Goal: Transaction & Acquisition: Purchase product/service

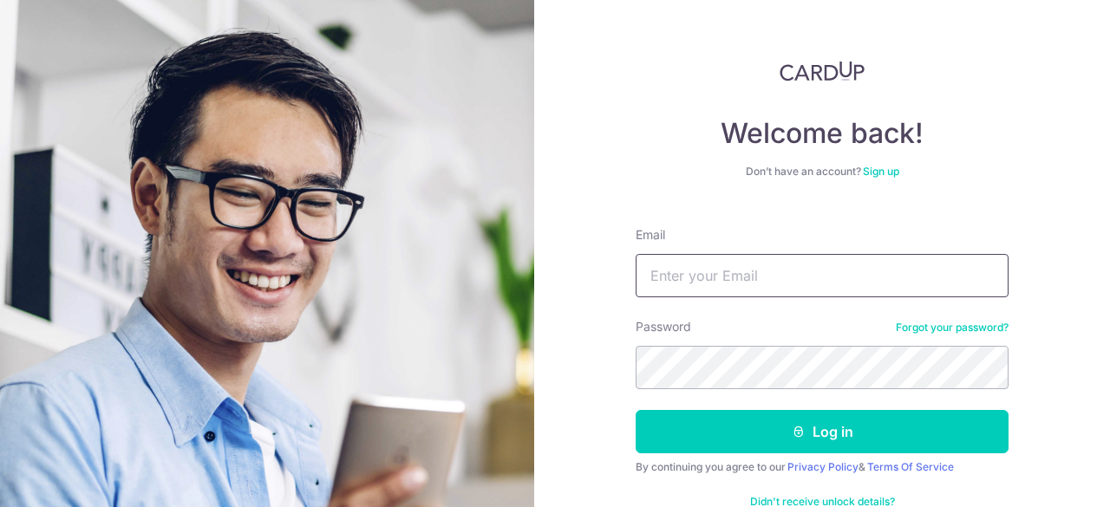
click at [656, 285] on input "Email" at bounding box center [821, 275] width 373 height 43
type input "louis.lu888@gmail.com"
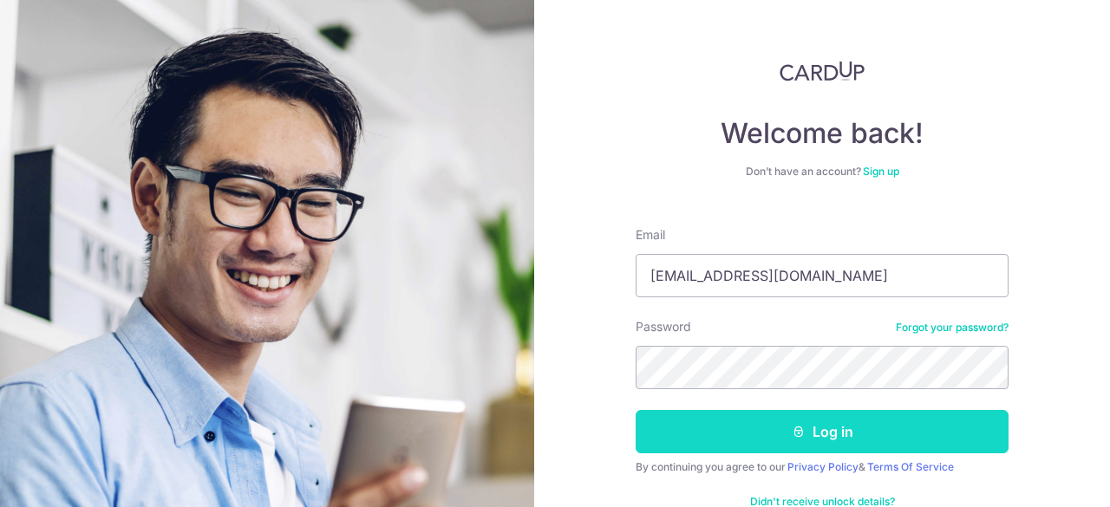
click at [823, 445] on button "Log in" at bounding box center [821, 431] width 373 height 43
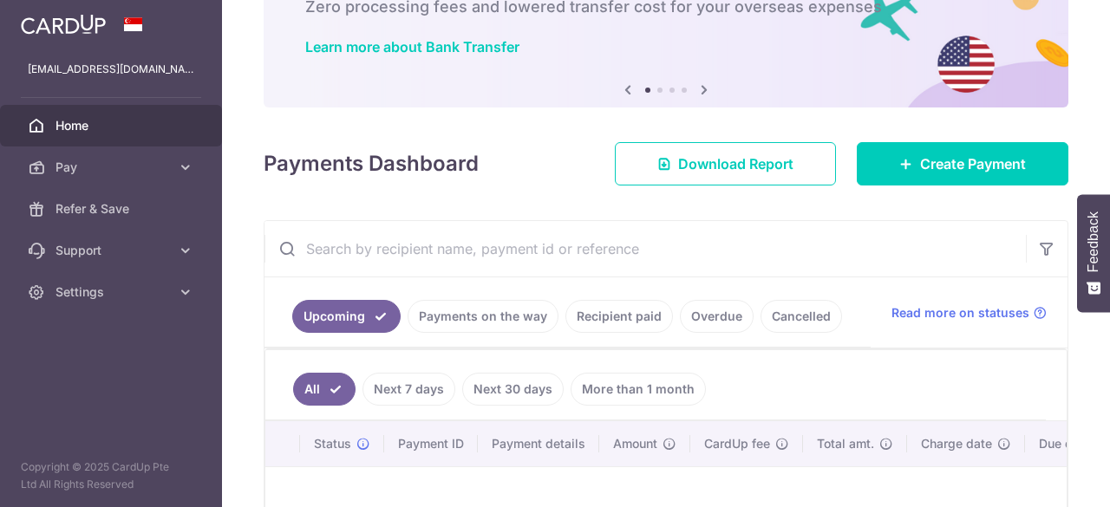
scroll to position [115, 0]
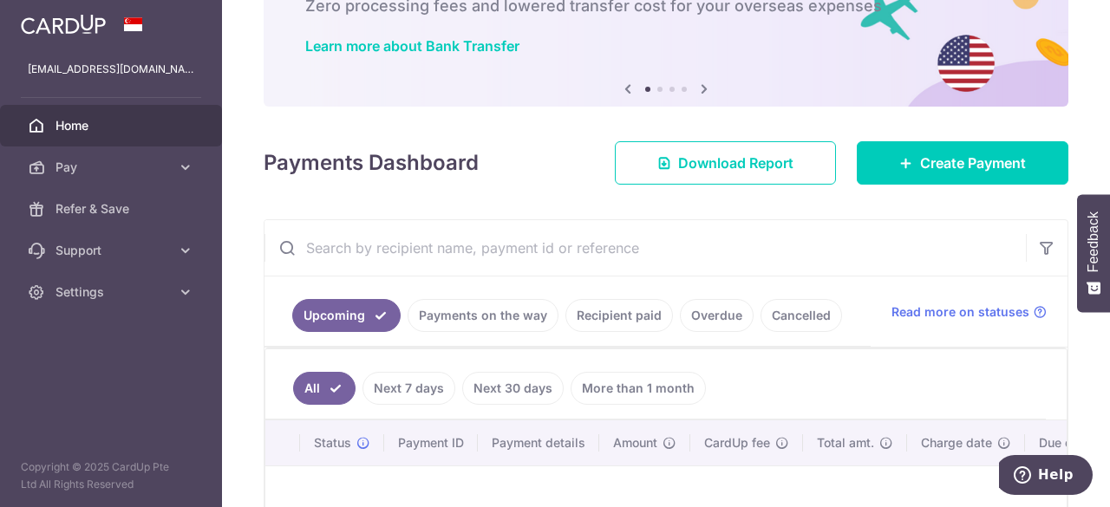
click at [632, 290] on ul "Upcoming Payments on the way Recipient paid Overdue Cancelled" at bounding box center [567, 312] width 606 height 70
click at [619, 316] on link "Recipient paid" at bounding box center [618, 315] width 107 height 33
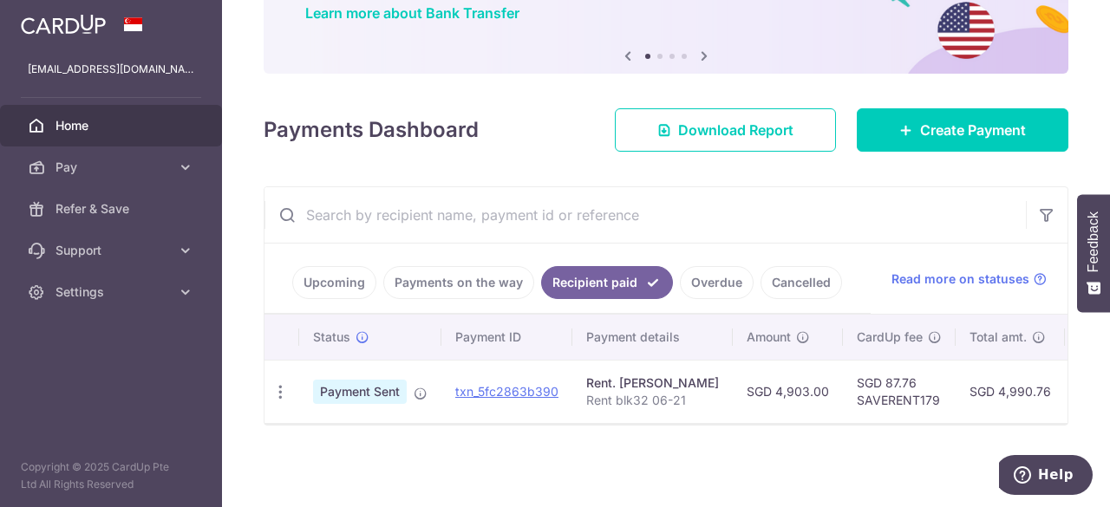
scroll to position [153, 0]
click at [782, 268] on link "Cancelled" at bounding box center [800, 282] width 81 height 33
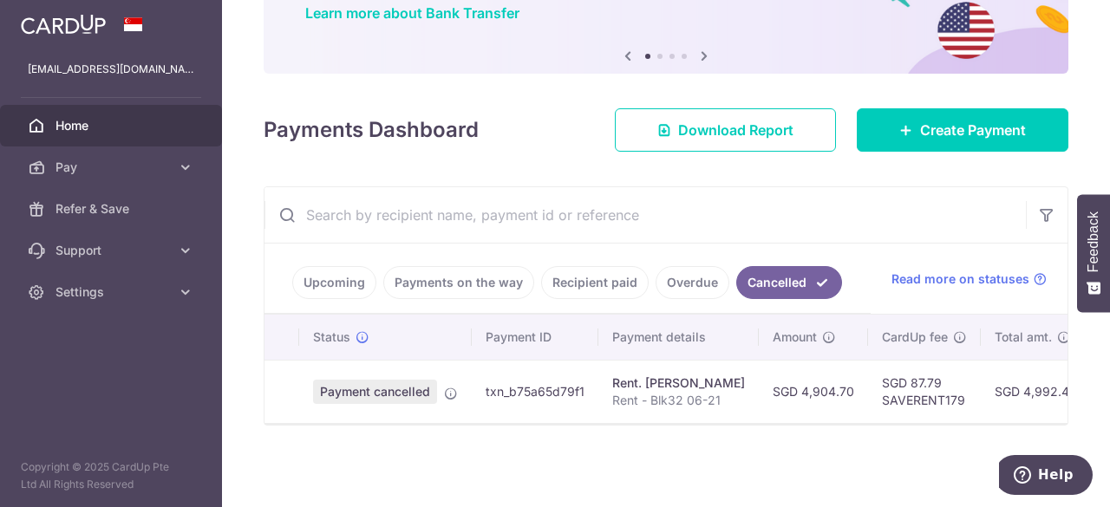
click at [699, 271] on link "Overdue" at bounding box center [692, 282] width 74 height 33
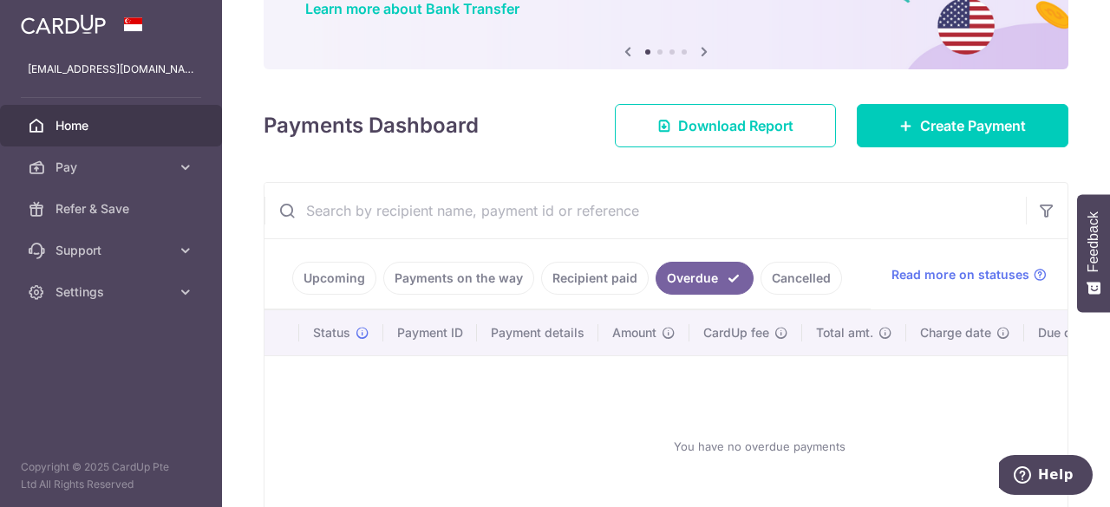
click at [341, 284] on link "Upcoming" at bounding box center [334, 278] width 84 height 33
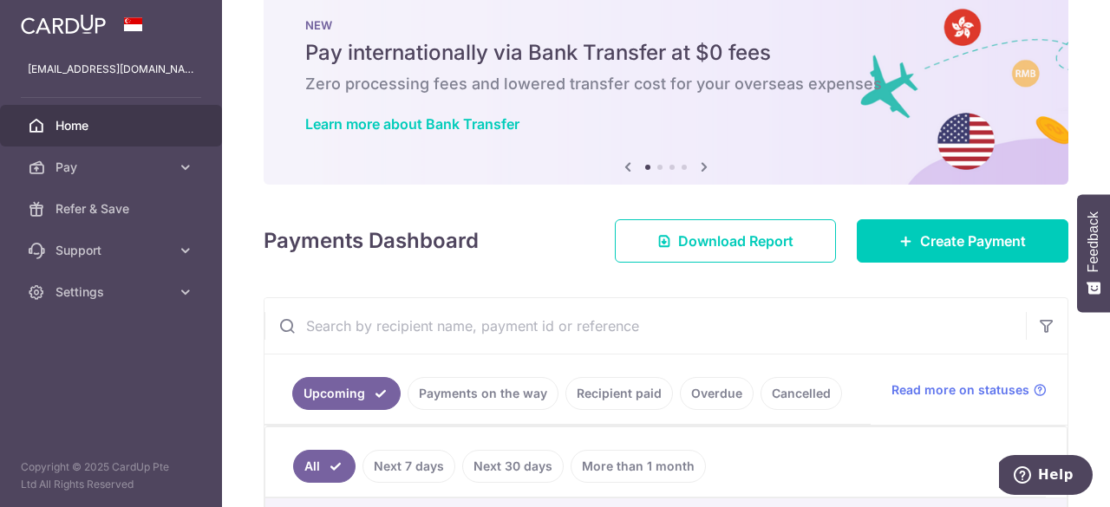
scroll to position [0, 0]
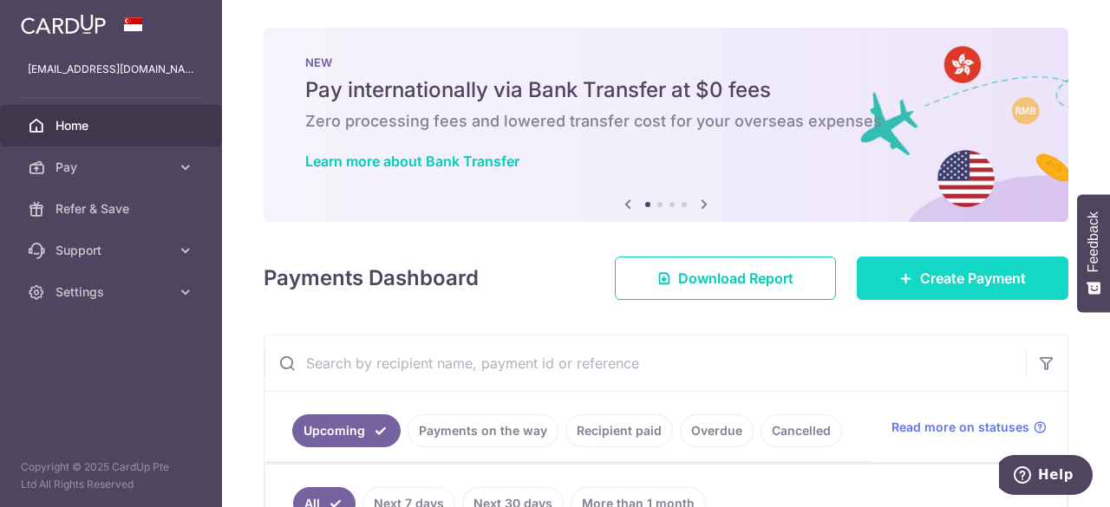
click at [899, 283] on icon at bounding box center [906, 278] width 14 height 14
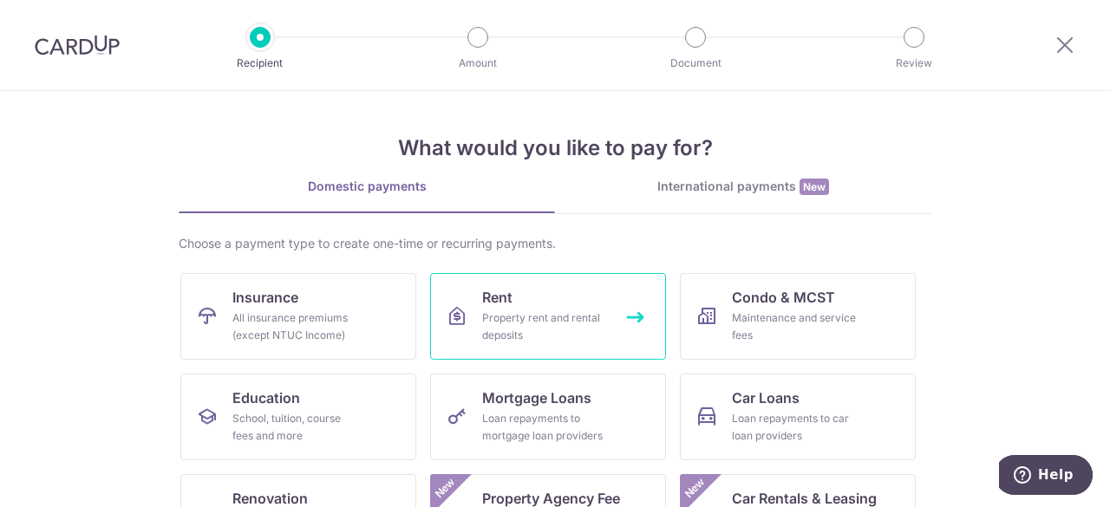
click at [550, 319] on div "Property rent and rental deposits" at bounding box center [544, 326] width 125 height 35
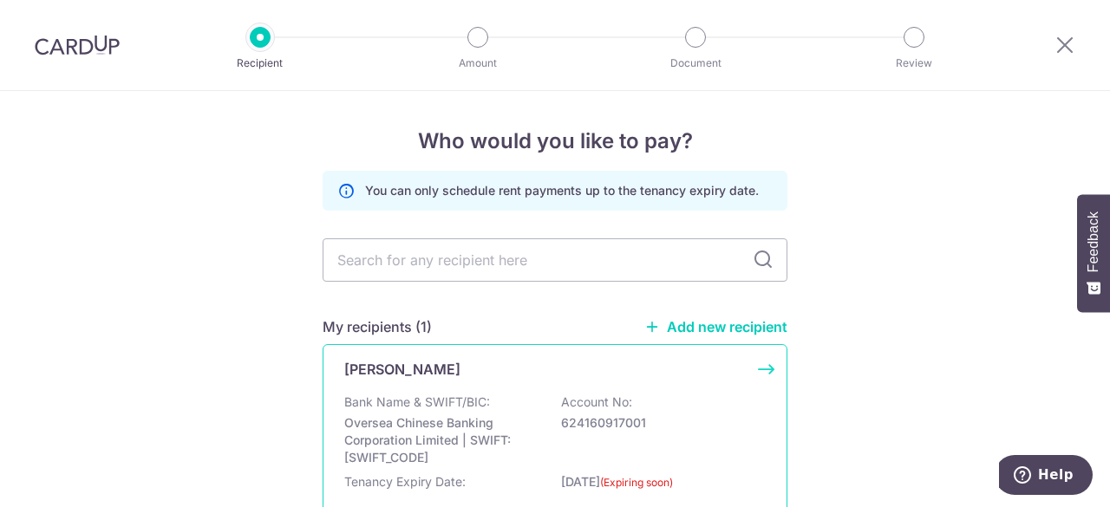
click at [613, 419] on p "624160917001" at bounding box center [658, 422] width 194 height 17
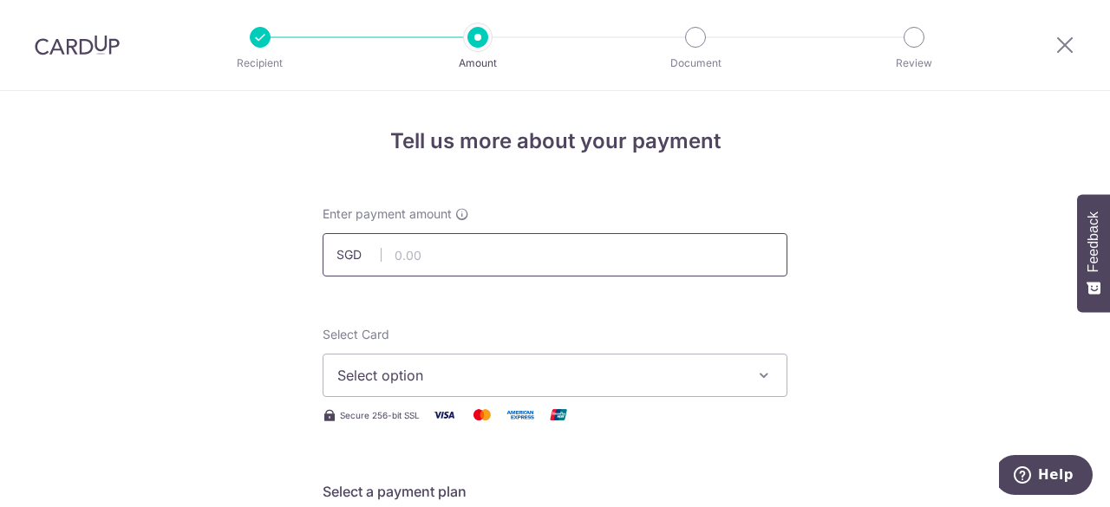
click at [602, 251] on input "text" at bounding box center [554, 254] width 465 height 43
type input "180,000.00"
click at [659, 380] on span "Select option" at bounding box center [539, 375] width 404 height 21
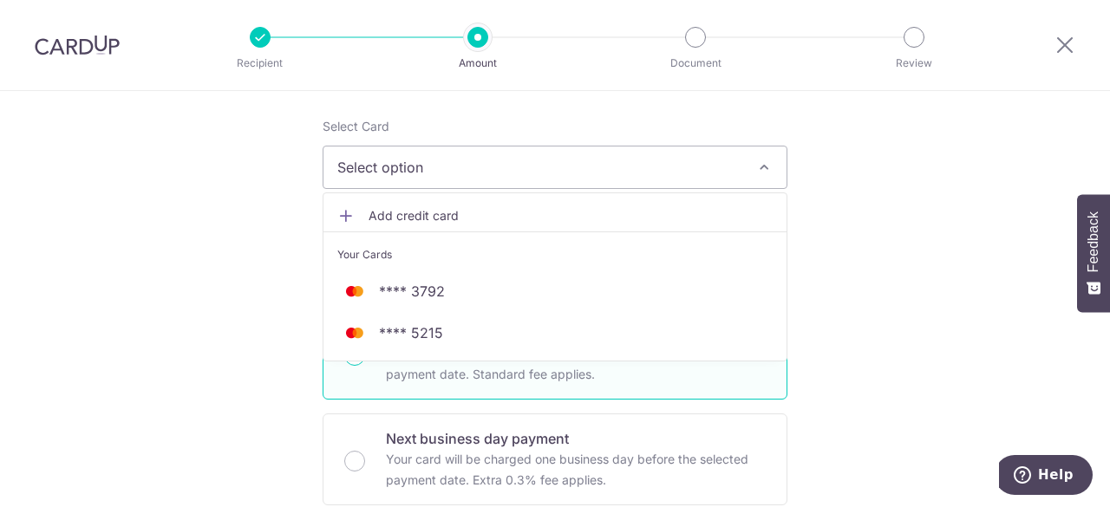
scroll to position [231, 0]
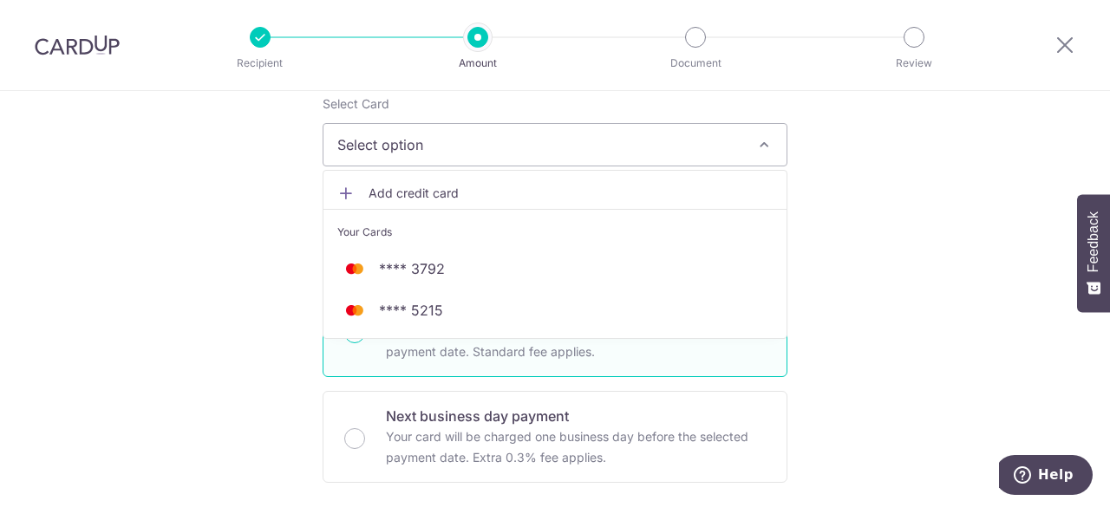
click at [617, 191] on span "Add credit card" at bounding box center [570, 193] width 404 height 17
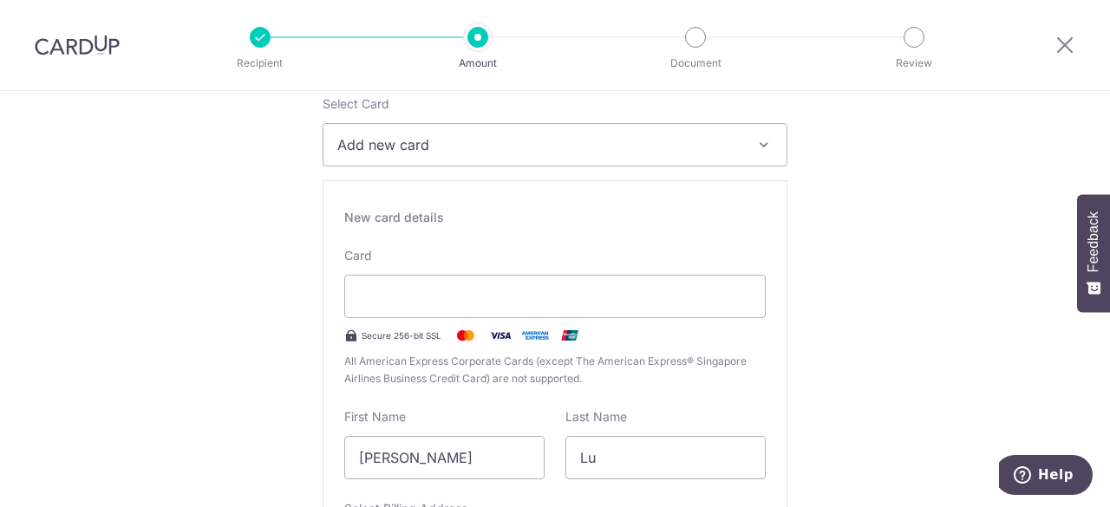
click at [446, 226] on div "New card details Card Secure 256-bit SSL All American Express Corporate Cards (…" at bounding box center [554, 429] width 465 height 498
click at [713, 308] on div at bounding box center [554, 296] width 421 height 43
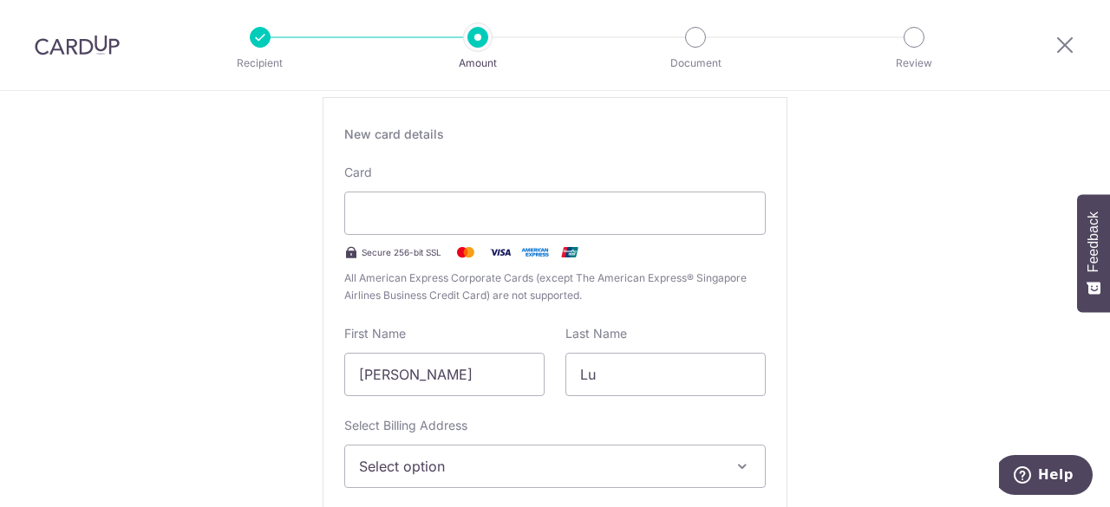
scroll to position [347, 0]
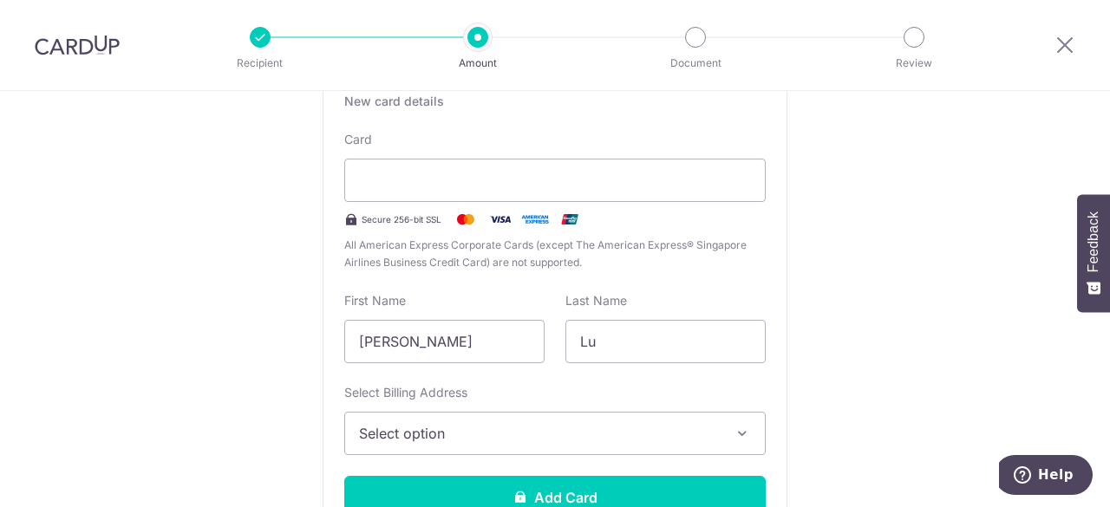
click at [480, 443] on button "Select option" at bounding box center [554, 433] width 421 height 43
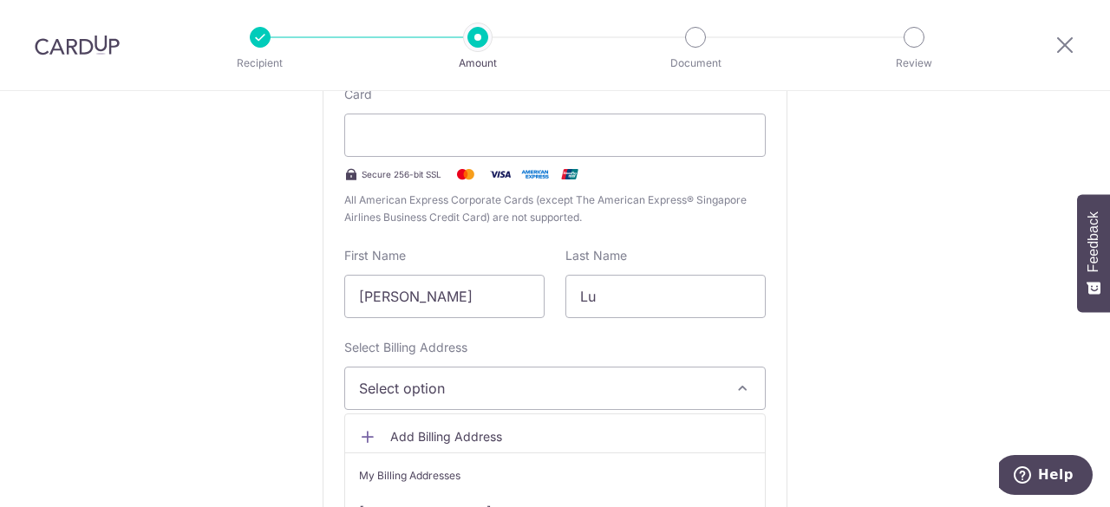
scroll to position [462, 0]
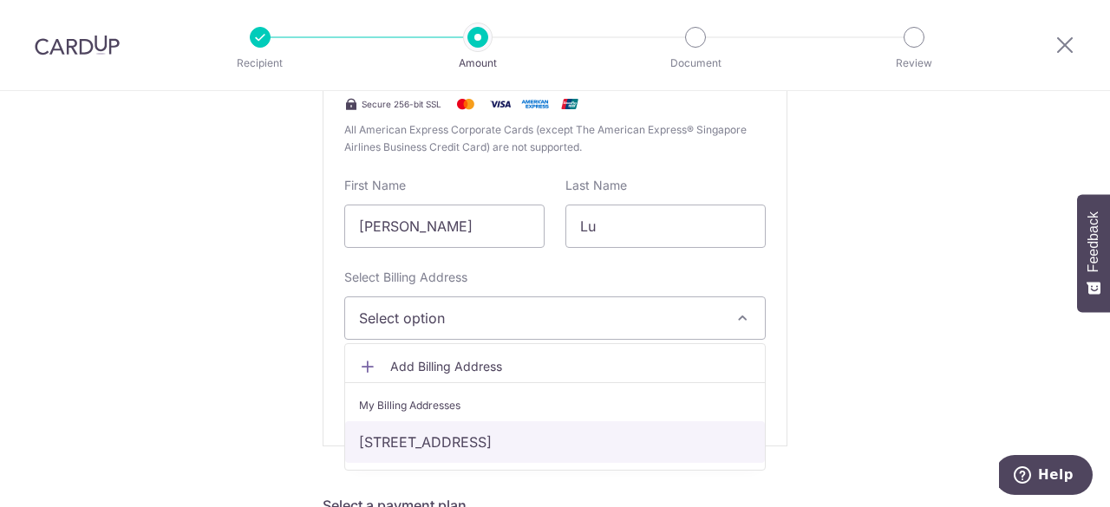
click at [491, 430] on link "32 Anchorvale lane Singapore 544590, Singapore, Singapore-544590" at bounding box center [555, 442] width 420 height 42
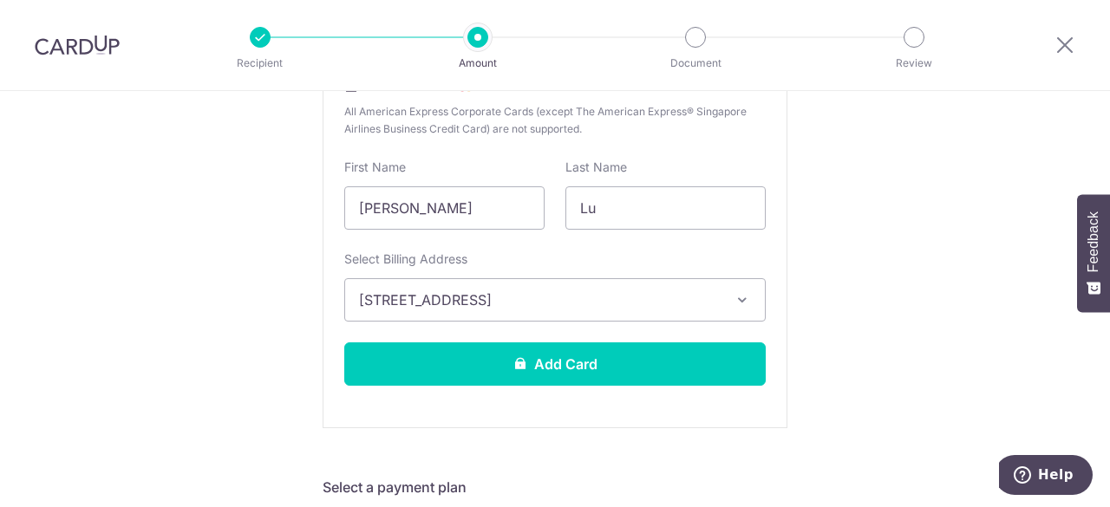
scroll to position [520, 0]
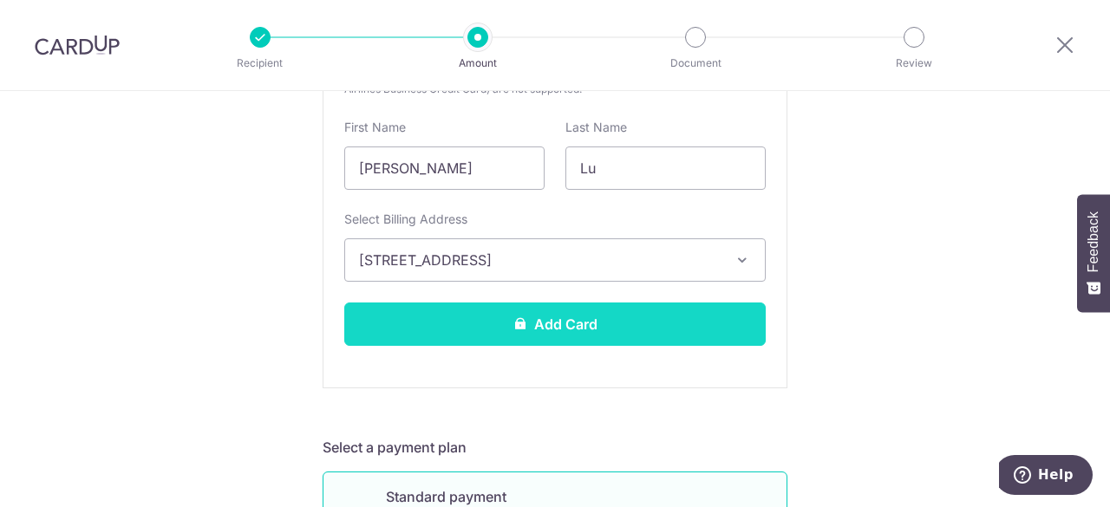
click at [571, 319] on button "Add Card" at bounding box center [554, 324] width 421 height 43
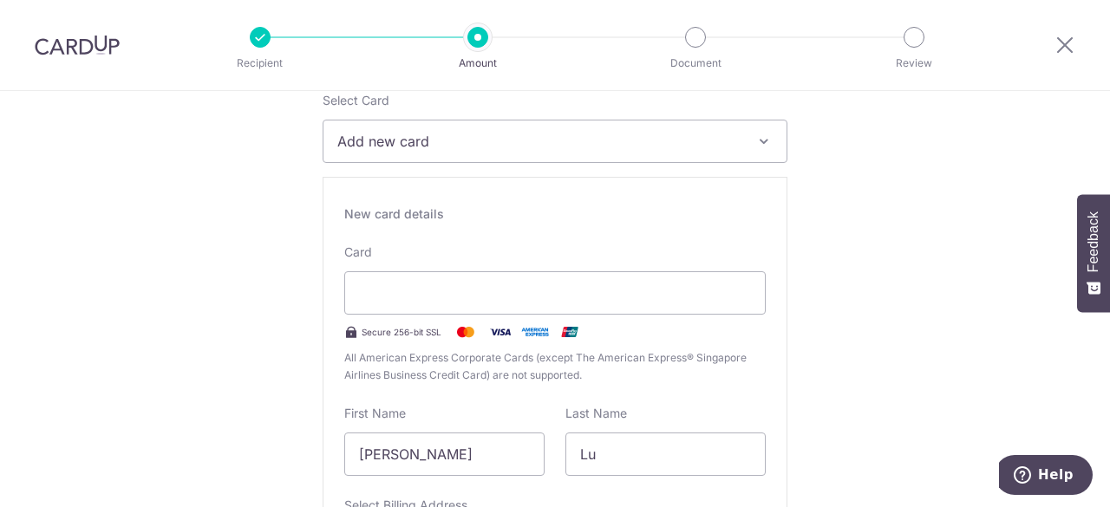
scroll to position [231, 0]
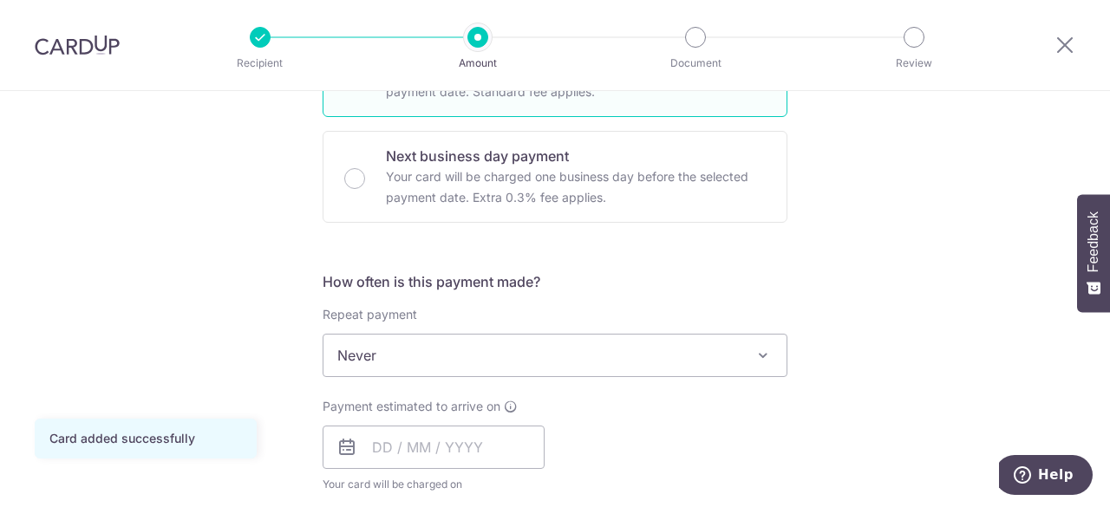
scroll to position [520, 0]
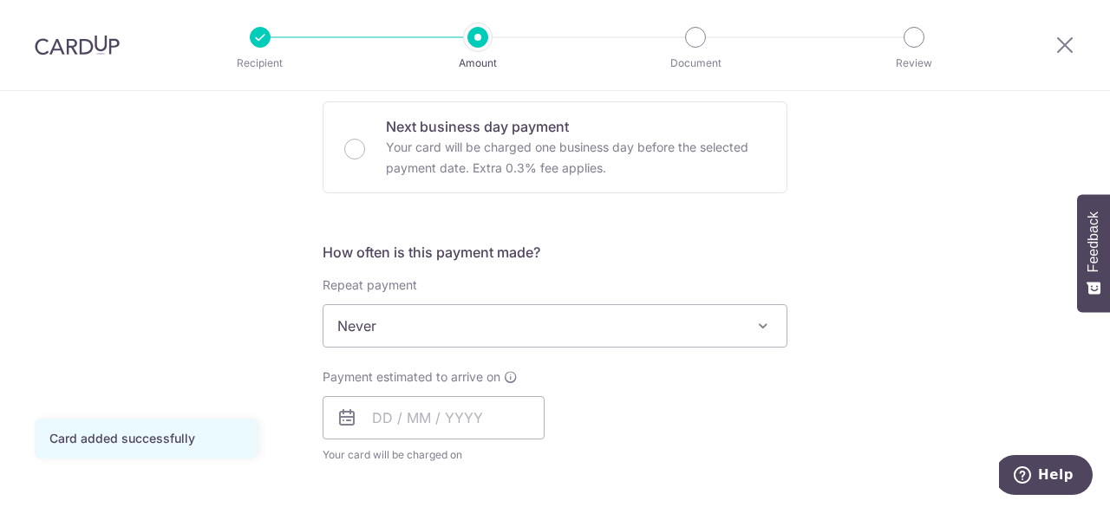
click at [704, 337] on span "Never" at bounding box center [554, 326] width 463 height 42
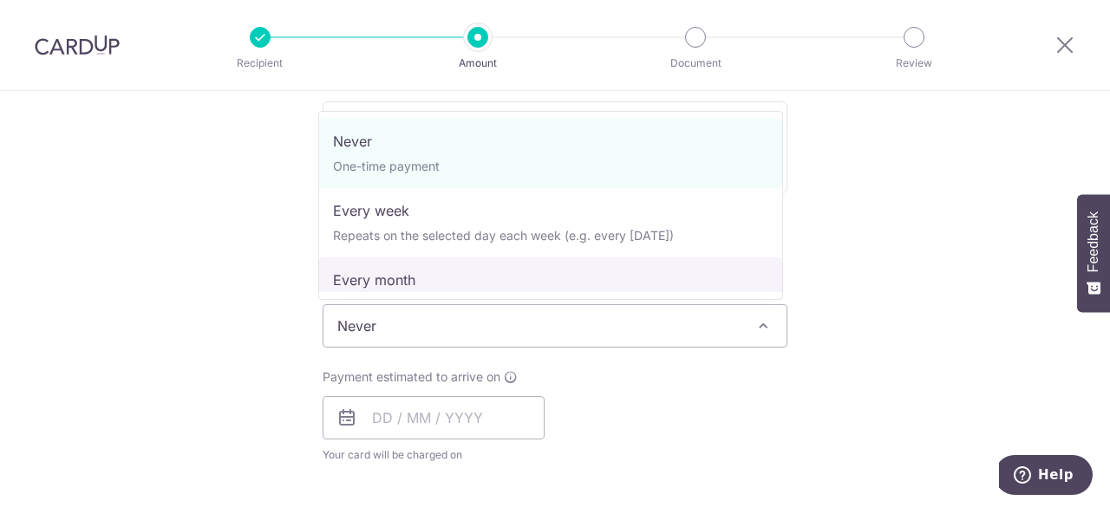
select select "3"
type input "20/10/2025"
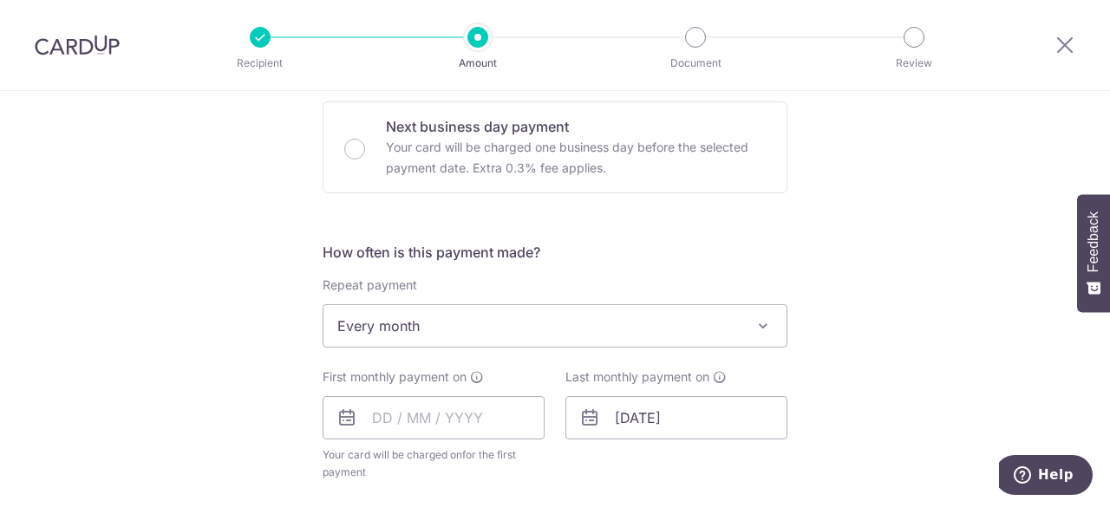
click at [827, 270] on div "Tell us more about your payment Enter payment amount SGD 180,000.00 180000.00 C…" at bounding box center [555, 363] width 1110 height 1585
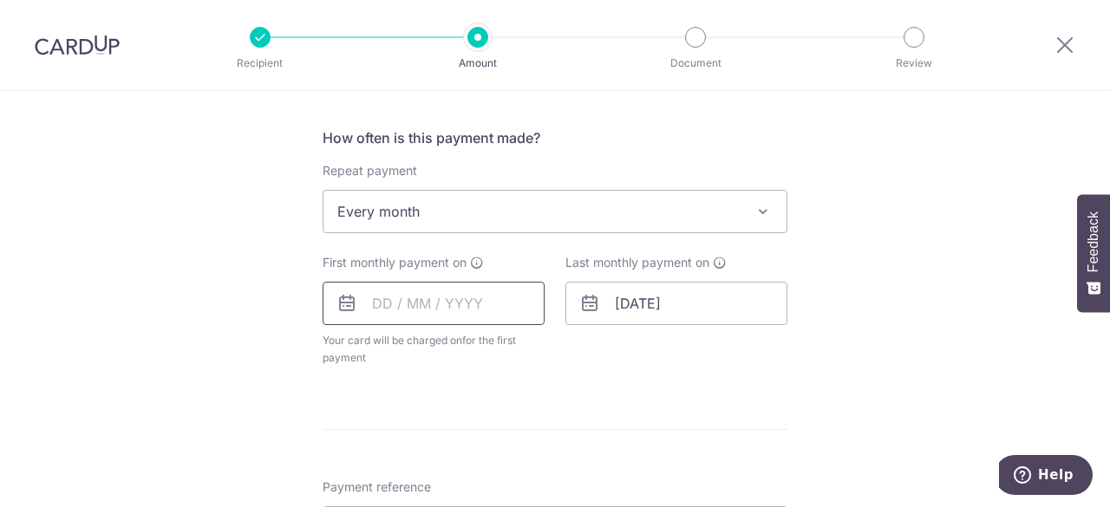
scroll to position [635, 0]
click at [435, 301] on input "text" at bounding box center [433, 302] width 222 height 43
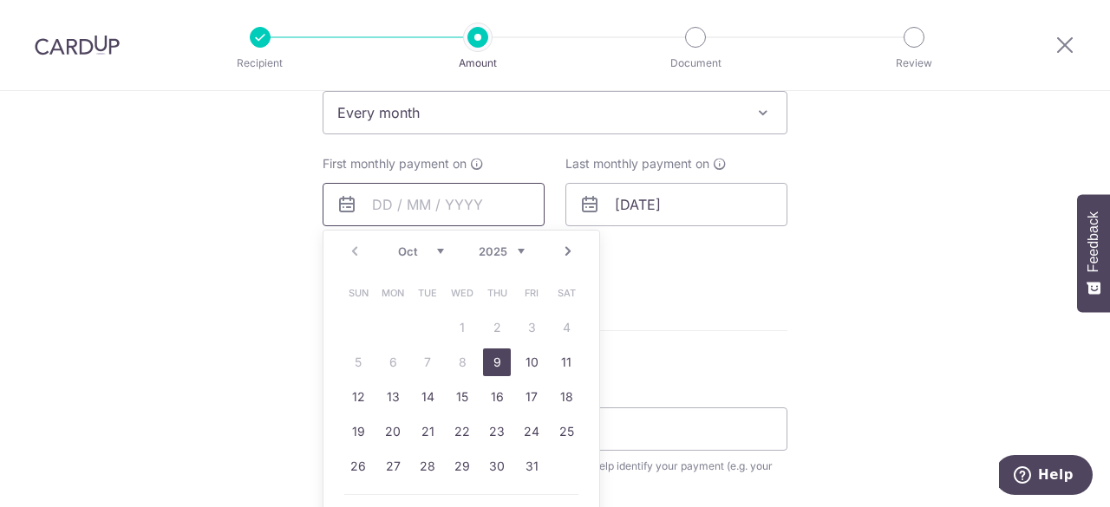
scroll to position [751, 0]
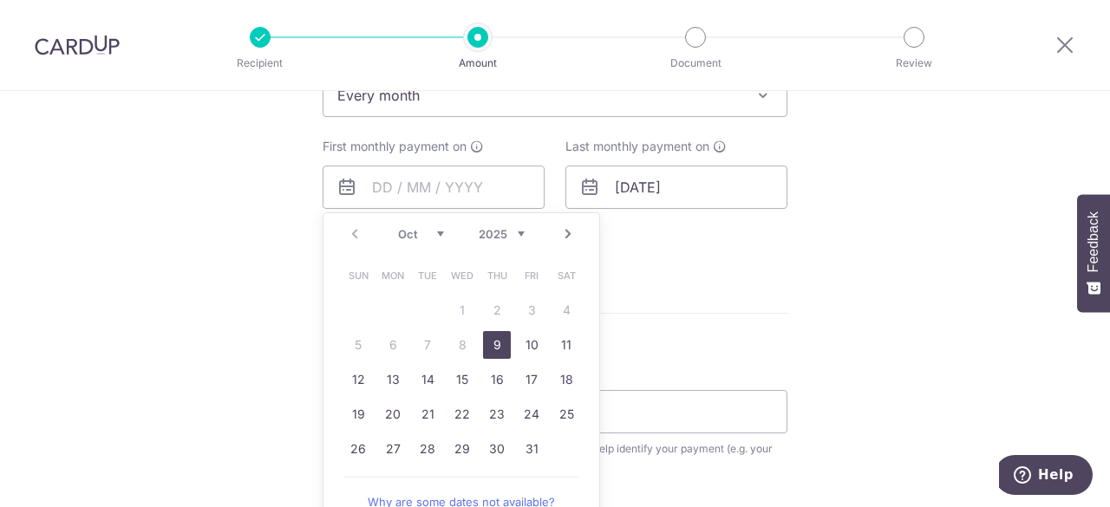
click at [494, 342] on link "9" at bounding box center [497, 345] width 28 height 28
type input "[DATE]"
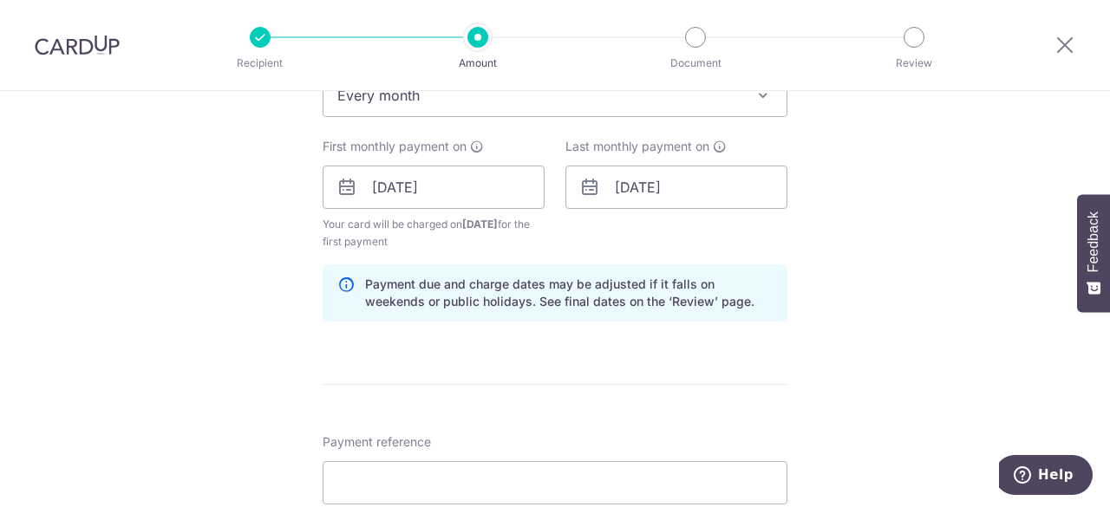
click at [838, 261] on div "Tell us more about your payment Enter payment amount SGD 180,000.00 180000.00 C…" at bounding box center [555, 168] width 1110 height 1657
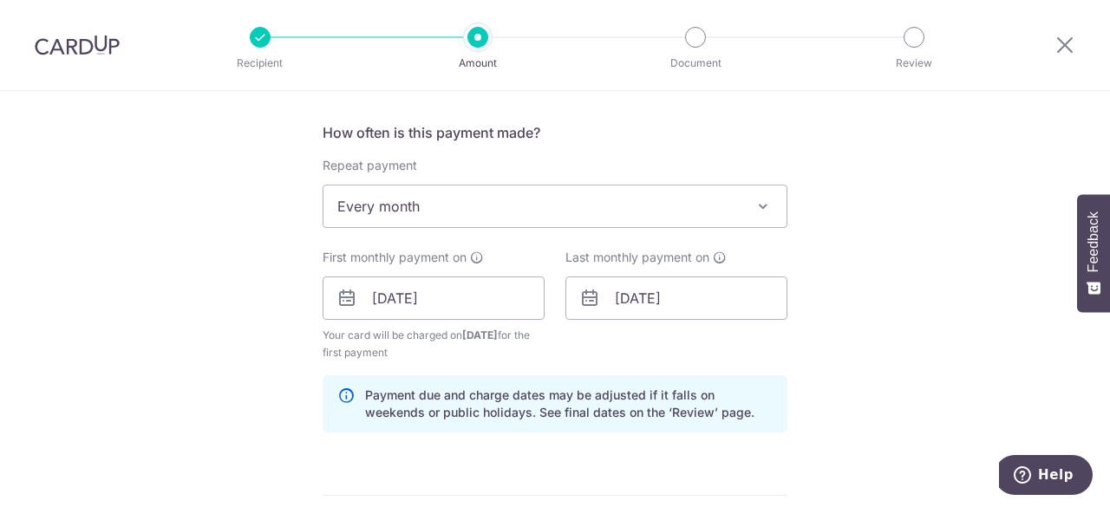
scroll to position [635, 0]
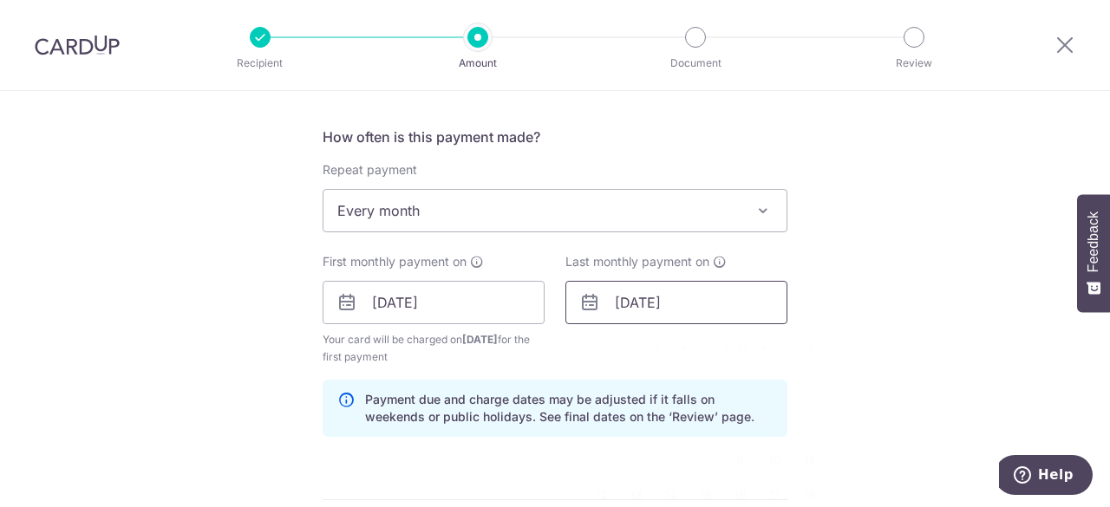
click at [645, 305] on input "20/10/2025" at bounding box center [676, 302] width 222 height 43
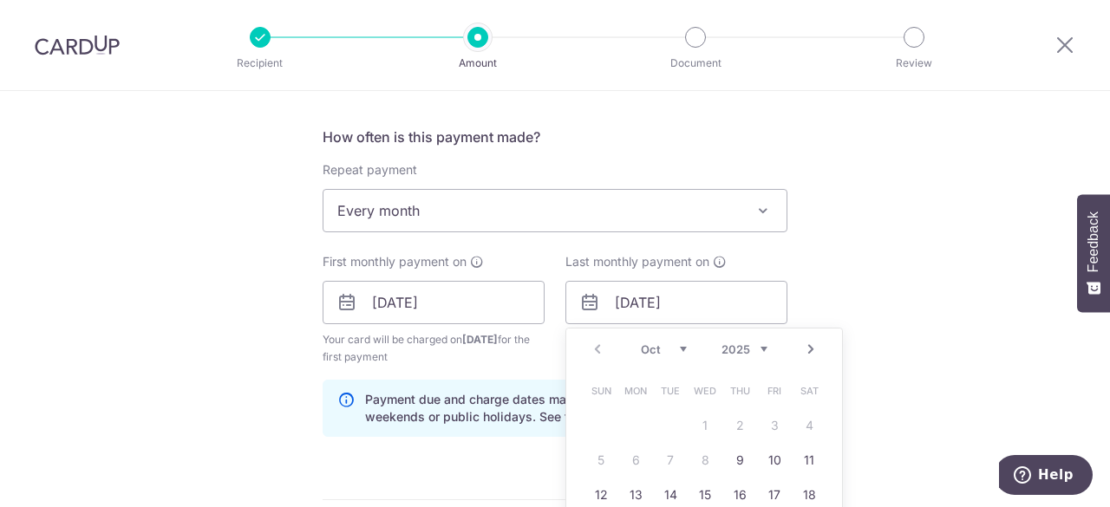
click at [804, 351] on link "Next" at bounding box center [810, 349] width 21 height 21
click at [804, 348] on link "Next" at bounding box center [810, 349] width 21 height 21
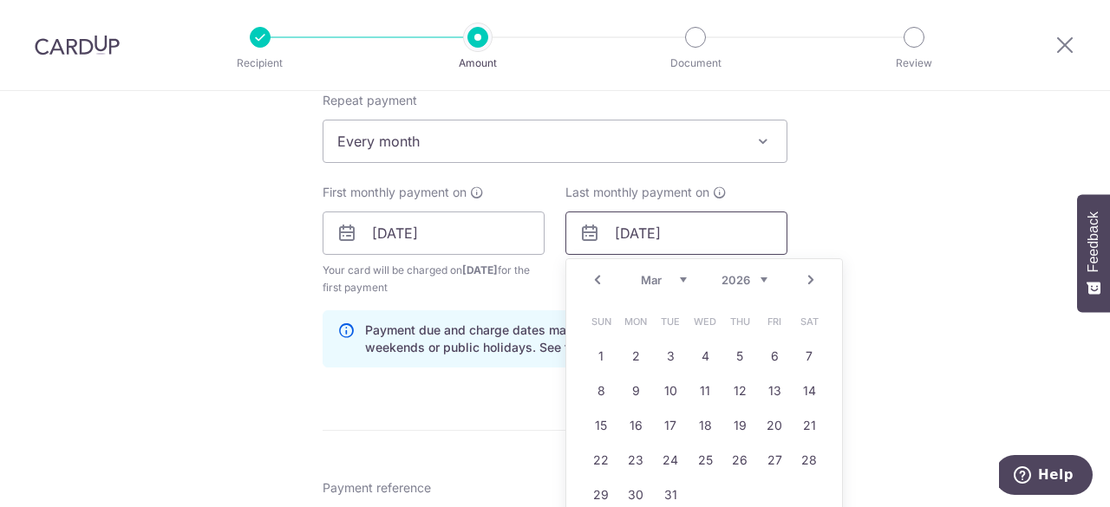
scroll to position [751, 0]
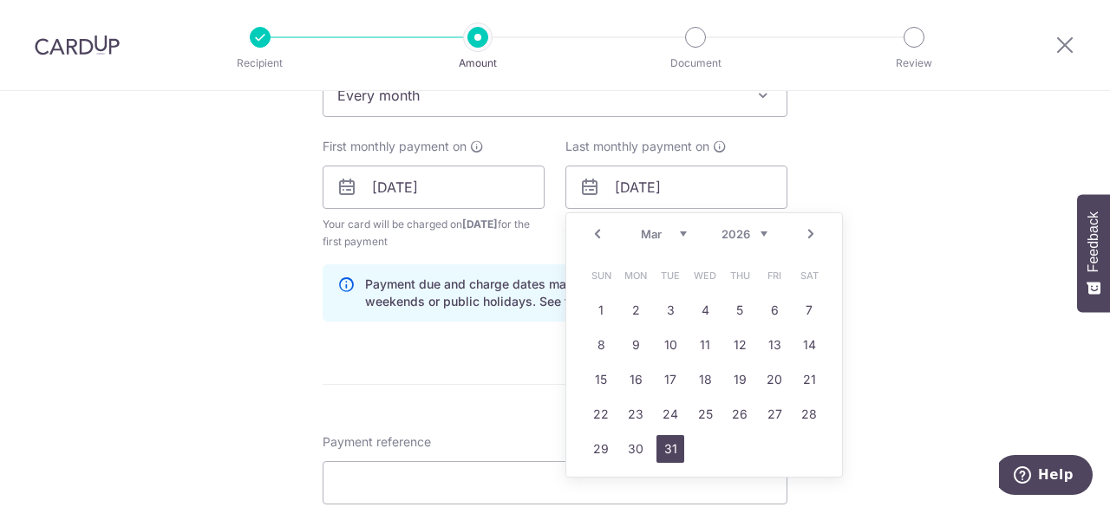
click at [667, 450] on link "31" at bounding box center [670, 449] width 28 height 28
type input "31/03/2026"
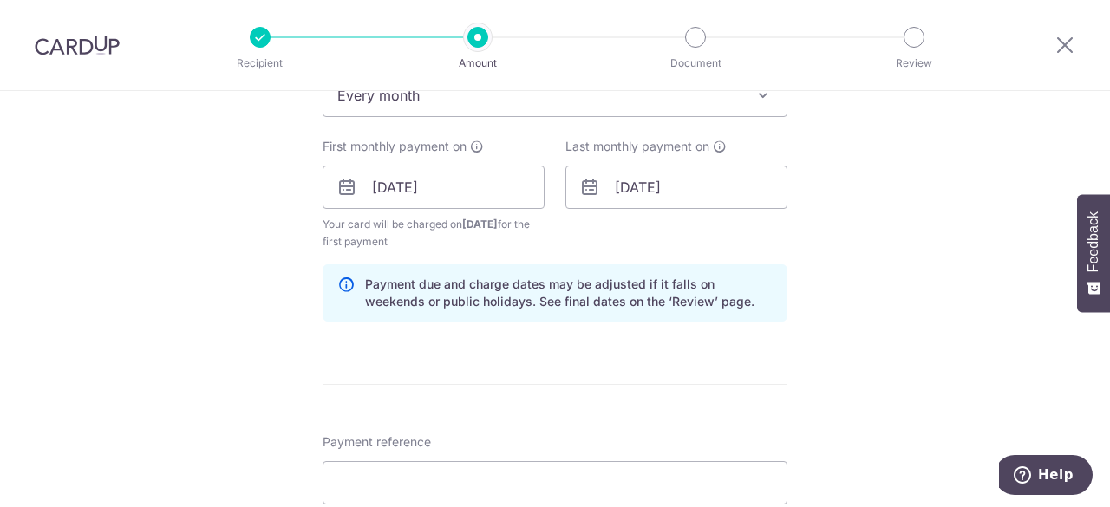
click at [859, 292] on div "Tell us more about your payment Enter payment amount SGD 180,000.00 180000.00 C…" at bounding box center [555, 168] width 1110 height 1657
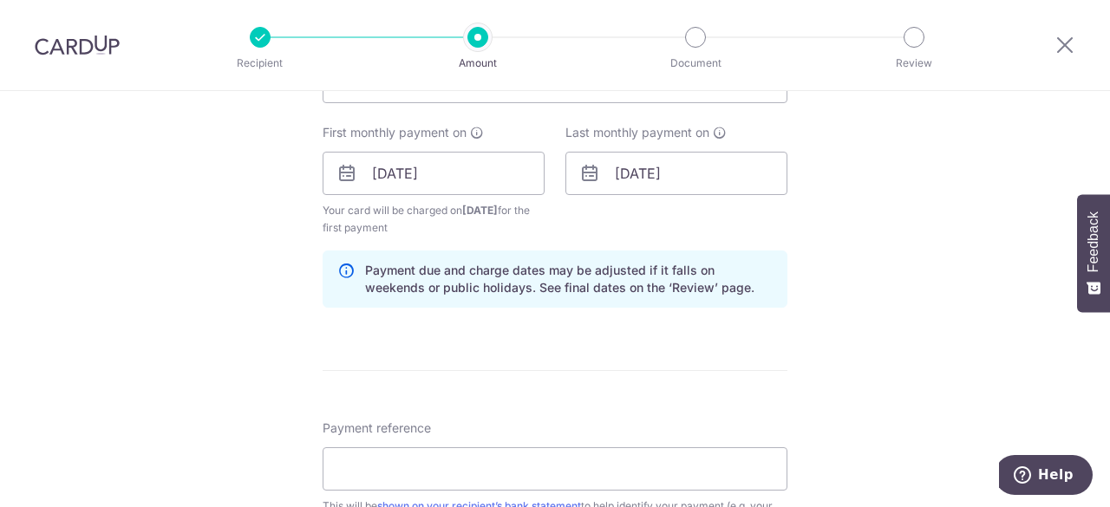
scroll to position [1040, 0]
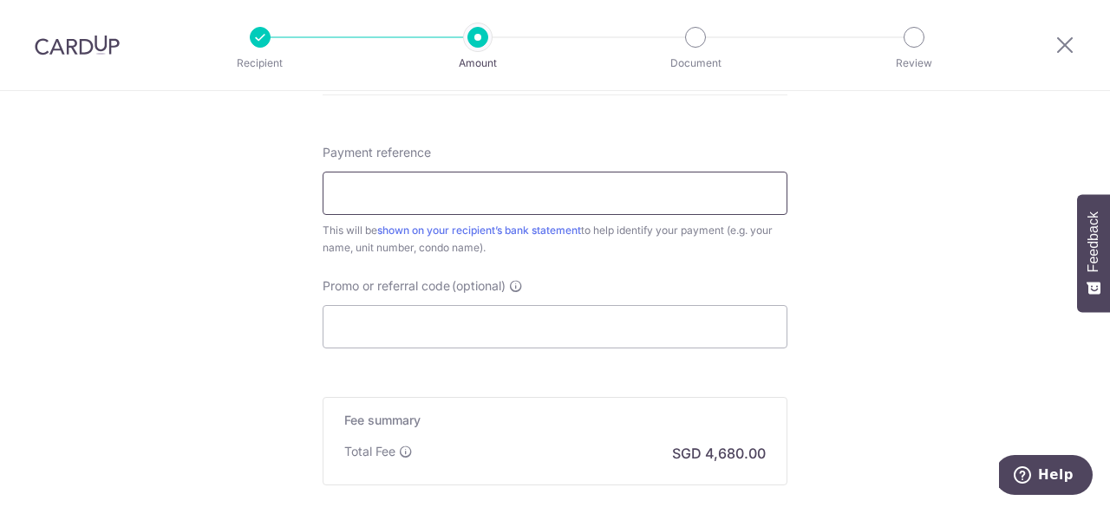
click at [592, 205] on input "Payment reference" at bounding box center [554, 193] width 465 height 43
type input "Rent blk32 06-21"
click at [450, 342] on input "Promo or referral code (optional)" at bounding box center [554, 326] width 465 height 43
paste input "SAVERENT179"
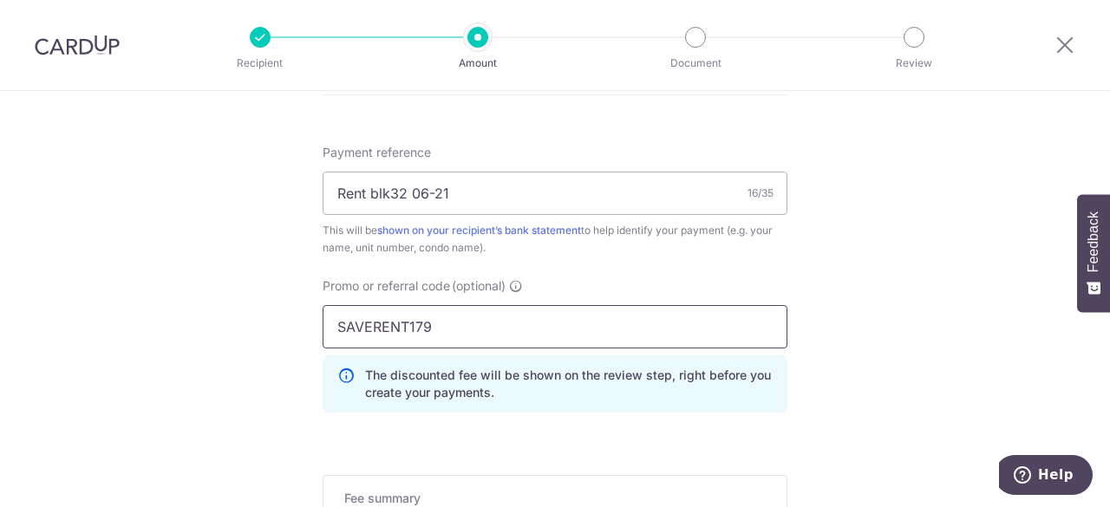
type input "SAVERENT179"
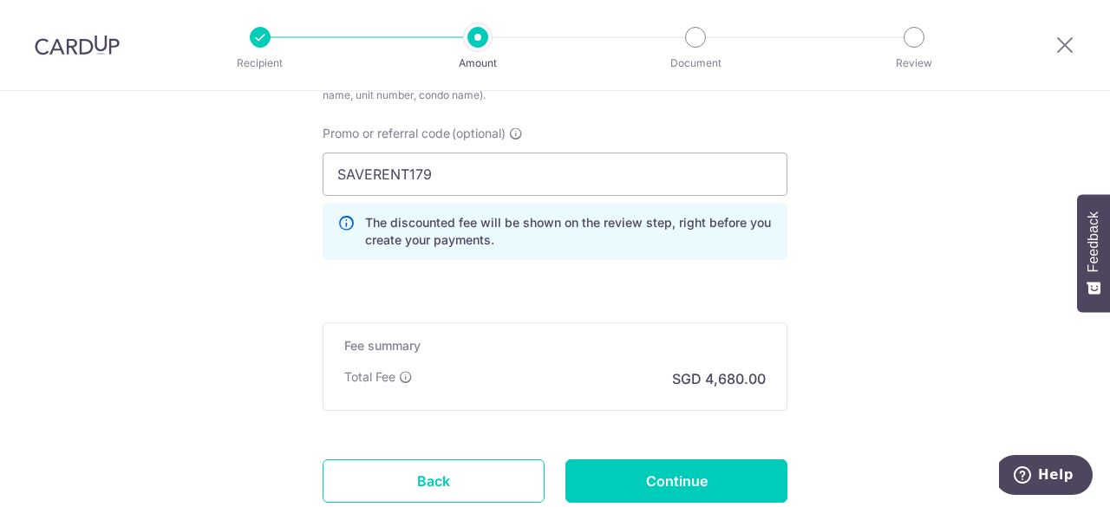
scroll to position [1214, 0]
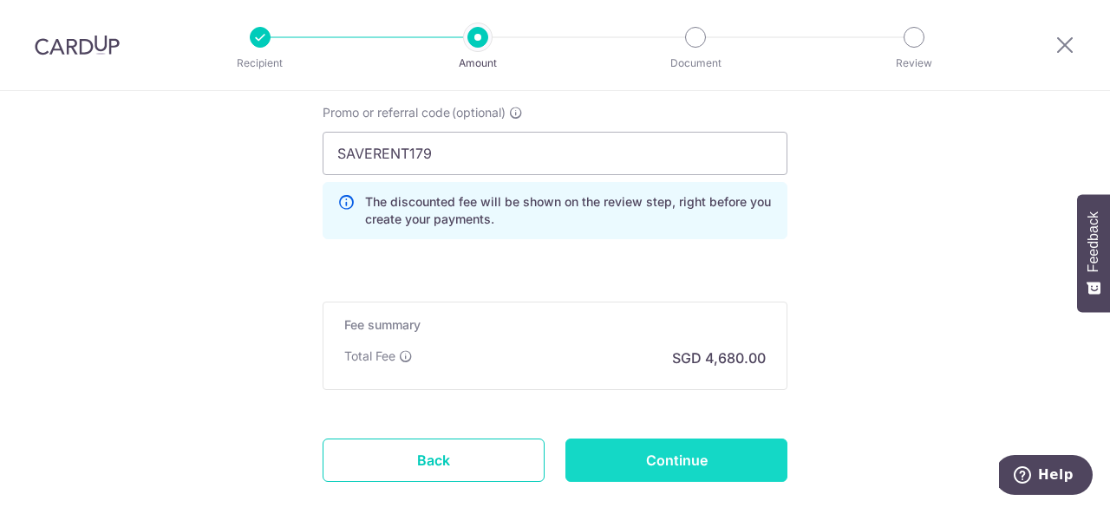
click at [637, 467] on input "Continue" at bounding box center [676, 460] width 222 height 43
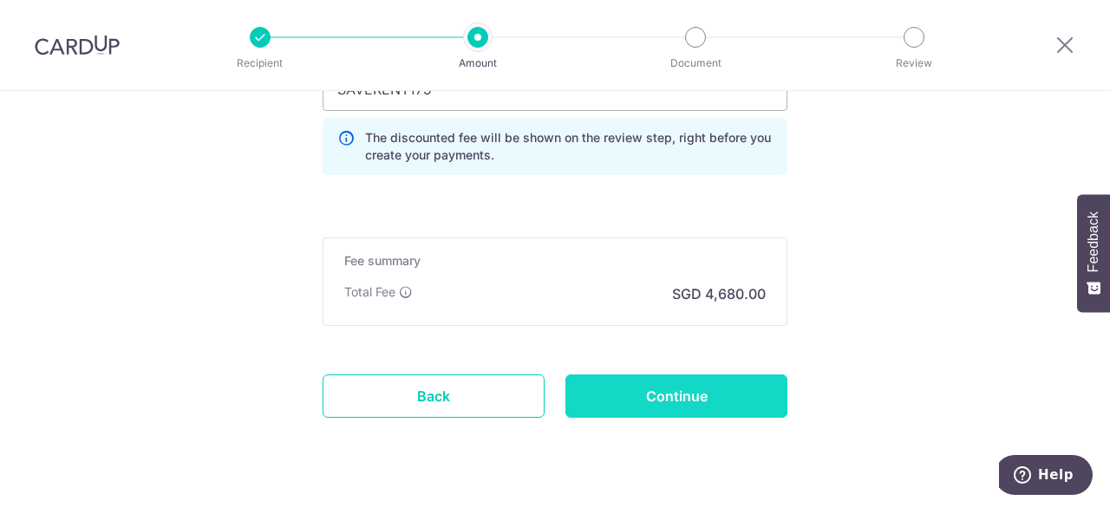
scroll to position [1243, 0]
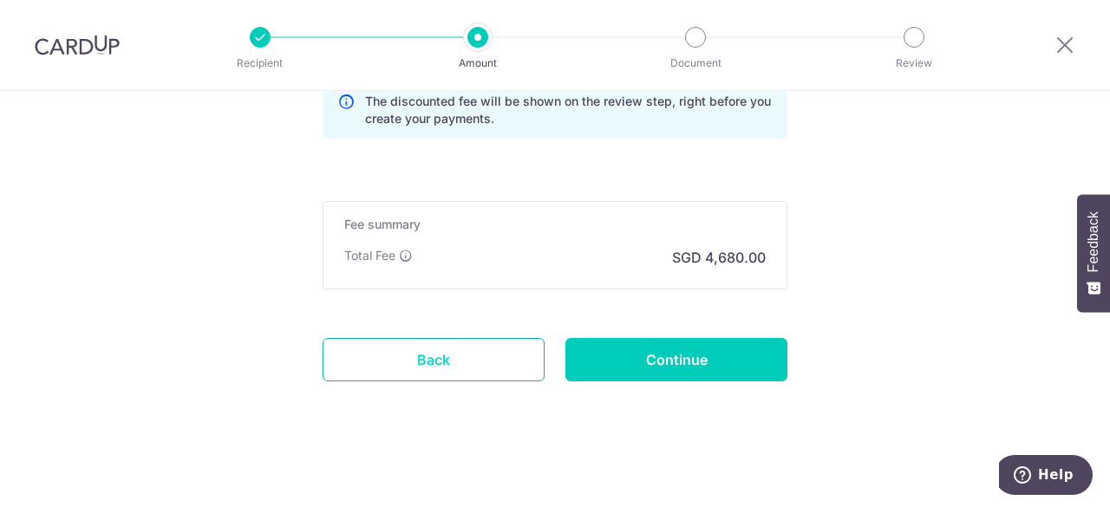
click at [450, 356] on link "Back" at bounding box center [433, 359] width 222 height 43
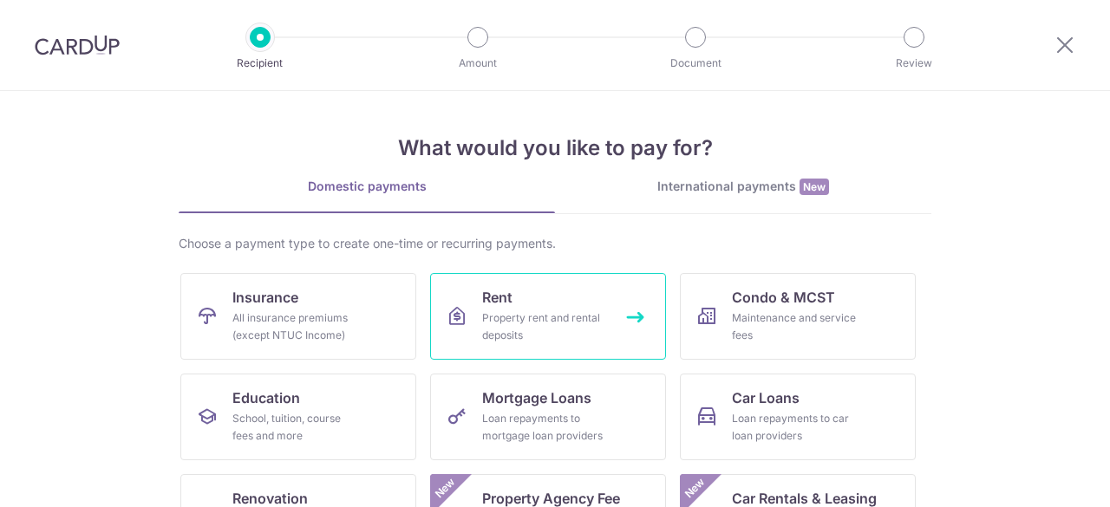
click at [486, 331] on div "Property rent and rental deposits" at bounding box center [544, 326] width 125 height 35
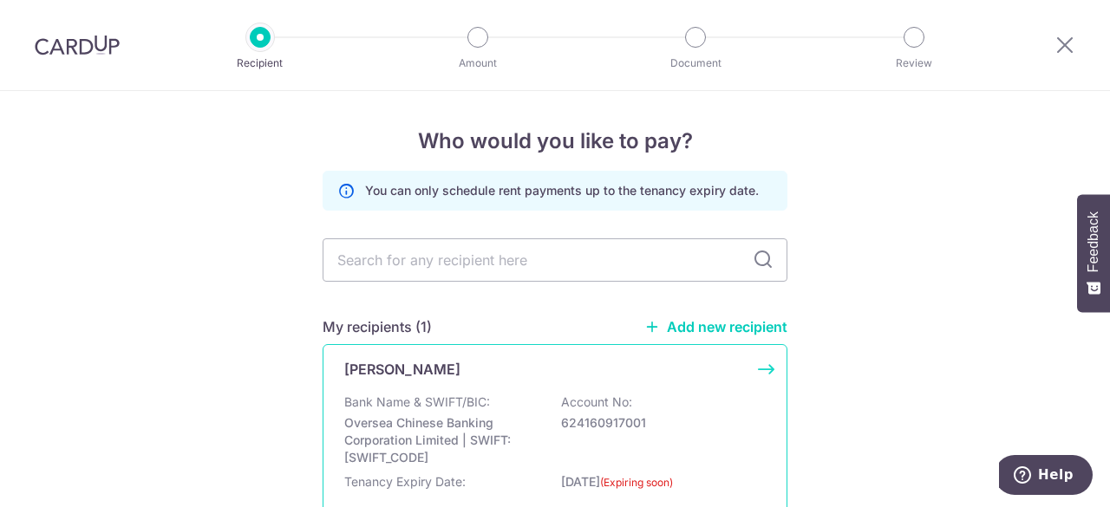
scroll to position [115, 0]
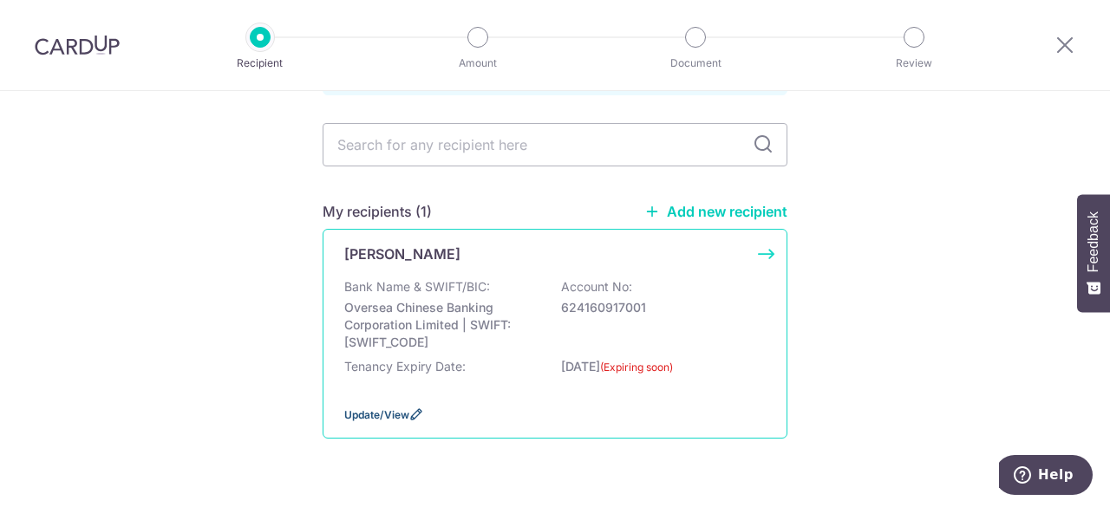
click at [394, 412] on span "Update/View" at bounding box center [376, 414] width 65 height 13
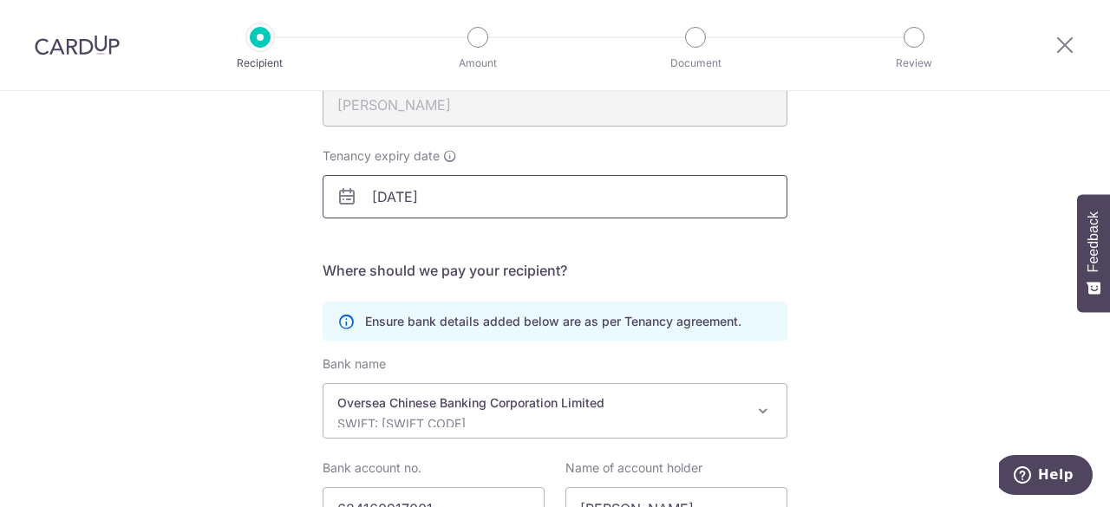
scroll to position [231, 0]
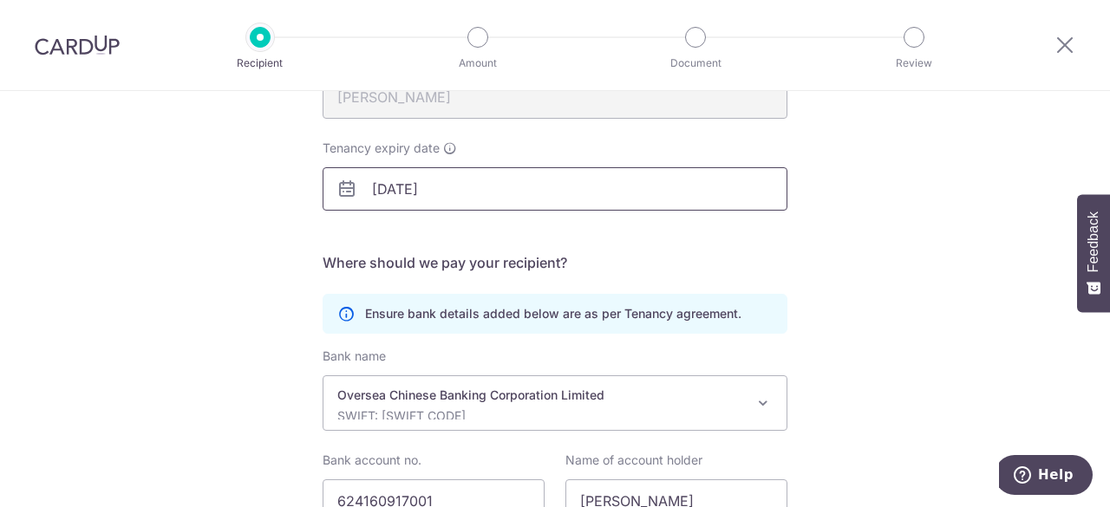
click at [446, 183] on input "[DATE]" at bounding box center [554, 188] width 465 height 43
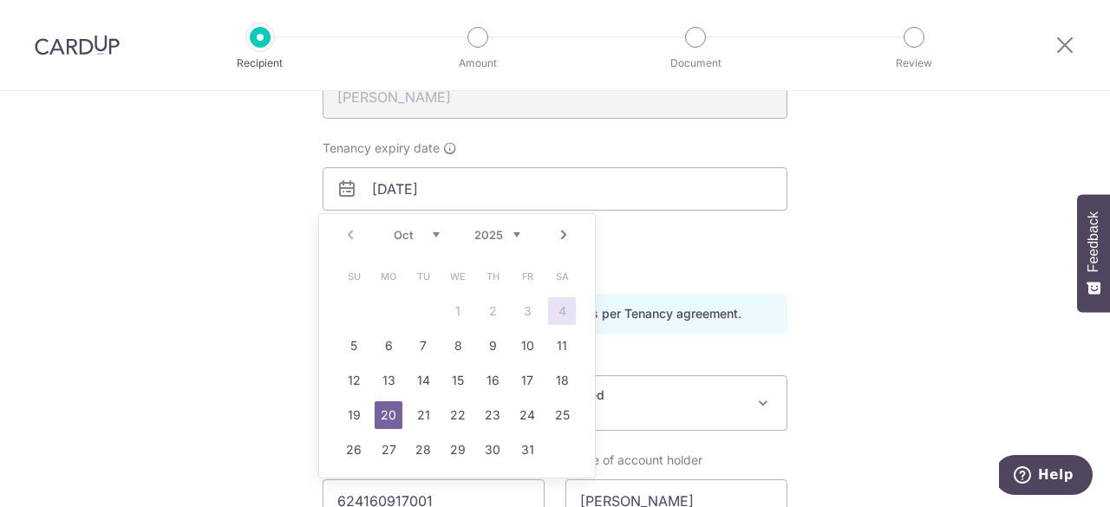
click at [569, 228] on link "Next" at bounding box center [563, 235] width 21 height 21
click at [570, 228] on link "Next" at bounding box center [563, 235] width 21 height 21
click at [569, 229] on link "Next" at bounding box center [563, 235] width 21 height 21
click at [563, 228] on link "Next" at bounding box center [563, 235] width 21 height 21
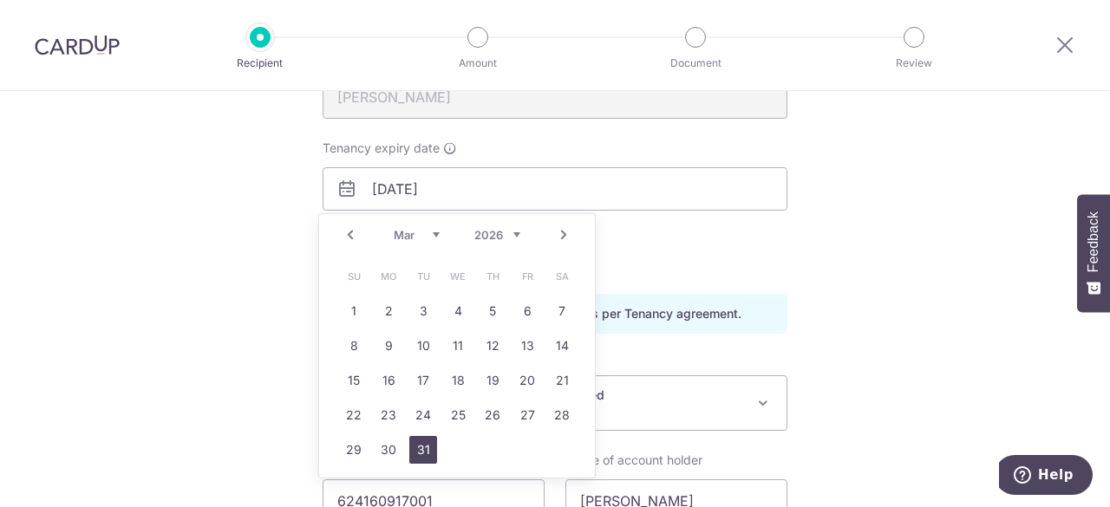
click at [426, 450] on link "31" at bounding box center [423, 450] width 28 height 28
type input "[DATE]"
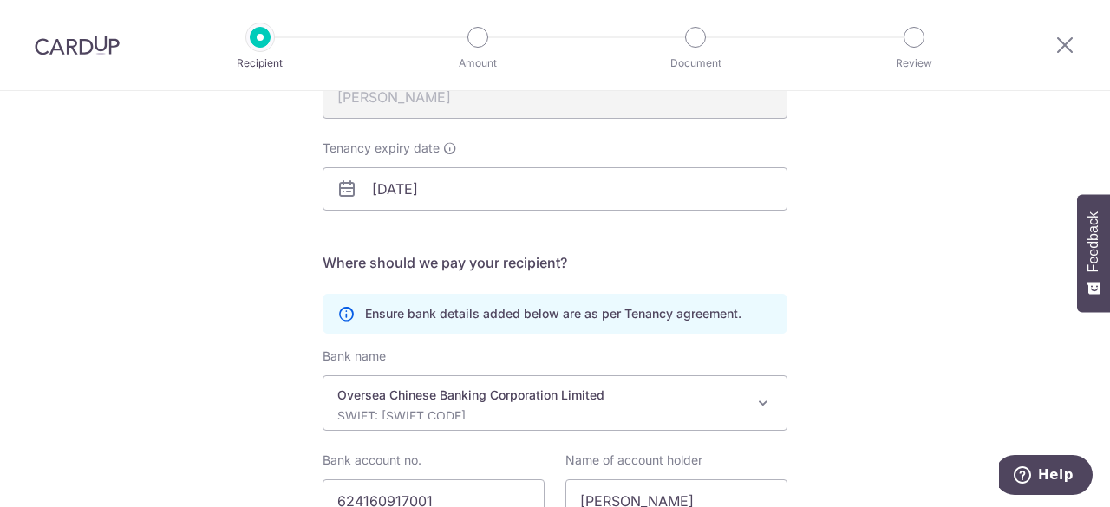
click at [833, 298] on div "Recipient Details Your recipient does not need a CardUp account to receive your…" at bounding box center [555, 260] width 1110 height 801
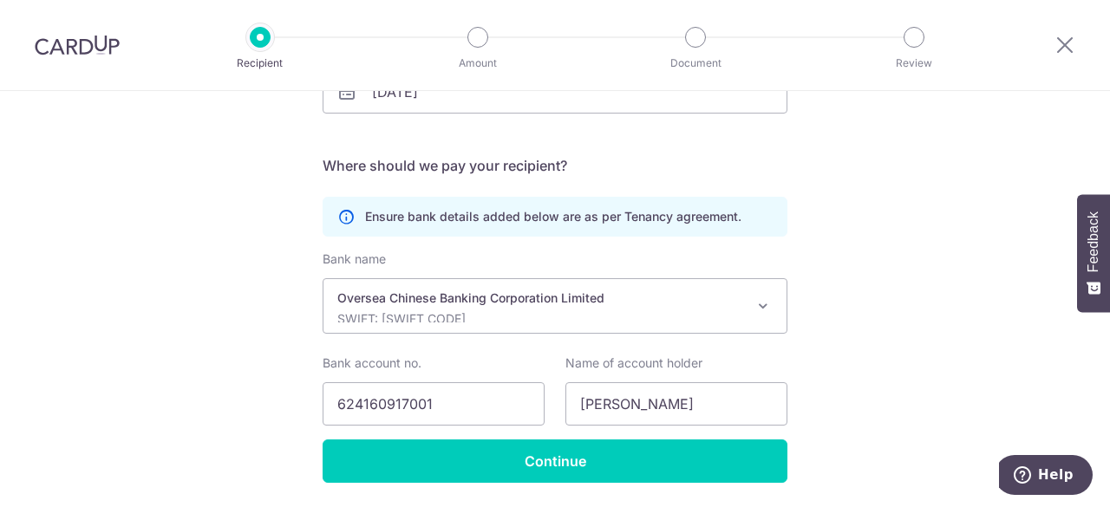
scroll to position [347, 0]
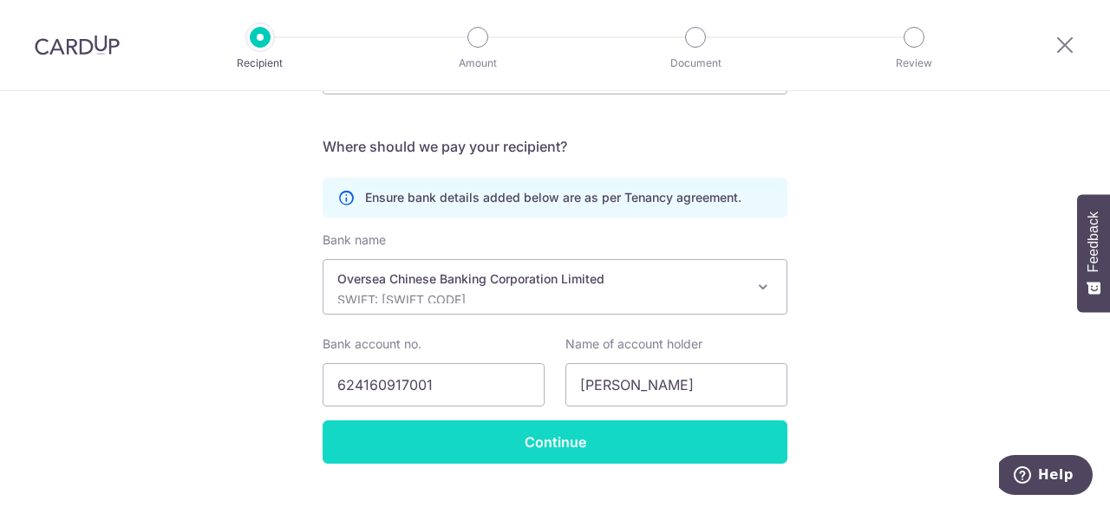
click at [557, 445] on input "Continue" at bounding box center [554, 441] width 465 height 43
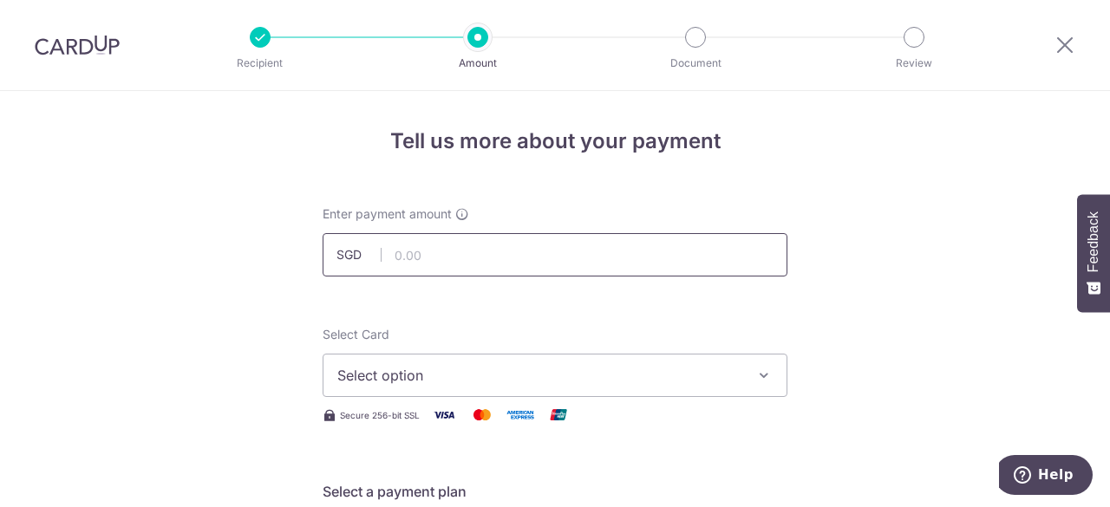
click at [463, 265] on input "text" at bounding box center [554, 254] width 465 height 43
type input "180,000.00"
drag, startPoint x: 950, startPoint y: 394, endPoint x: 870, endPoint y: 387, distance: 80.1
click at [699, 365] on span "Select option" at bounding box center [539, 375] width 404 height 21
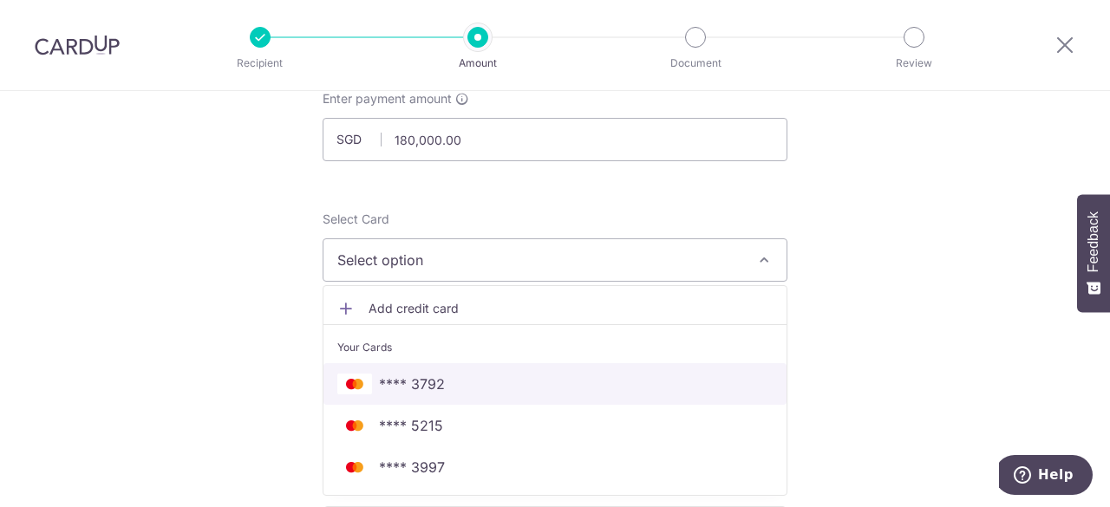
scroll to position [231, 0]
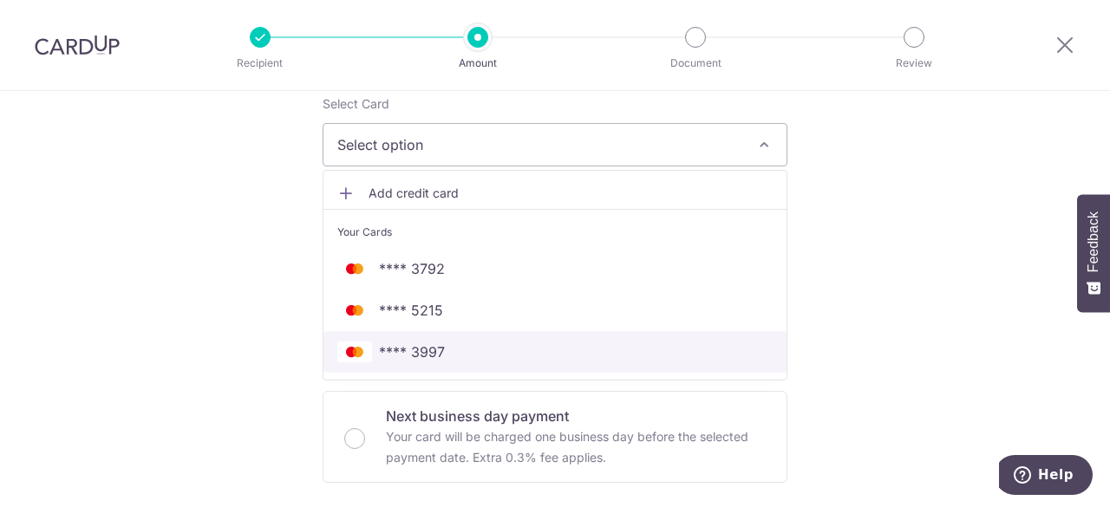
click at [641, 335] on link "**** 3997" at bounding box center [554, 352] width 463 height 42
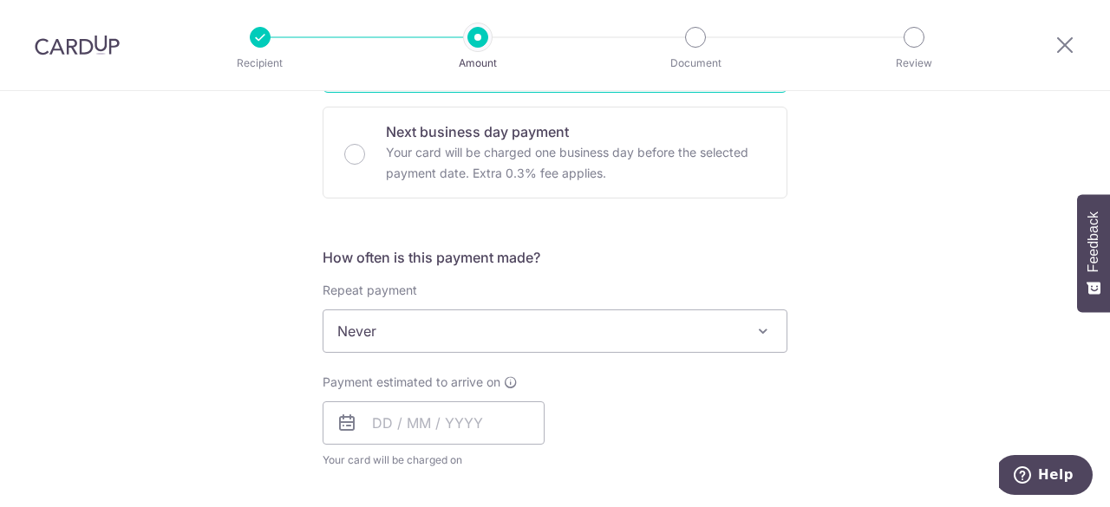
scroll to position [520, 0]
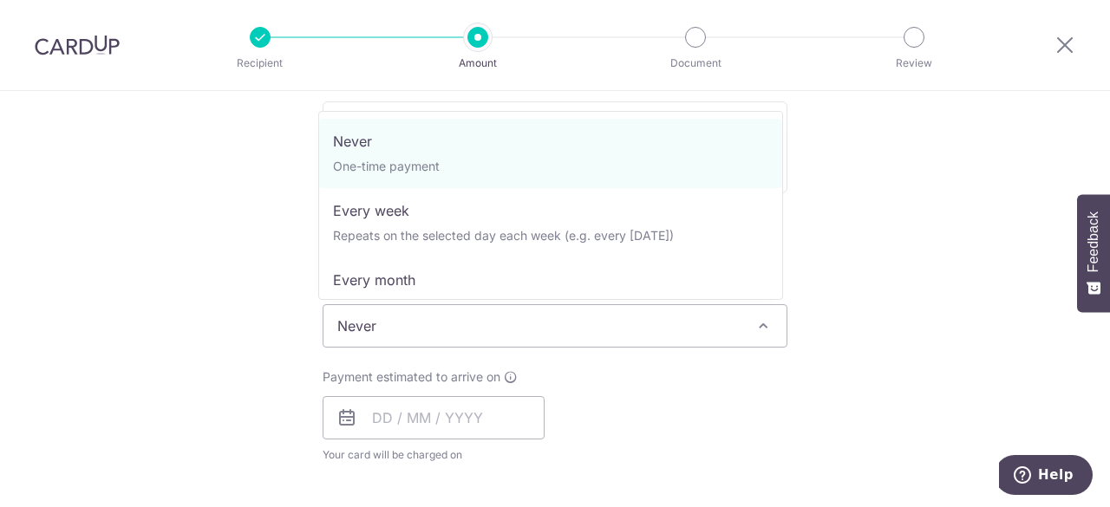
click at [744, 330] on span "Never" at bounding box center [554, 326] width 463 height 42
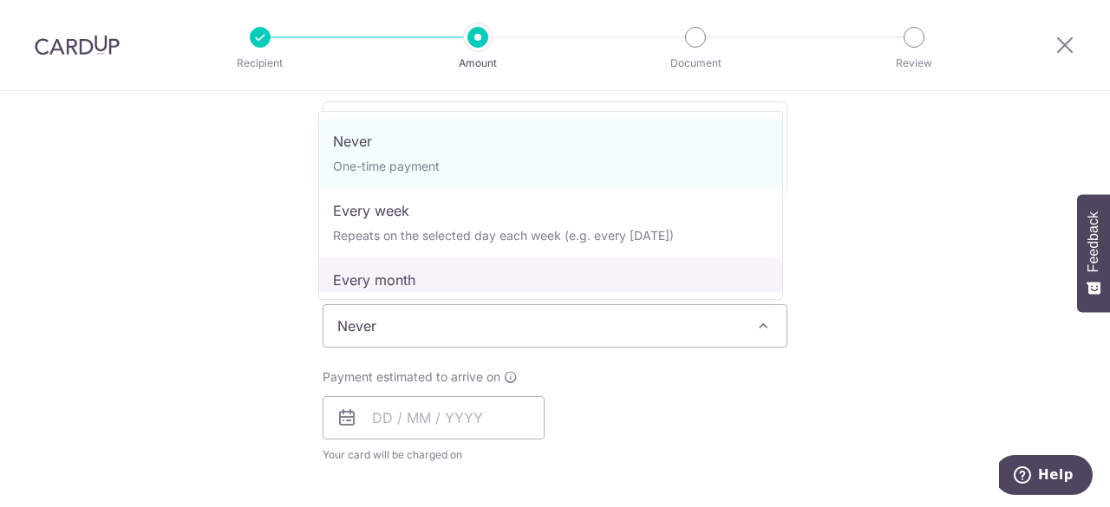
select select "3"
type input "[DATE]"
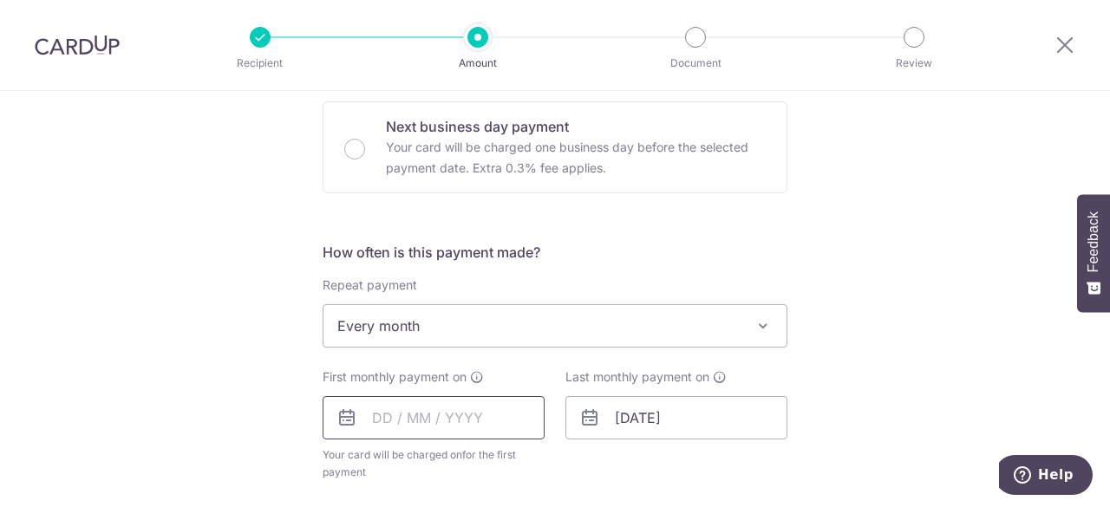
click at [476, 416] on input "text" at bounding box center [433, 417] width 222 height 43
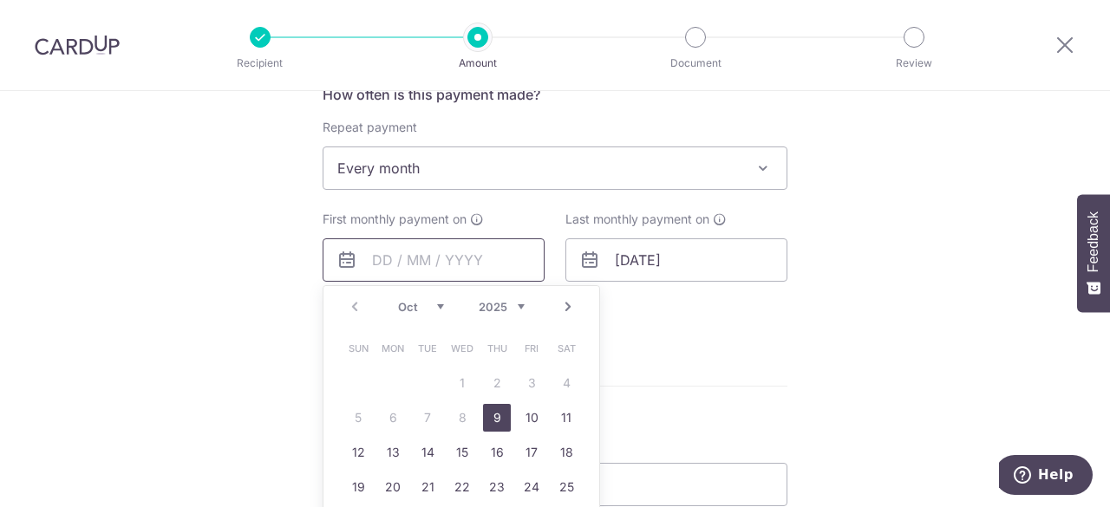
scroll to position [693, 0]
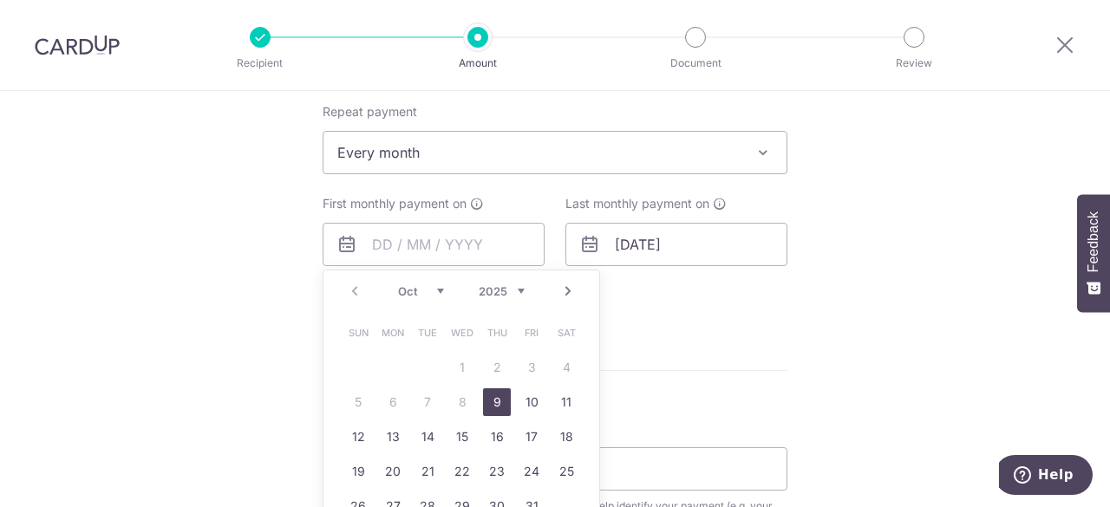
click at [490, 399] on link "9" at bounding box center [497, 402] width 28 height 28
type input "09/10/2025"
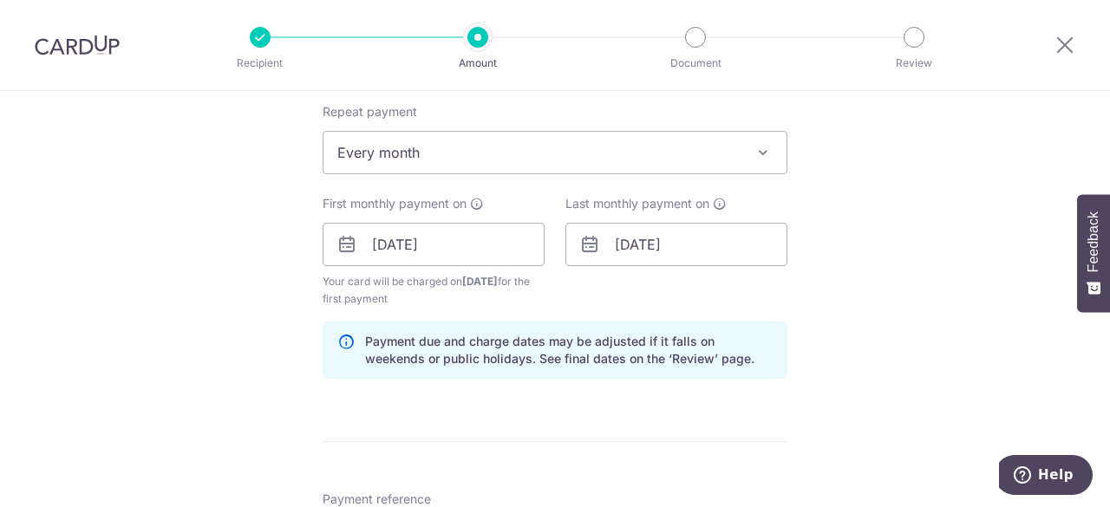
click at [886, 290] on div "Tell us more about your payment Enter payment amount SGD 180,000.00 180000.00 S…" at bounding box center [555, 226] width 1110 height 1657
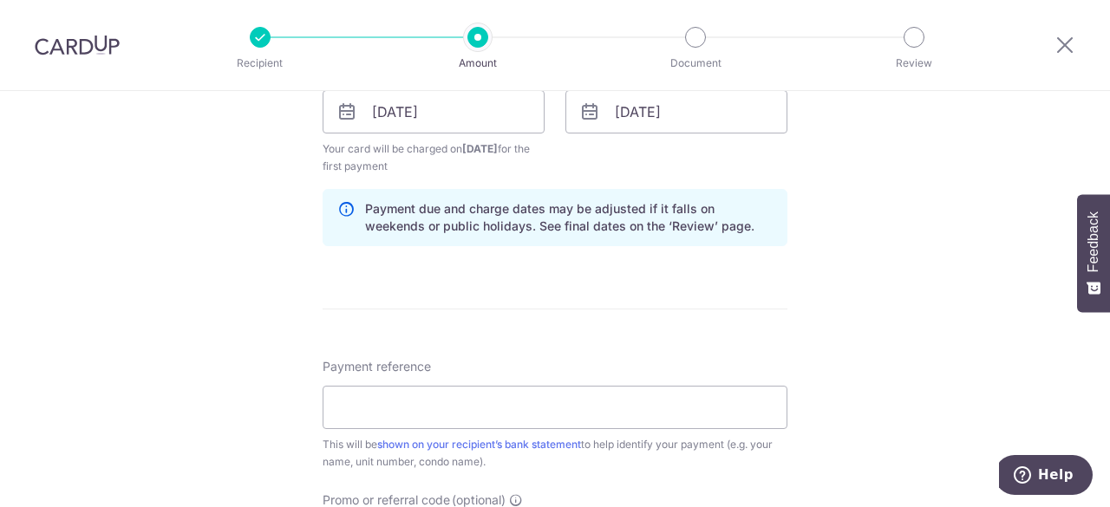
scroll to position [867, 0]
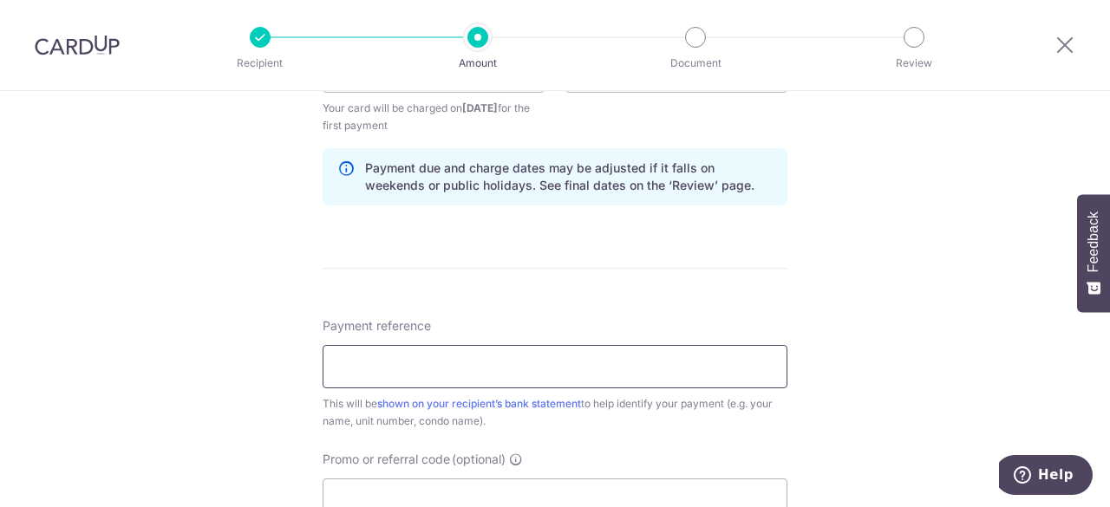
click at [643, 361] on input "Payment reference" at bounding box center [554, 366] width 465 height 43
type input "Rent blk32 06-21"
drag, startPoint x: 990, startPoint y: 368, endPoint x: 978, endPoint y: 371, distance: 12.4
click at [983, 368] on div "Tell us more about your payment Enter payment amount SGD 180,000.00 180000.00 S…" at bounding box center [555, 52] width 1110 height 1657
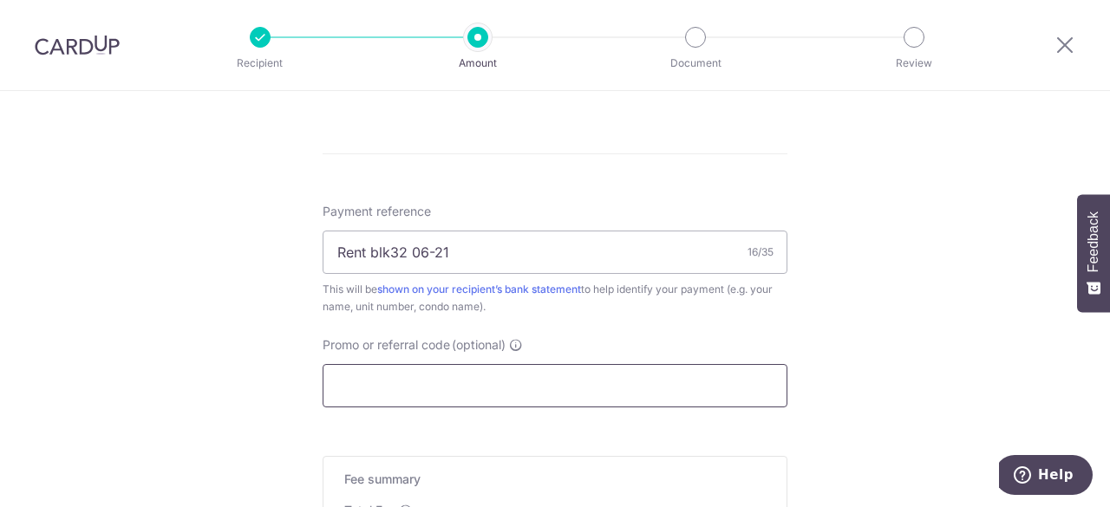
scroll to position [982, 0]
click at [562, 378] on input "Promo or referral code (optional)" at bounding box center [554, 384] width 465 height 43
click at [583, 399] on input "Promo or referral code (optional)" at bounding box center [554, 384] width 465 height 43
paste input "SAVERENT179"
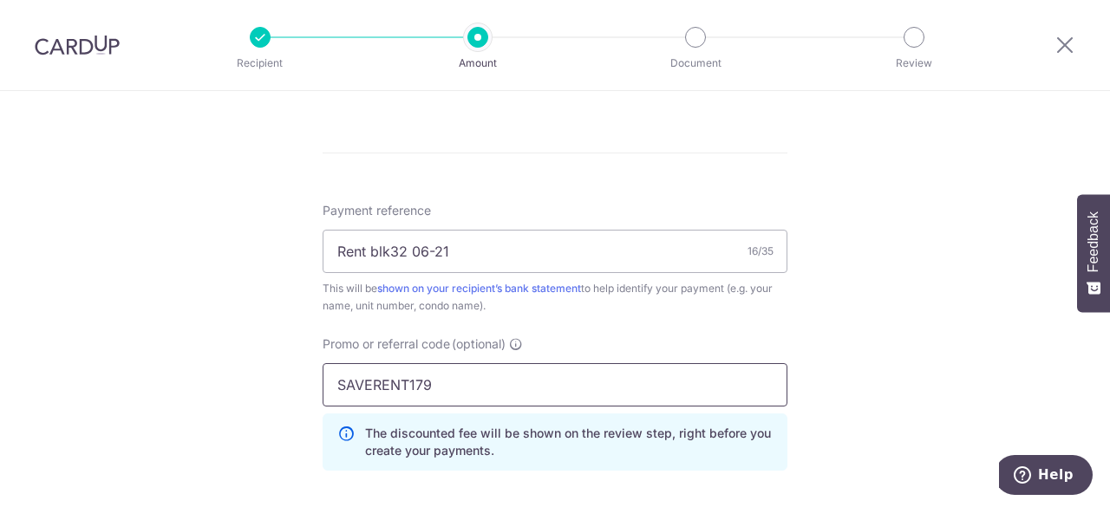
type input "SAVERENT179"
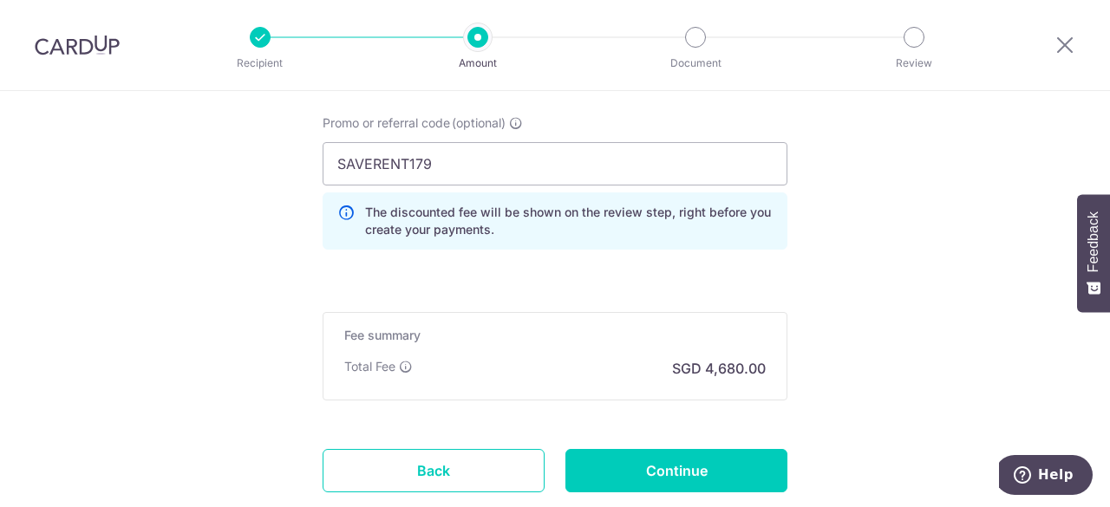
scroll to position [1214, 0]
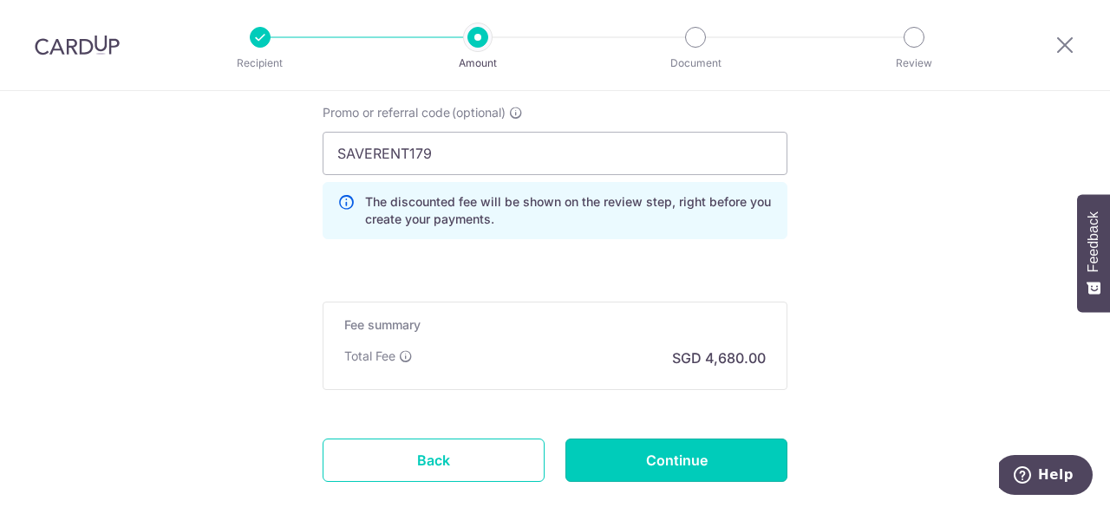
drag, startPoint x: 687, startPoint y: 452, endPoint x: 699, endPoint y: 452, distance: 11.3
click at [685, 453] on input "Continue" at bounding box center [676, 460] width 222 height 43
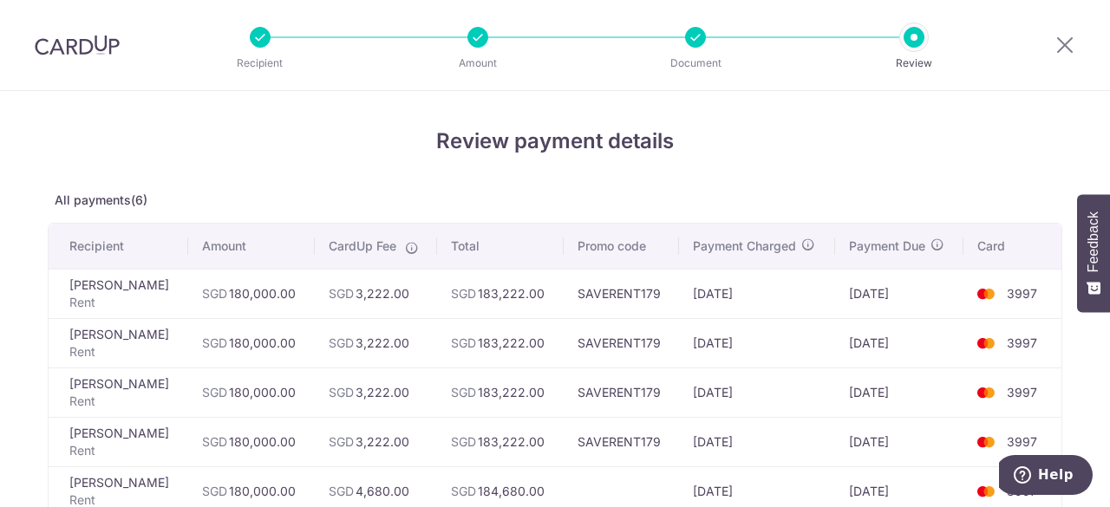
click at [244, 40] on div "Recipient Amount Document Review" at bounding box center [587, 45] width 744 height 90
click at [1078, 41] on div at bounding box center [1064, 45] width 90 height 90
click at [1061, 41] on icon at bounding box center [1064, 45] width 21 height 22
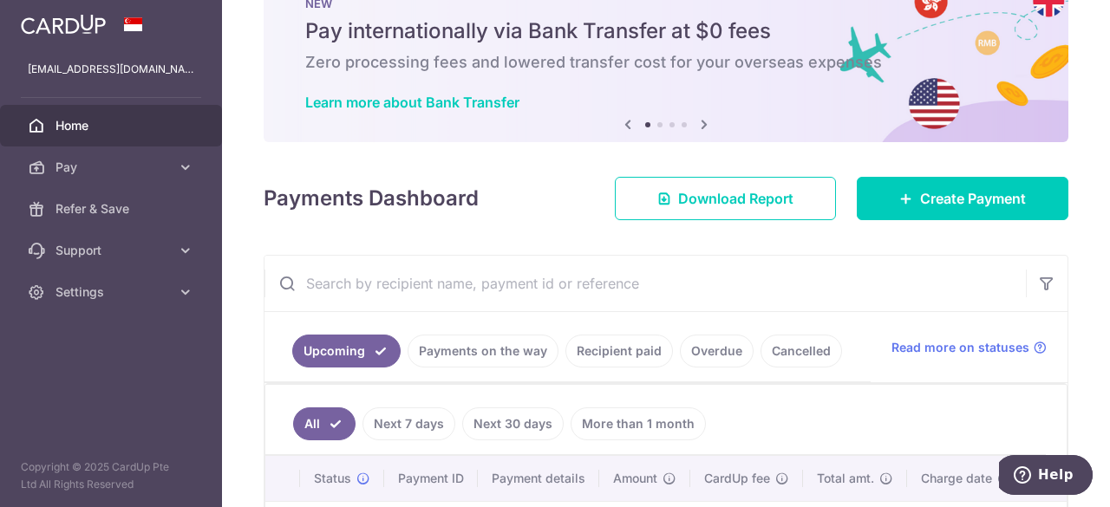
scroll to position [57, 0]
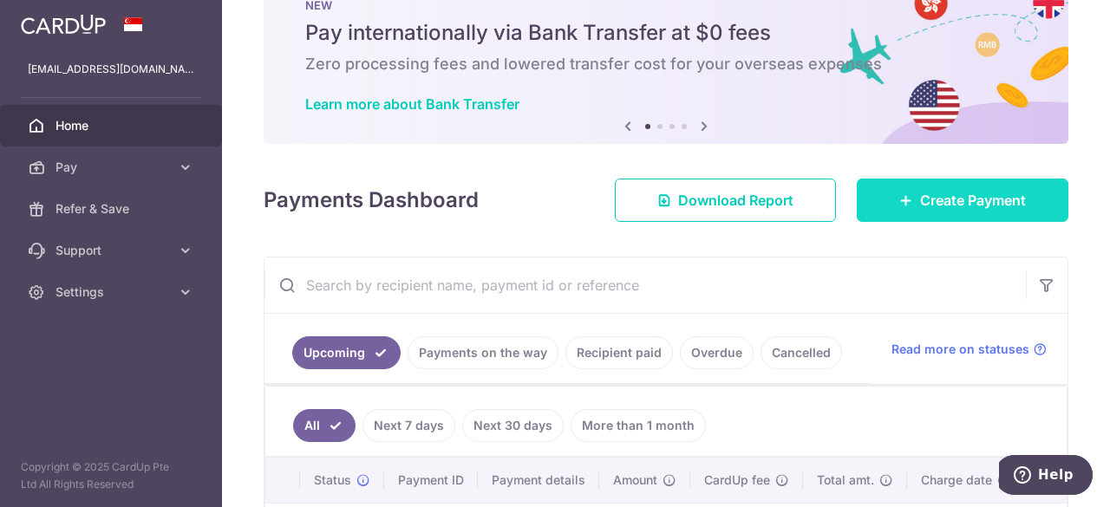
click at [986, 209] on span "Create Payment" at bounding box center [973, 200] width 106 height 21
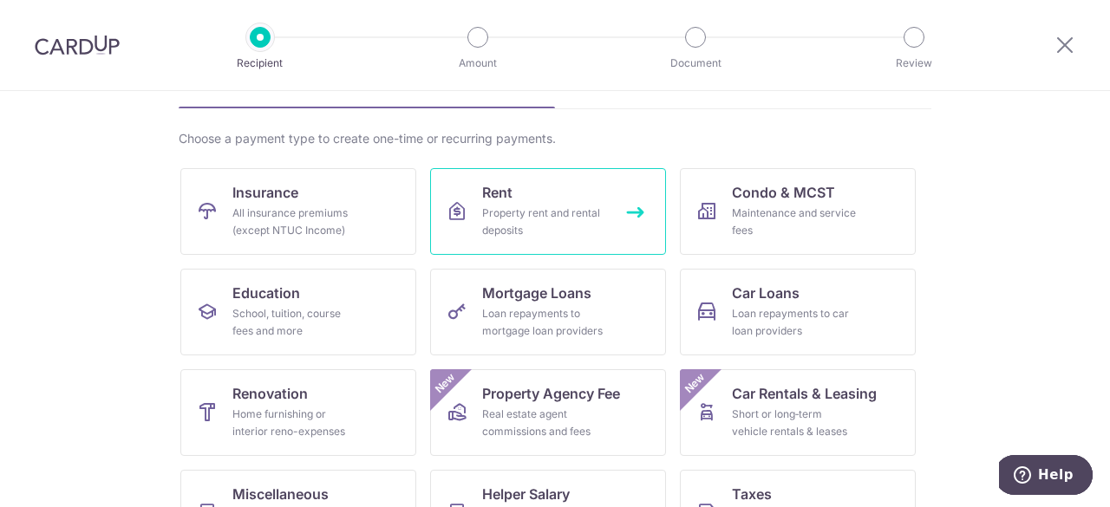
scroll to position [115, 0]
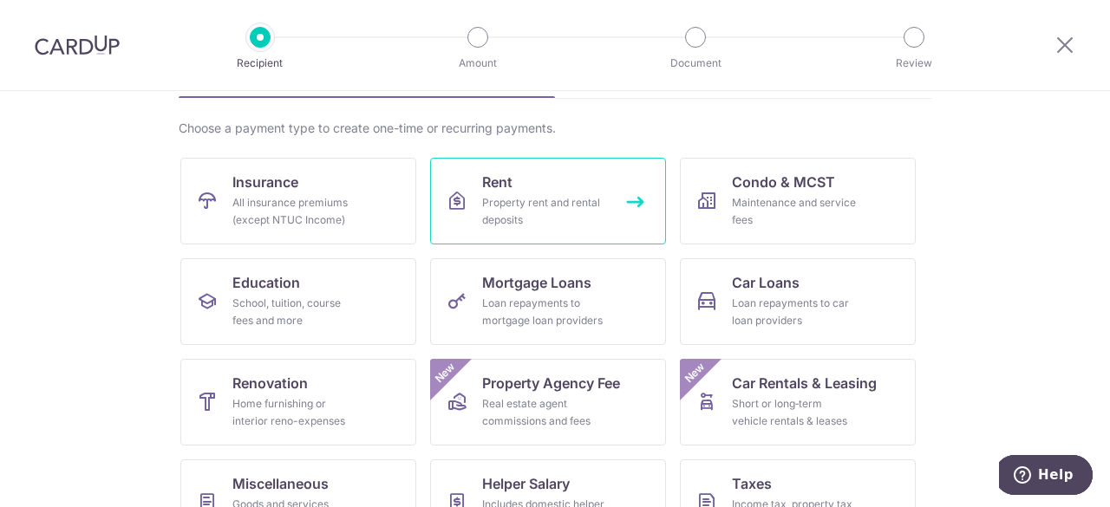
click at [551, 223] on div "Property rent and rental deposits" at bounding box center [544, 211] width 125 height 35
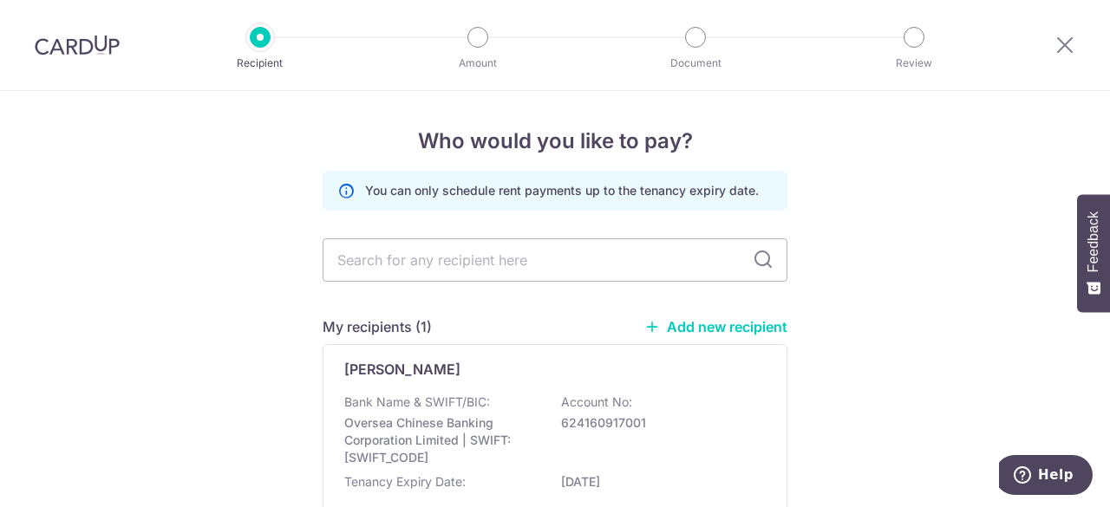
scroll to position [147, 0]
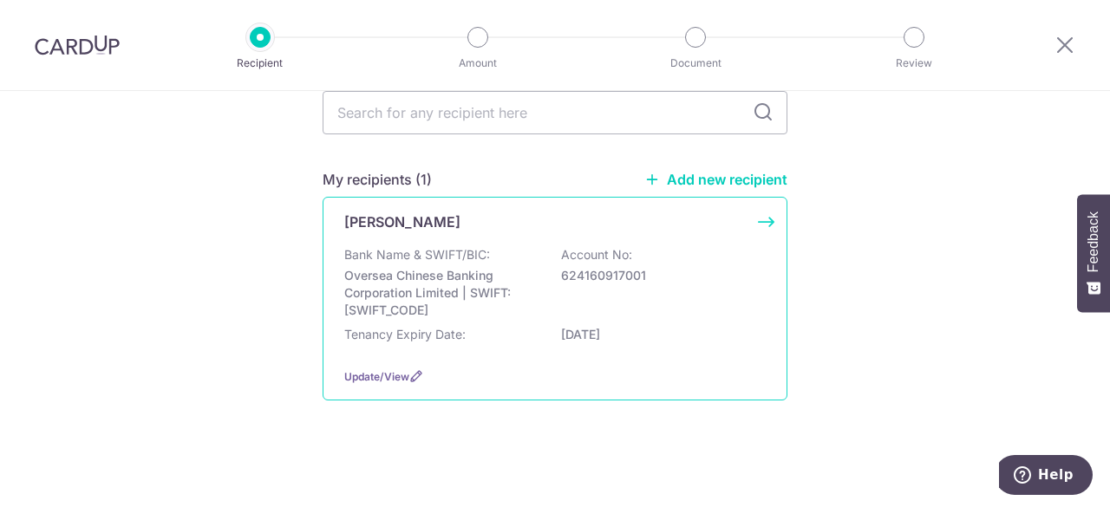
click at [625, 239] on div "[PERSON_NAME] Bank Name & SWIFT/BIC: Oversea Chinese Banking Corporation Limite…" at bounding box center [554, 299] width 465 height 204
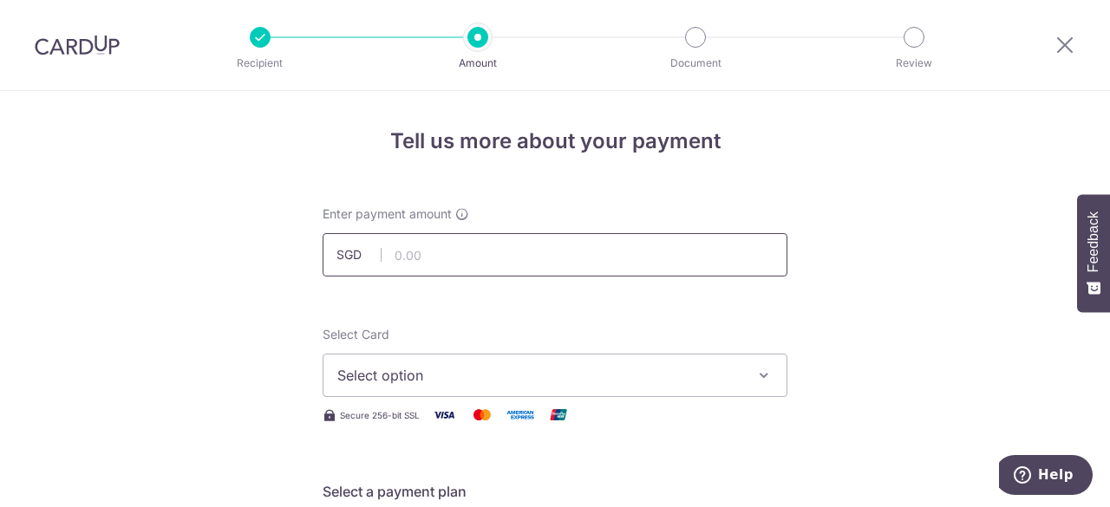
click at [481, 263] on input "text" at bounding box center [554, 254] width 465 height 43
type input "180,000.00"
click at [494, 365] on span "Select option" at bounding box center [539, 375] width 404 height 21
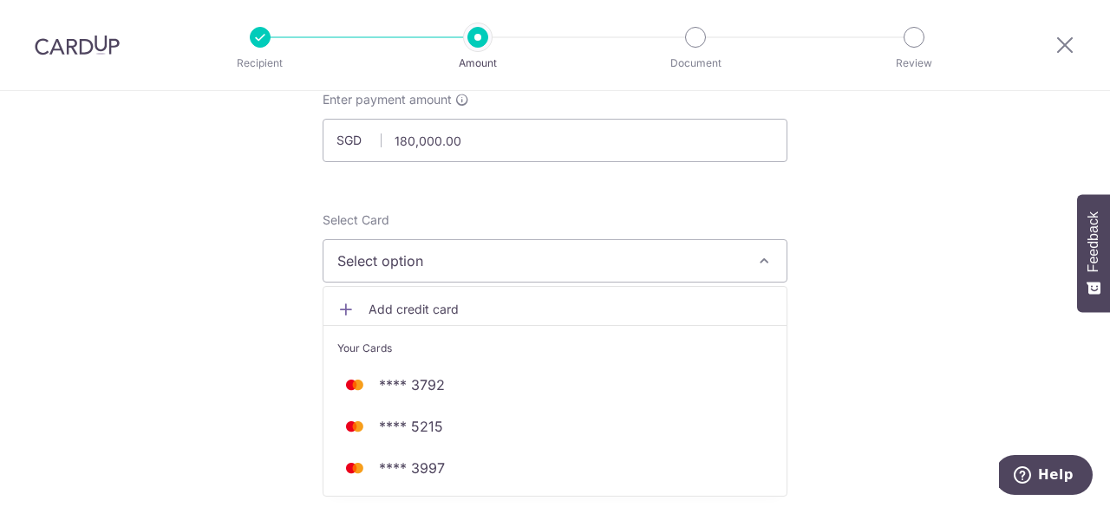
scroll to position [115, 0]
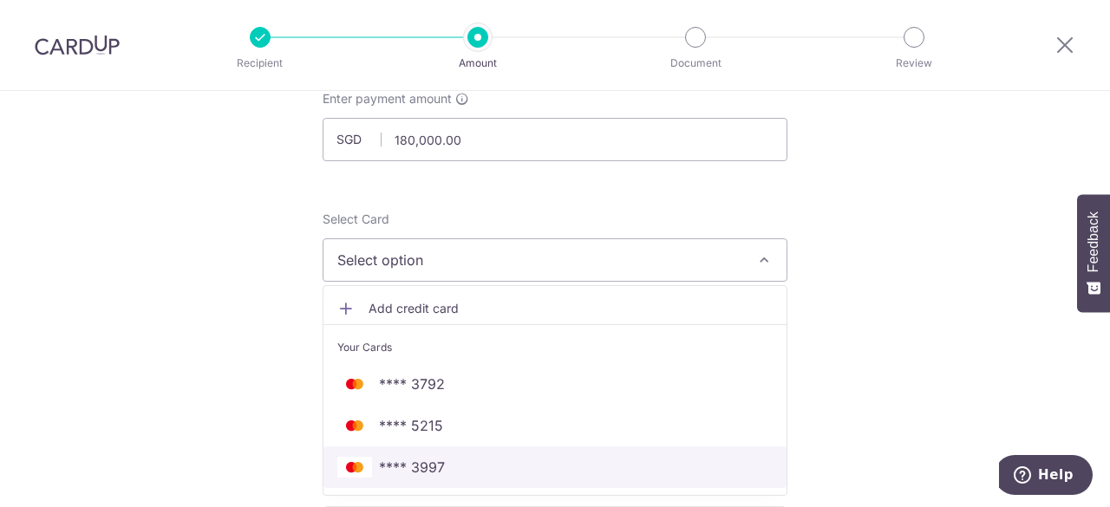
click at [472, 459] on span "**** 3997" at bounding box center [554, 467] width 435 height 21
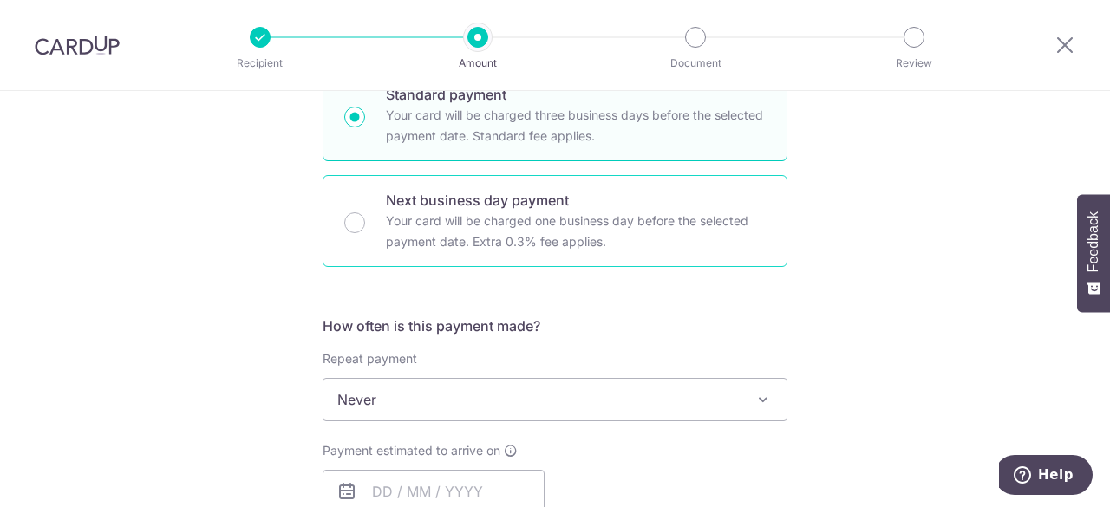
scroll to position [462, 0]
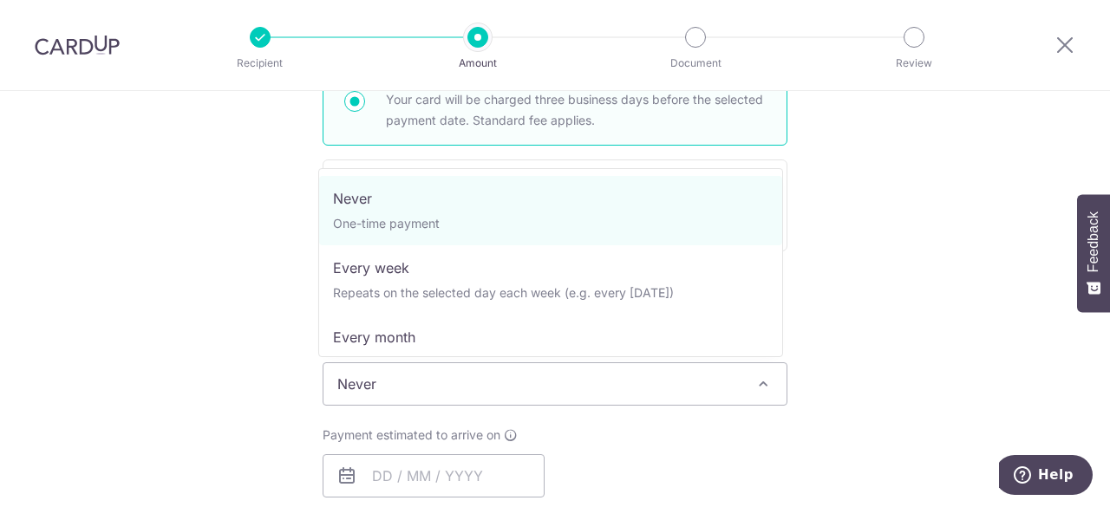
click at [505, 393] on span "Never" at bounding box center [554, 384] width 463 height 42
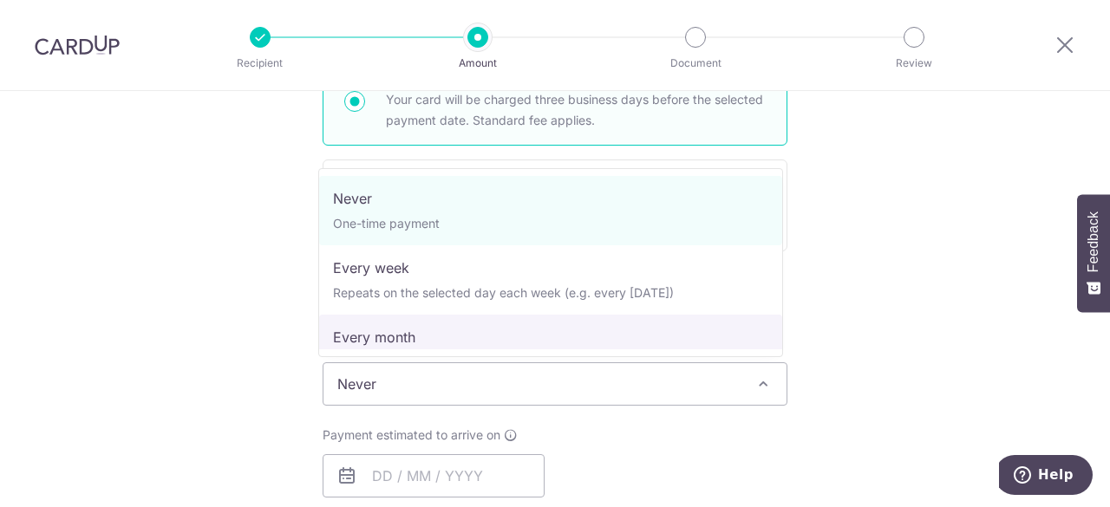
select select "3"
type input "31/03/2026"
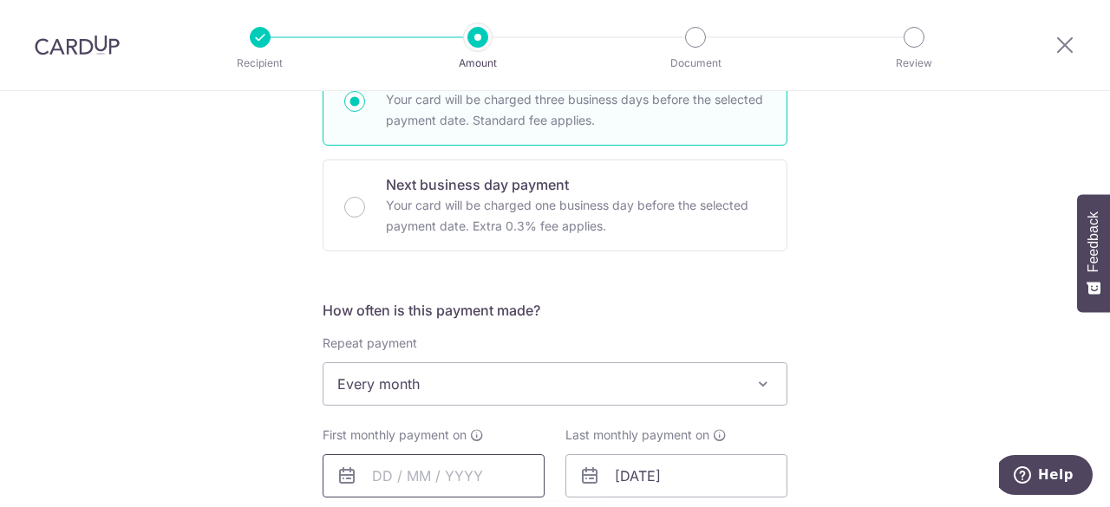
click at [372, 478] on input "text" at bounding box center [433, 475] width 222 height 43
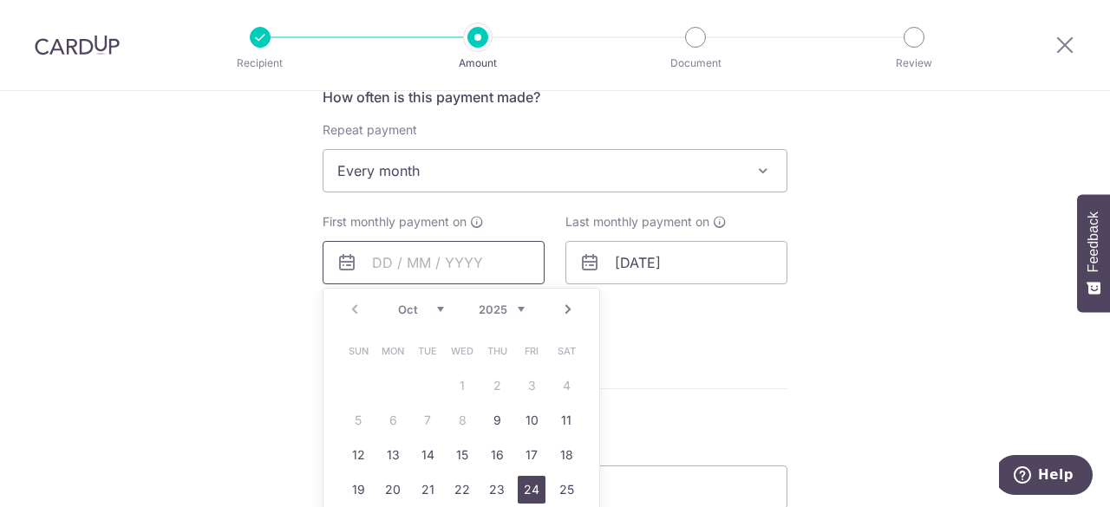
scroll to position [693, 0]
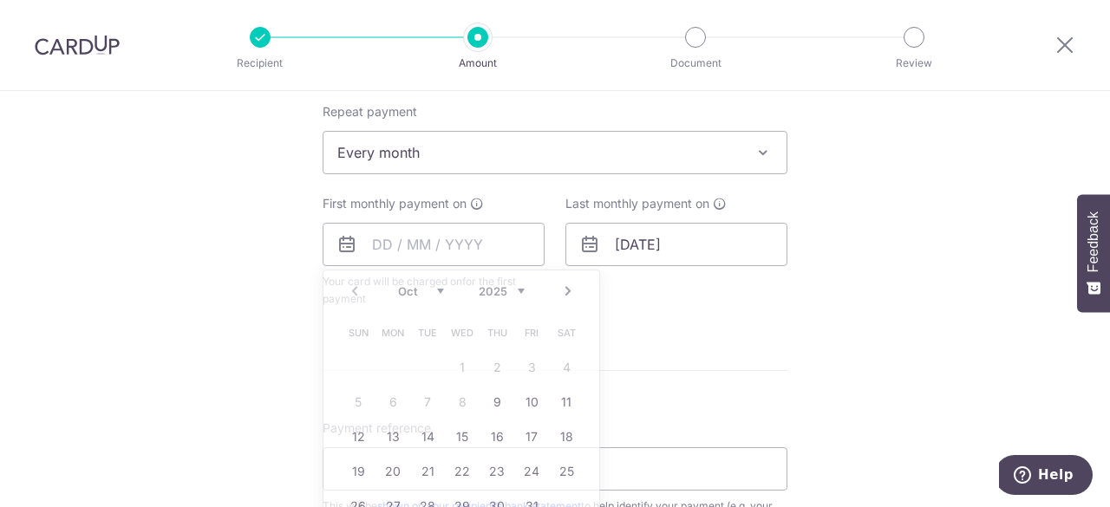
click at [730, 343] on form "Enter payment amount SGD 180,000.00 180000.00 Select Card **** 3997 Add credit …" at bounding box center [554, 207] width 465 height 1390
click at [439, 241] on input "text" at bounding box center [433, 244] width 222 height 43
click at [488, 400] on link "9" at bounding box center [497, 402] width 28 height 28
type input "09/10/2025"
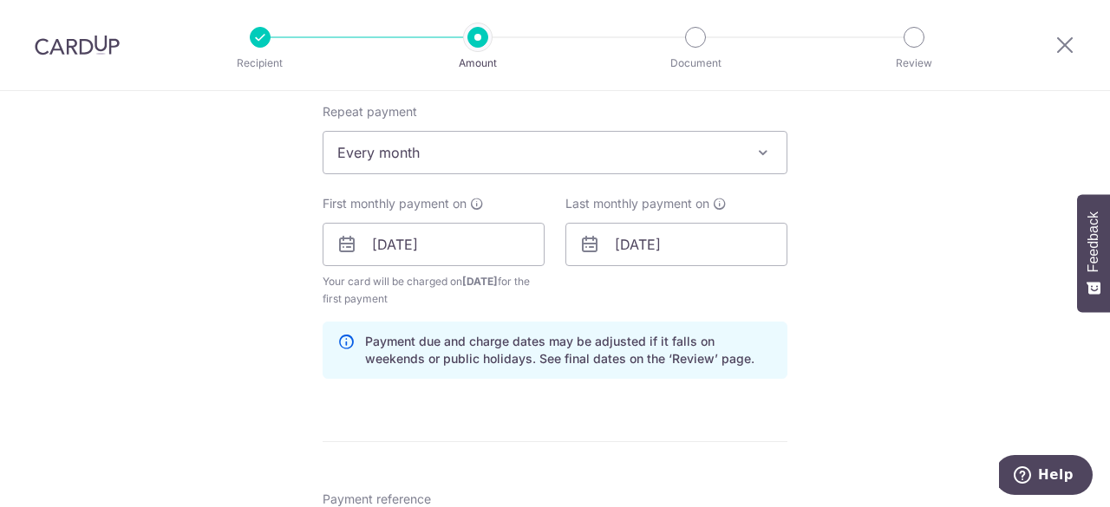
click at [898, 282] on div "Tell us more about your payment Enter payment amount SGD 180,000.00 180000.00 S…" at bounding box center [555, 226] width 1110 height 1657
click at [683, 244] on input "31/03/2026" at bounding box center [676, 244] width 222 height 43
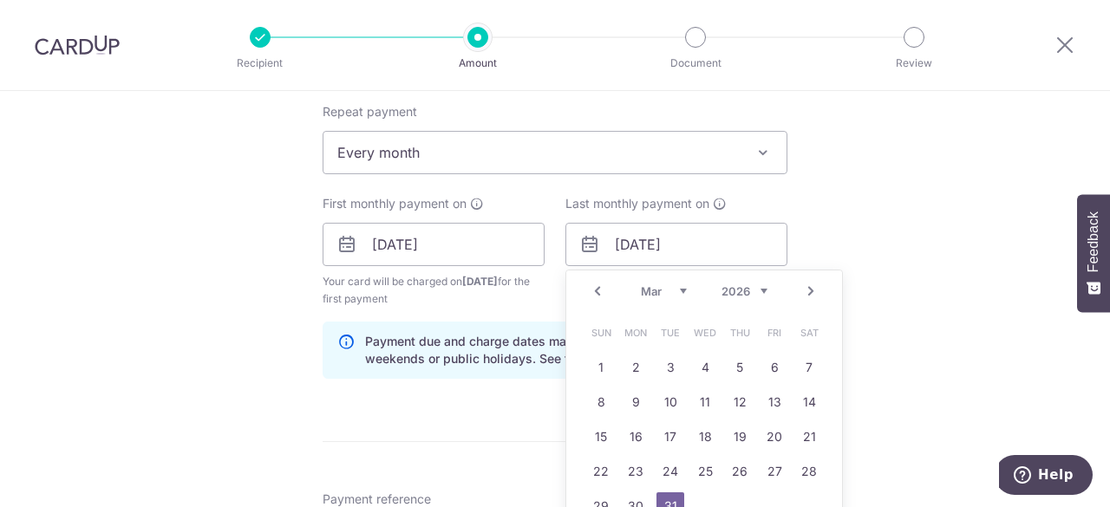
click at [594, 287] on link "Prev" at bounding box center [597, 291] width 21 height 21
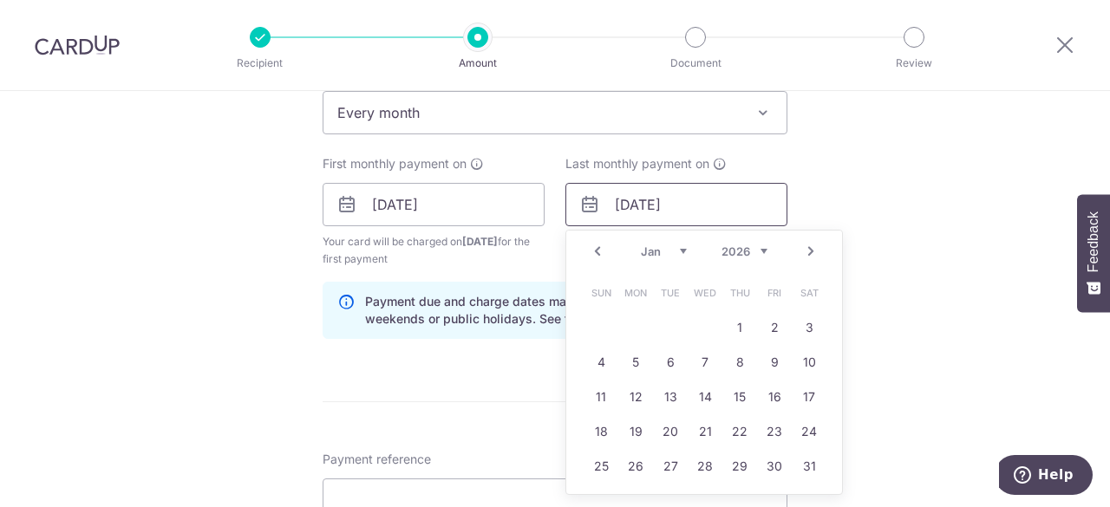
scroll to position [809, 0]
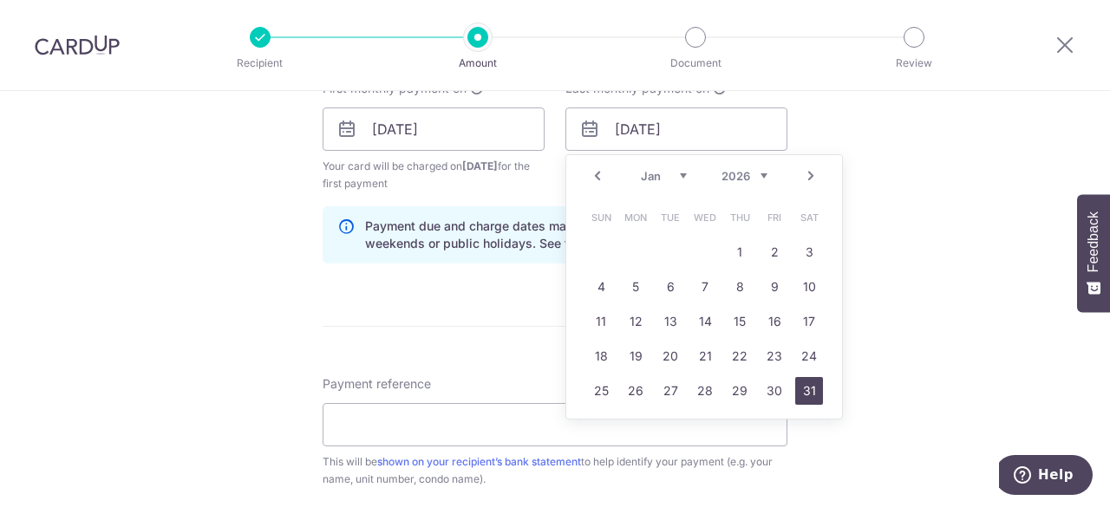
click at [803, 388] on link "31" at bounding box center [809, 391] width 28 height 28
type input "31/01/2026"
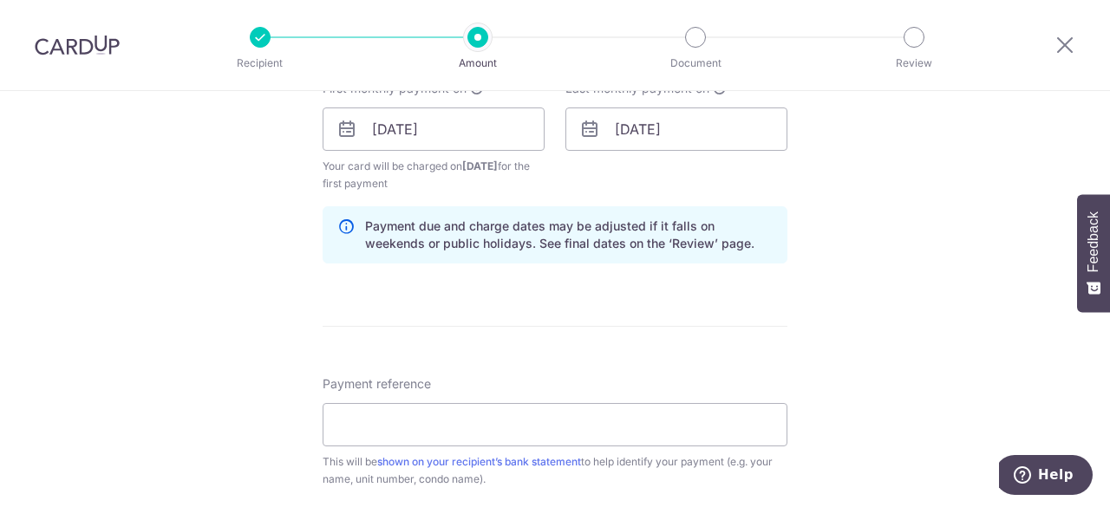
click at [890, 254] on div "Tell us more about your payment Enter payment amount SGD 180,000.00 180000.00 S…" at bounding box center [555, 110] width 1110 height 1657
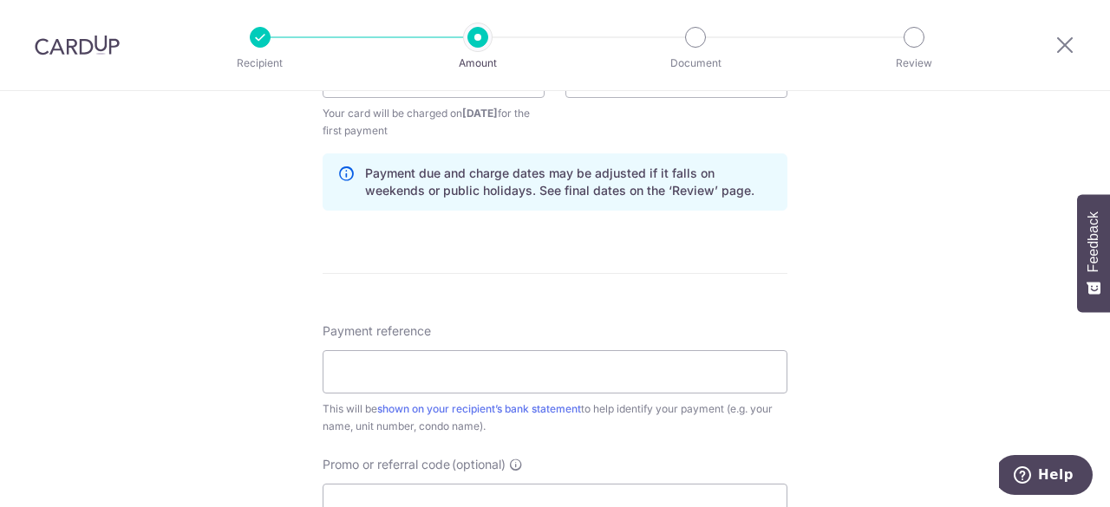
scroll to position [867, 0]
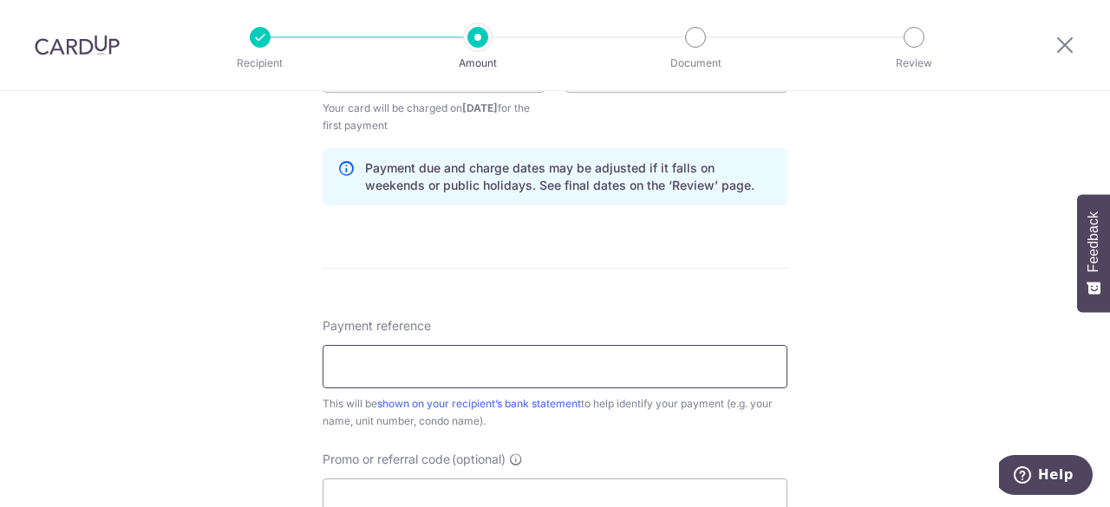
click at [588, 363] on input "Payment reference" at bounding box center [554, 366] width 465 height 43
type input "Rent blk32 06-21"
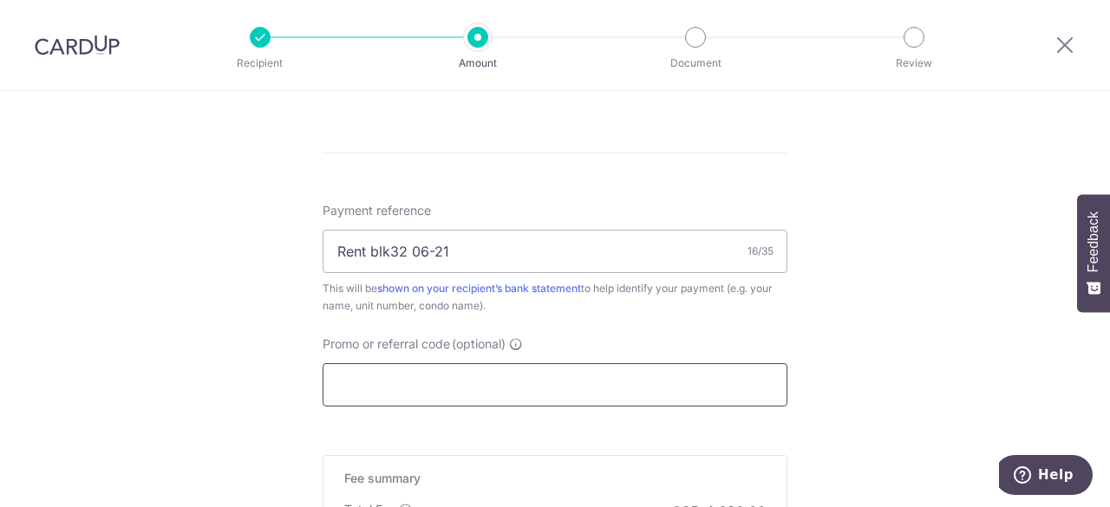
click at [546, 368] on input "Promo or referral code (optional)" at bounding box center [554, 384] width 465 height 43
paste input "SAVERENT179"
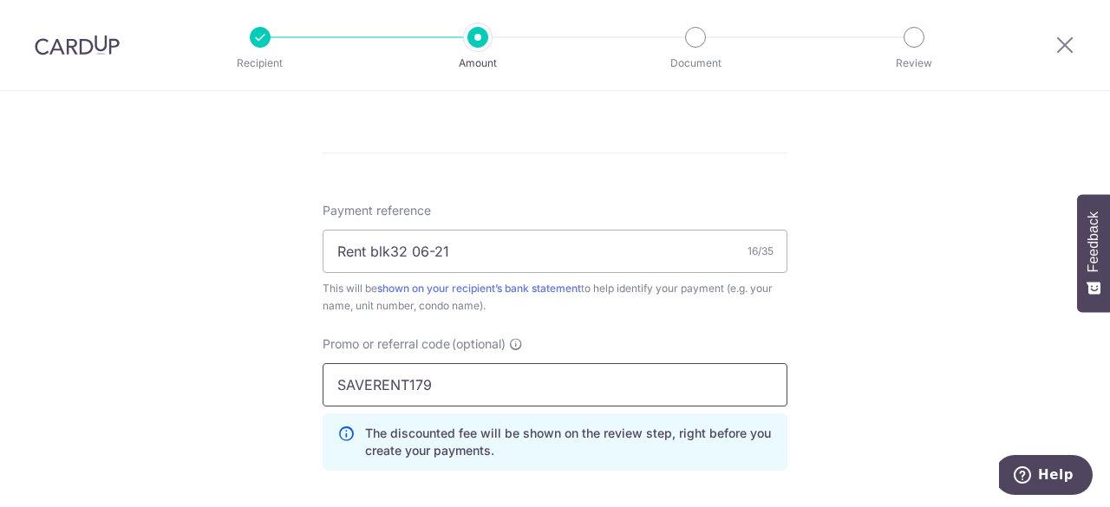
type input "SAVERENT179"
drag, startPoint x: 802, startPoint y: 293, endPoint x: 830, endPoint y: 298, distance: 29.1
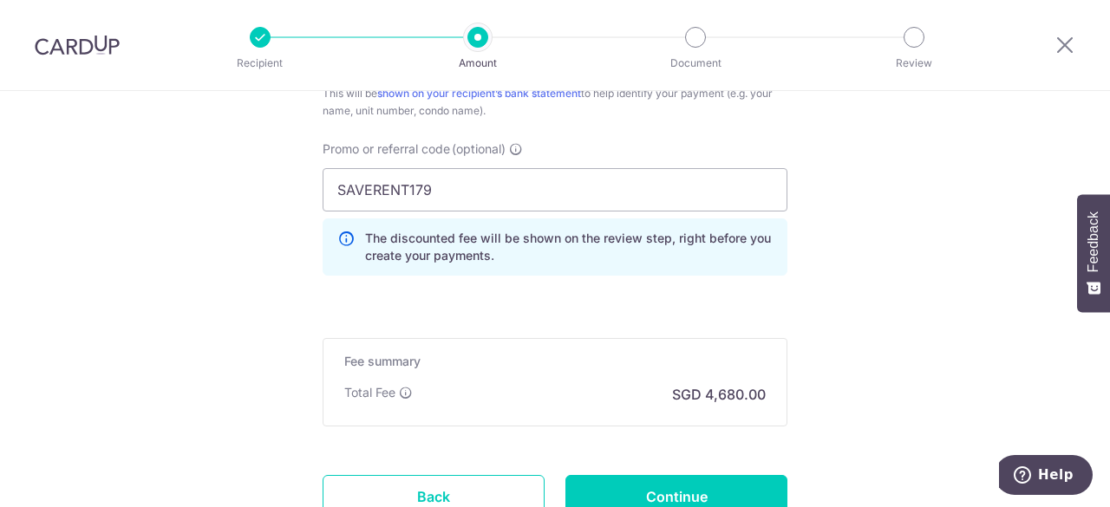
scroll to position [1214, 0]
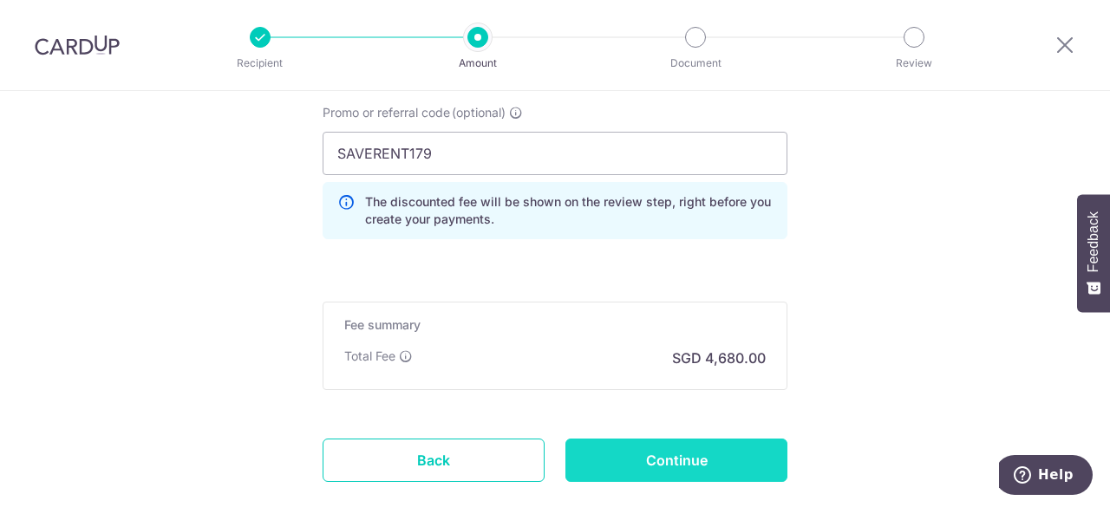
click at [652, 475] on input "Continue" at bounding box center [676, 460] width 222 height 43
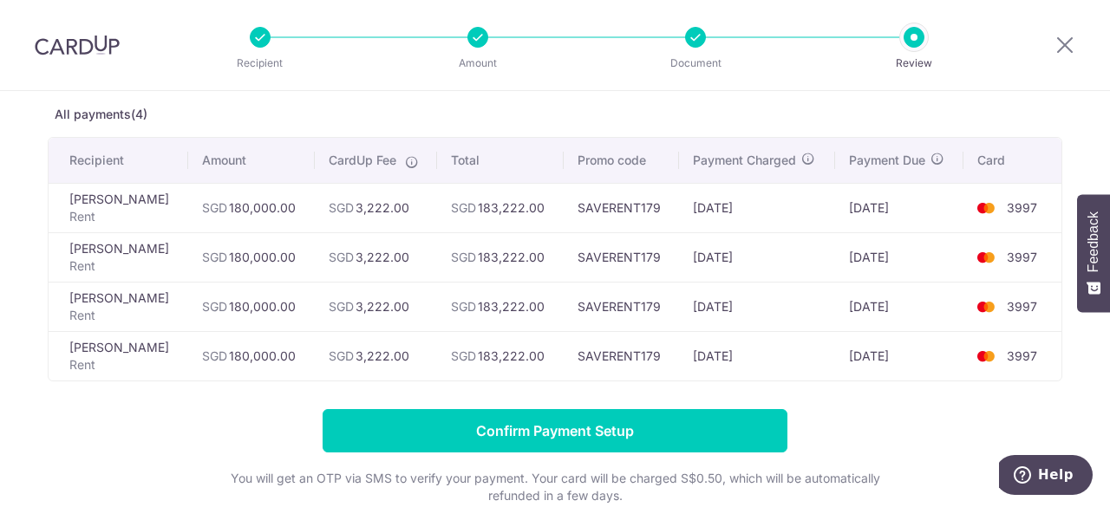
scroll to position [115, 0]
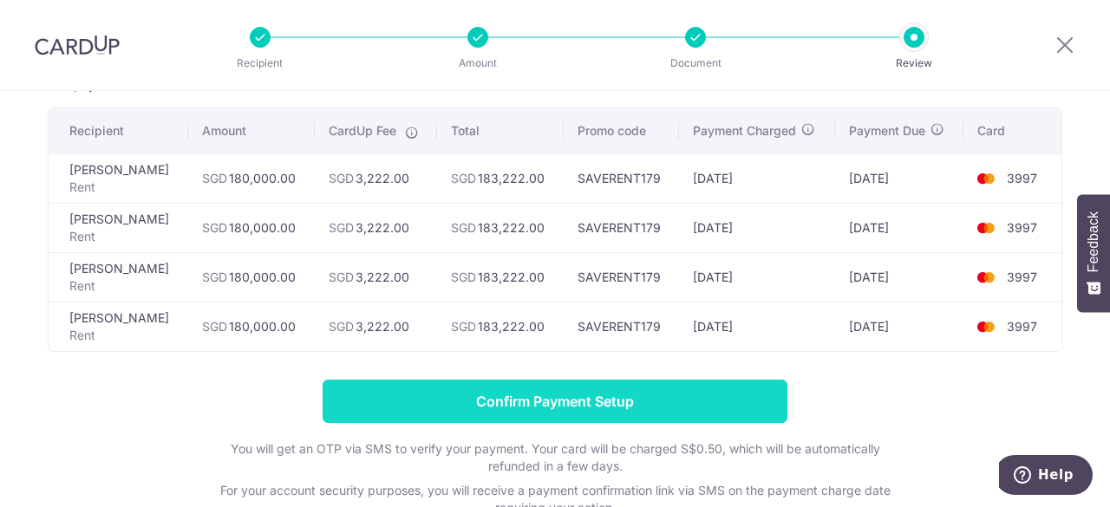
click at [531, 395] on input "Confirm Payment Setup" at bounding box center [554, 401] width 465 height 43
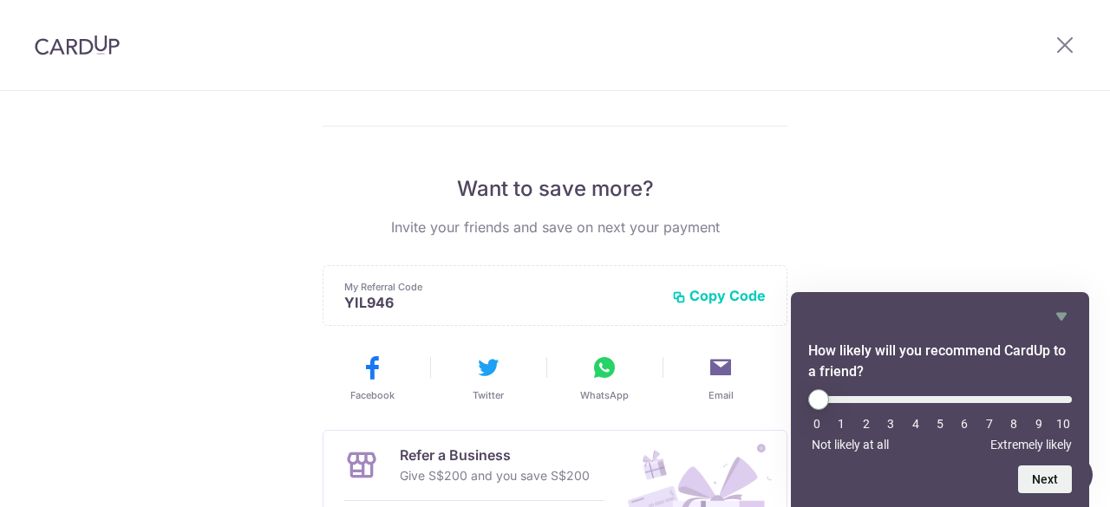
scroll to position [173, 0]
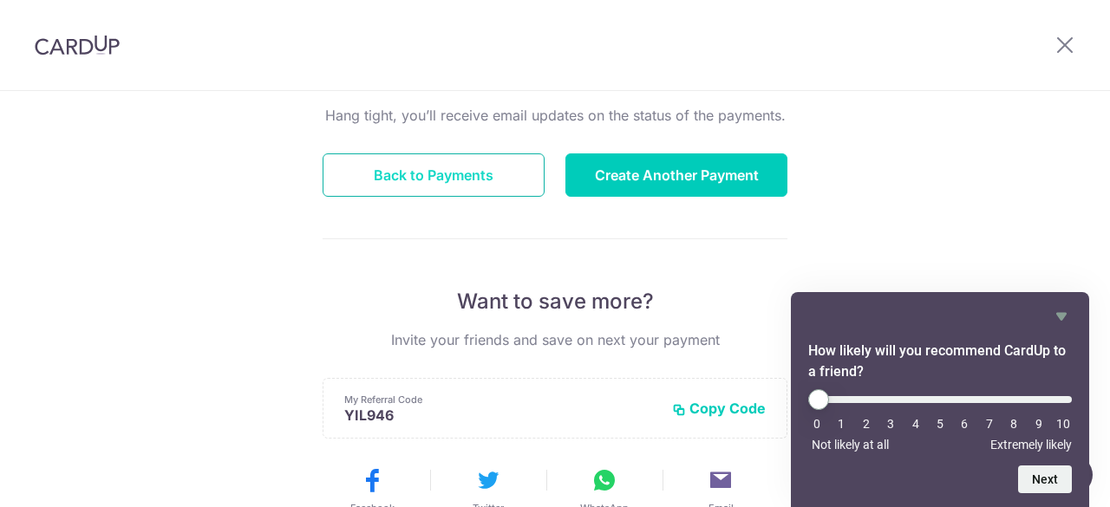
click at [484, 171] on button "Back to Payments" at bounding box center [433, 174] width 222 height 43
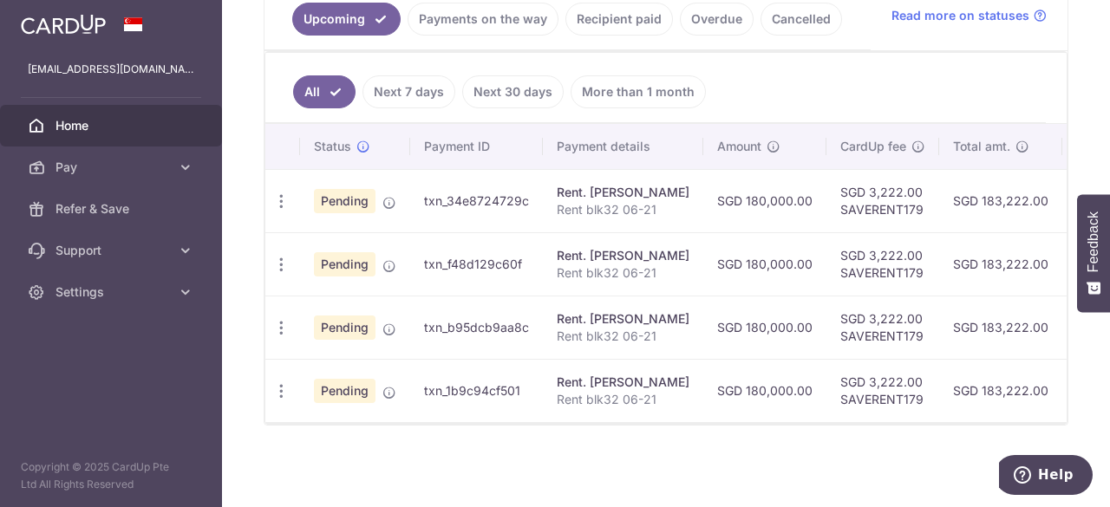
scroll to position [298, 0]
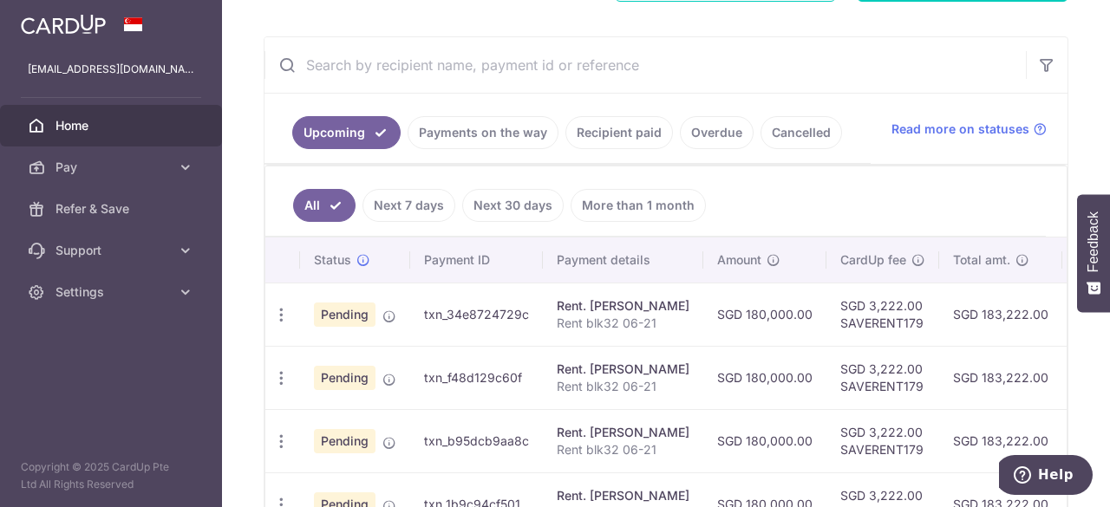
click at [461, 312] on td "txn_34e8724729c" at bounding box center [476, 314] width 133 height 63
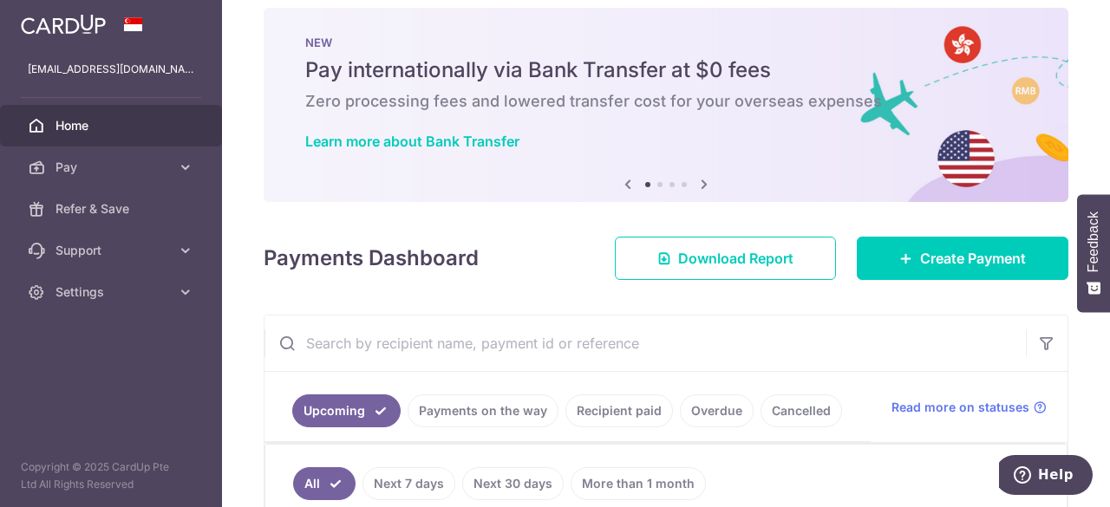
scroll to position [9, 0]
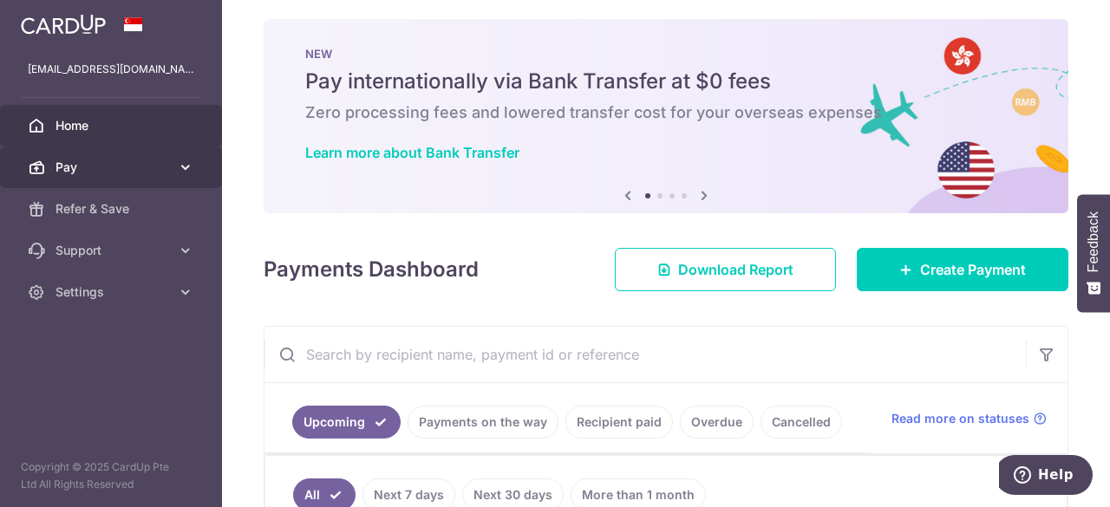
click at [74, 160] on span "Pay" at bounding box center [112, 167] width 114 height 17
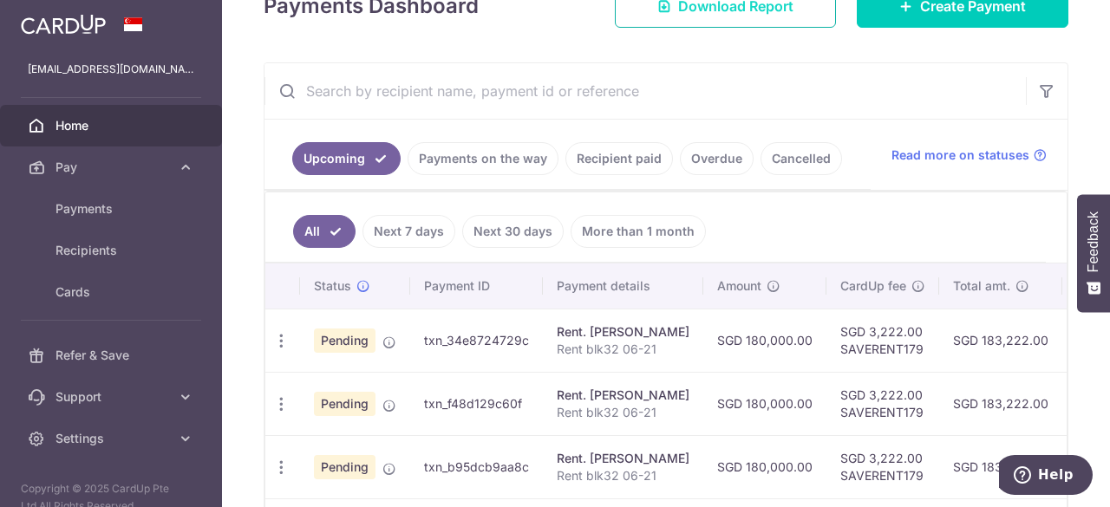
scroll to position [298, 0]
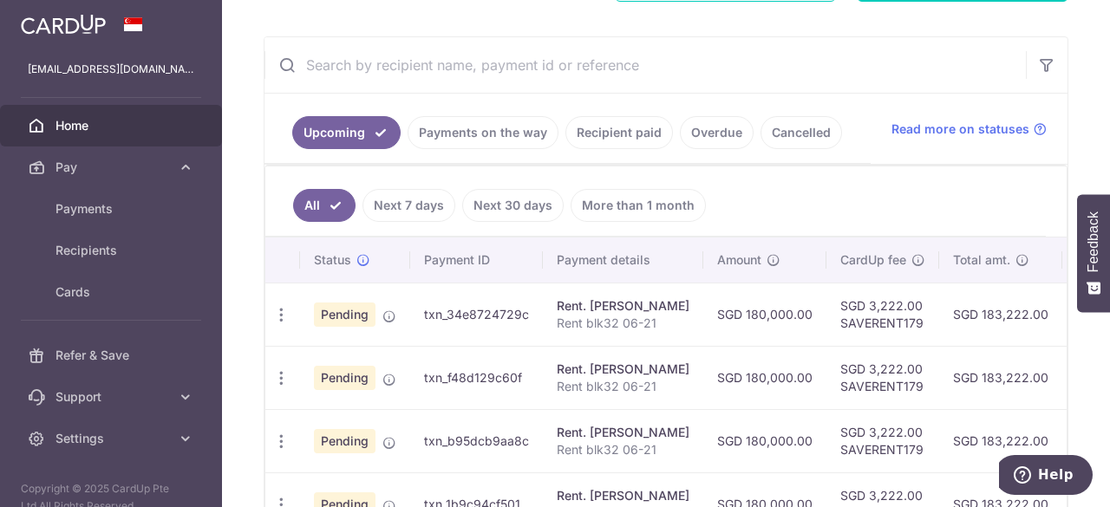
click at [525, 316] on td "txn_34e8724729c" at bounding box center [476, 314] width 133 height 63
click at [283, 307] on icon "button" at bounding box center [281, 315] width 18 height 18
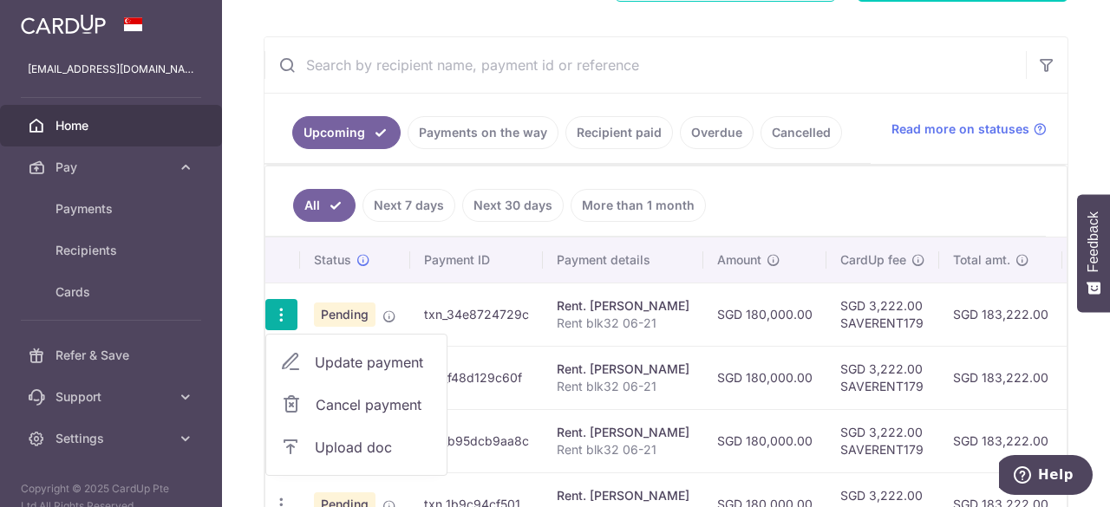
click at [346, 442] on span "Upload doc" at bounding box center [374, 447] width 118 height 21
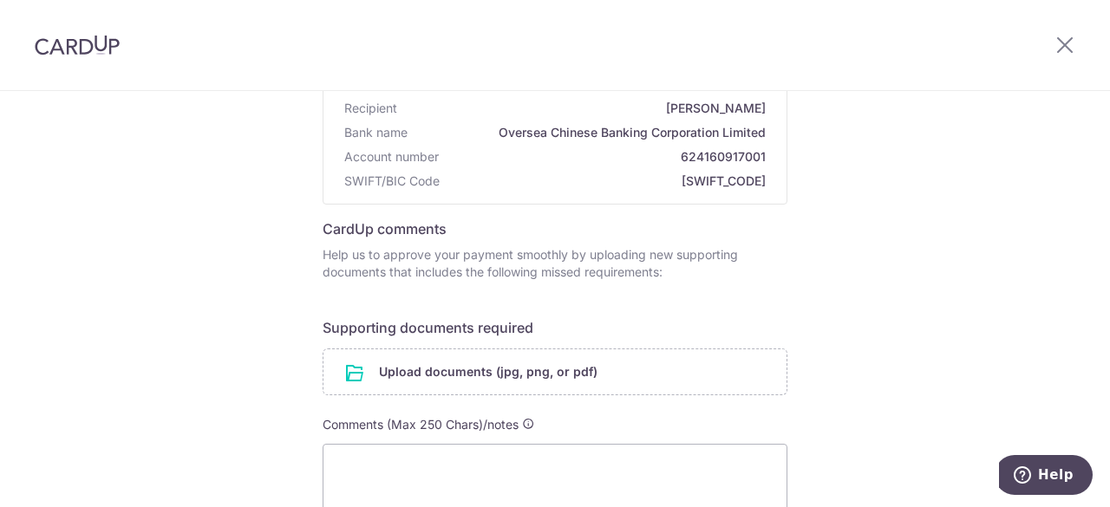
scroll to position [173, 0]
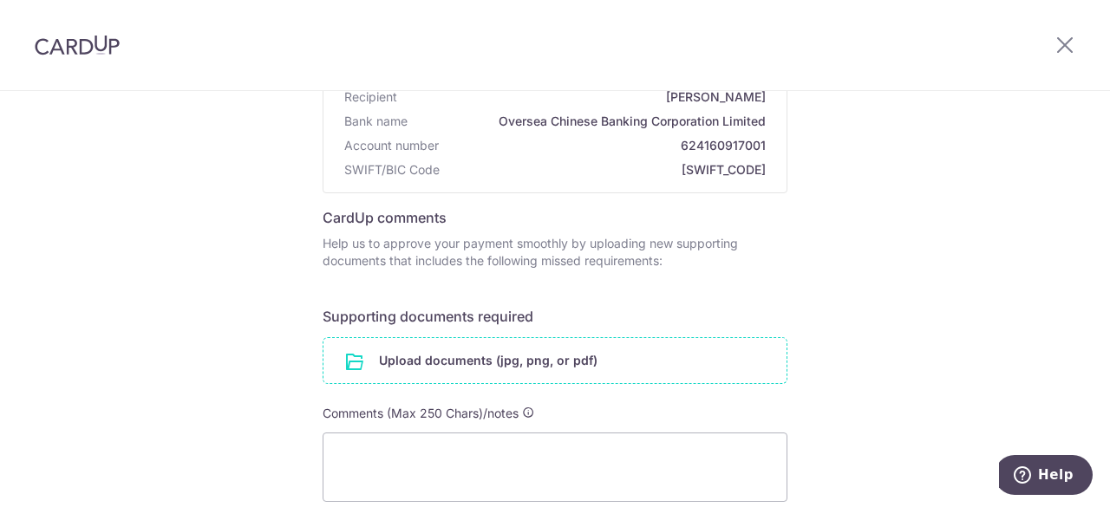
click at [558, 349] on input "file" at bounding box center [554, 360] width 463 height 45
click at [512, 367] on input "file" at bounding box center [554, 360] width 463 height 45
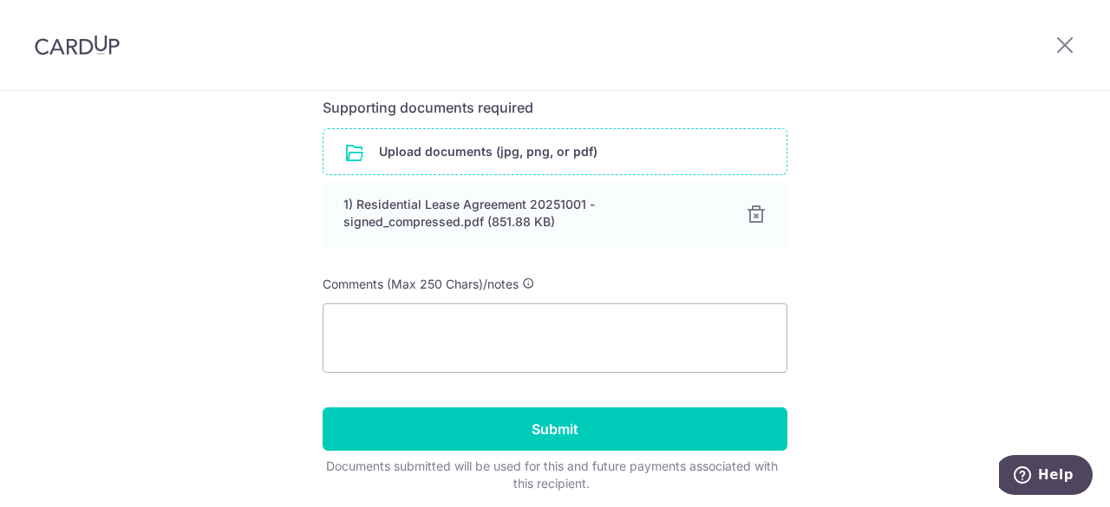
scroll to position [404, 0]
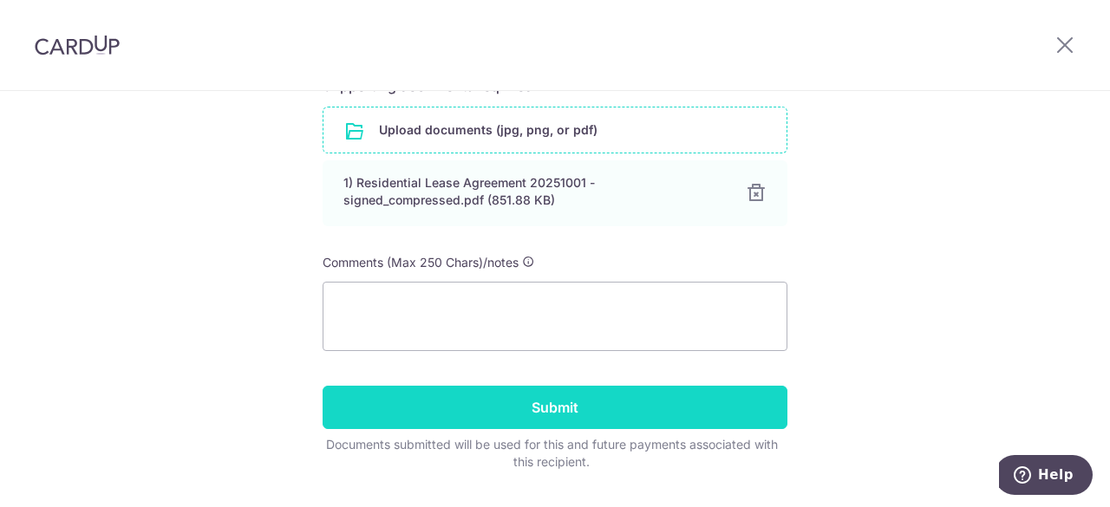
click at [559, 403] on input "Submit" at bounding box center [554, 407] width 465 height 43
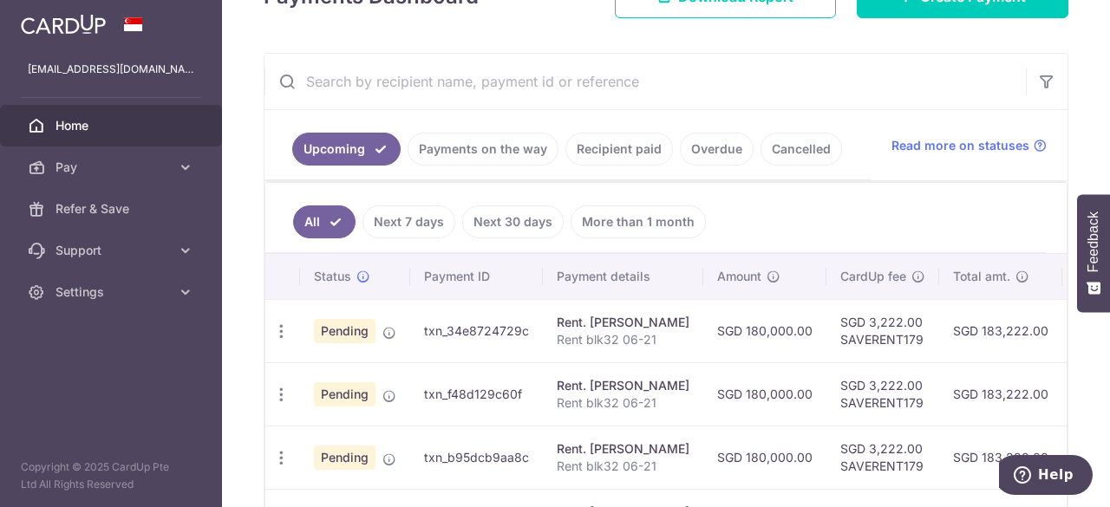
scroll to position [347, 0]
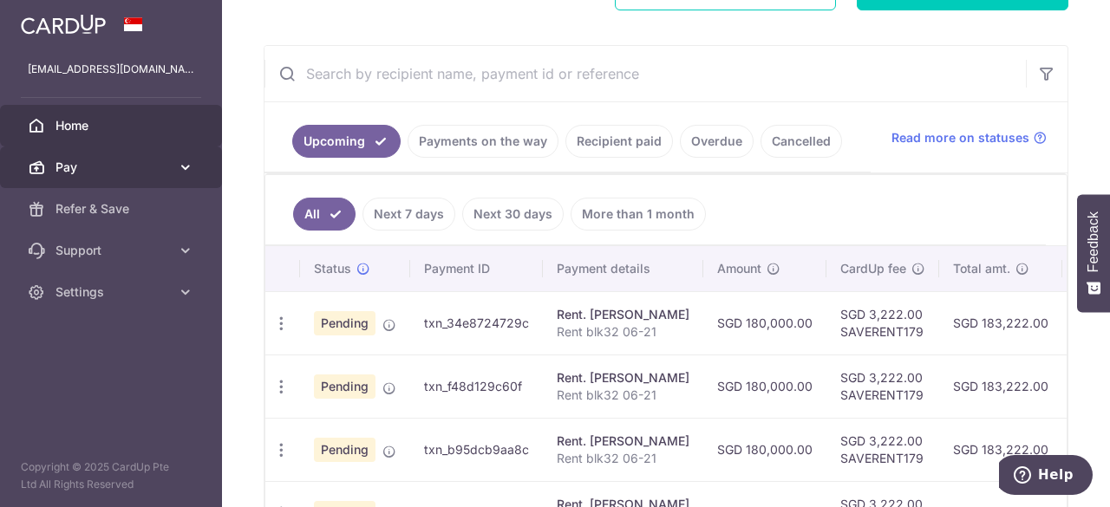
click at [96, 173] on span "Pay" at bounding box center [112, 167] width 114 height 17
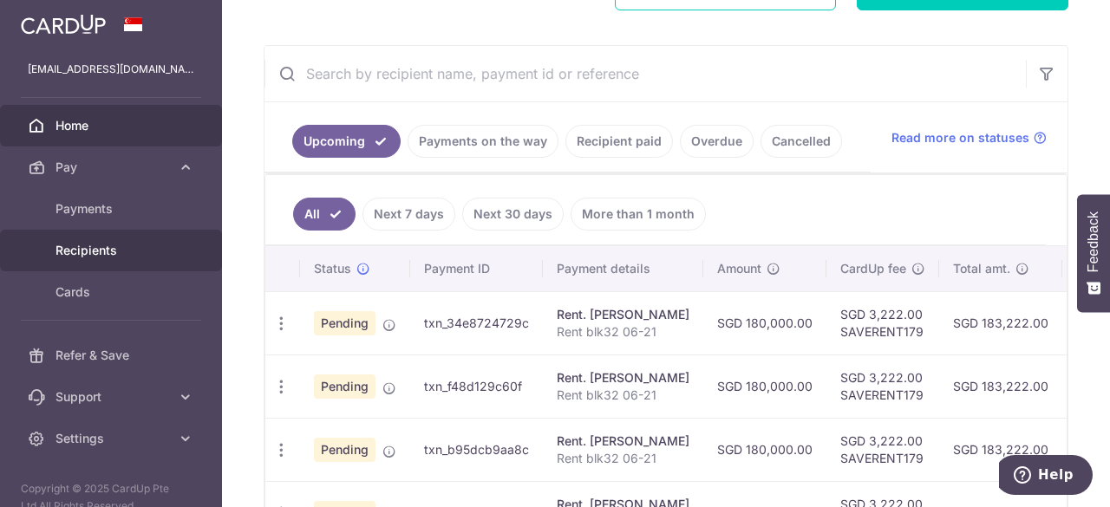
click at [101, 257] on span "Recipients" at bounding box center [112, 250] width 114 height 17
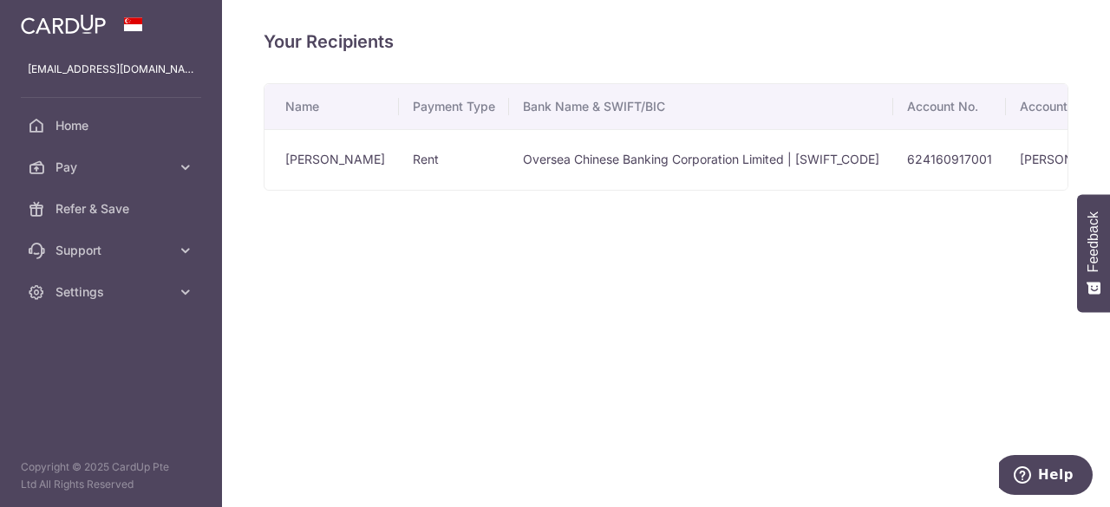
click at [638, 156] on td "Oversea Chinese Banking Corporation Limited | [SWIFT_CODE]" at bounding box center [701, 159] width 384 height 61
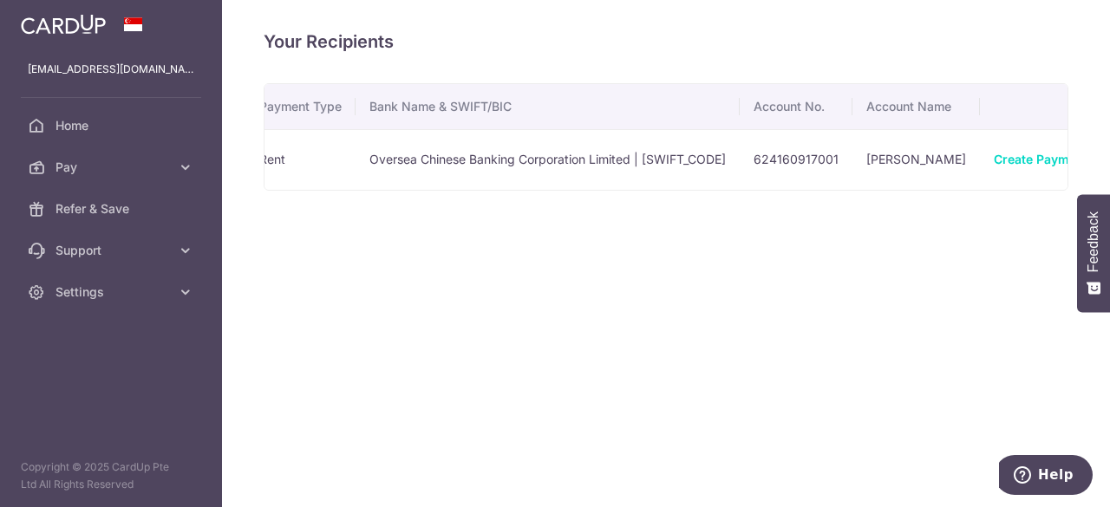
scroll to position [0, 206]
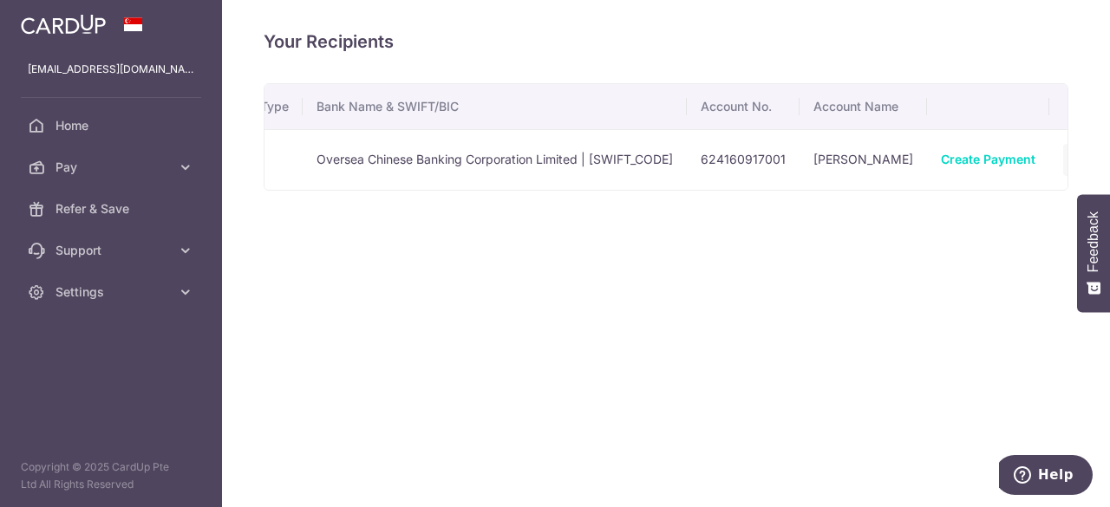
click at [1070, 166] on icon "button" at bounding box center [1079, 160] width 18 height 18
click at [966, 210] on span "View/Edit" at bounding box center [1021, 208] width 118 height 21
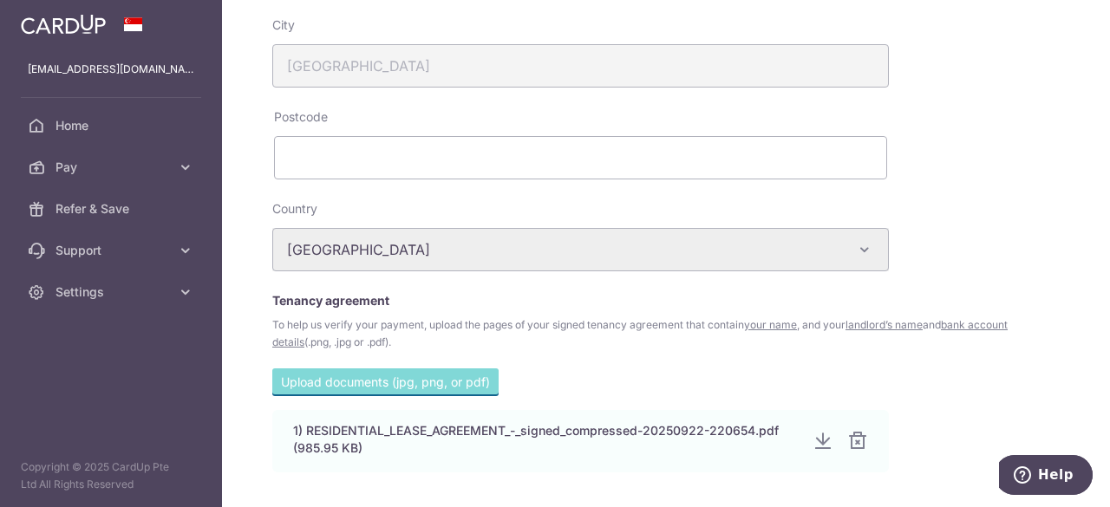
scroll to position [693, 0]
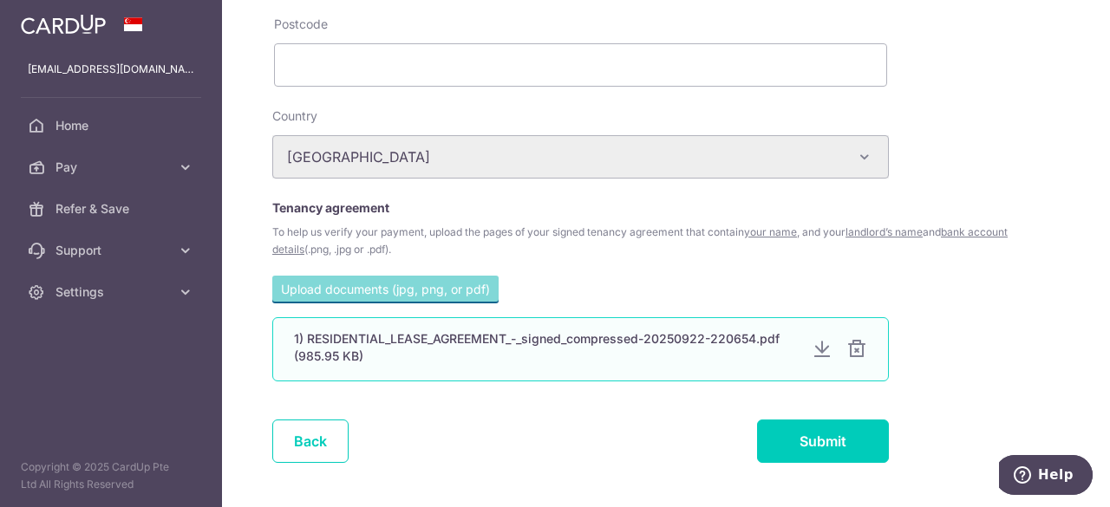
click at [862, 351] on div at bounding box center [856, 349] width 21 height 21
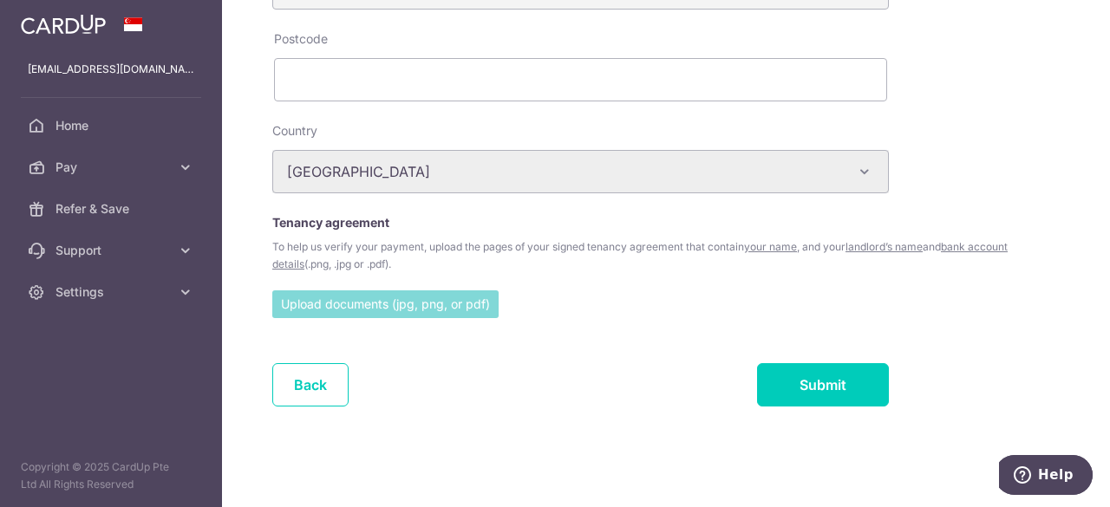
click at [345, 294] on input "file" at bounding box center [385, 303] width 226 height 26
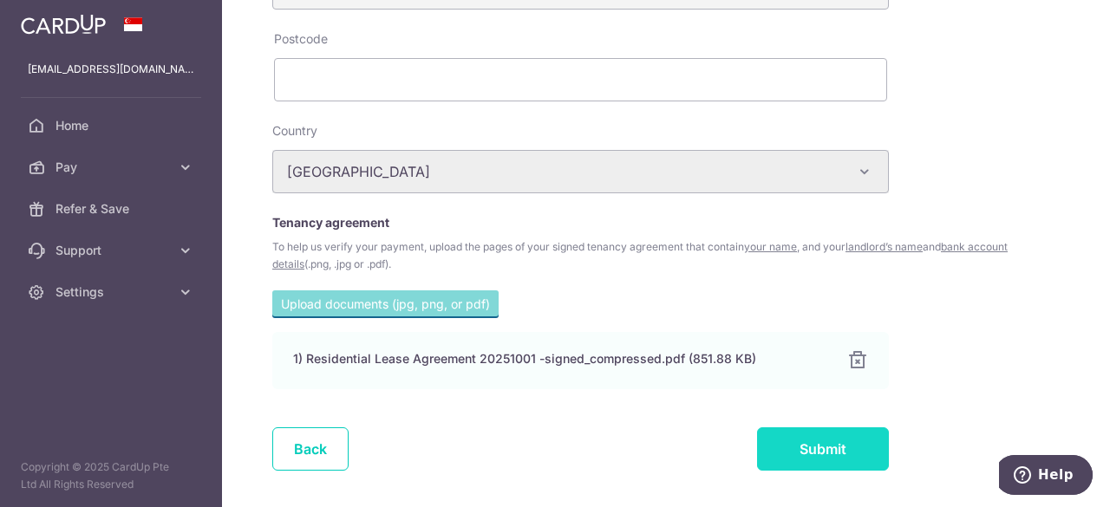
click at [785, 439] on input "Submit" at bounding box center [823, 448] width 132 height 43
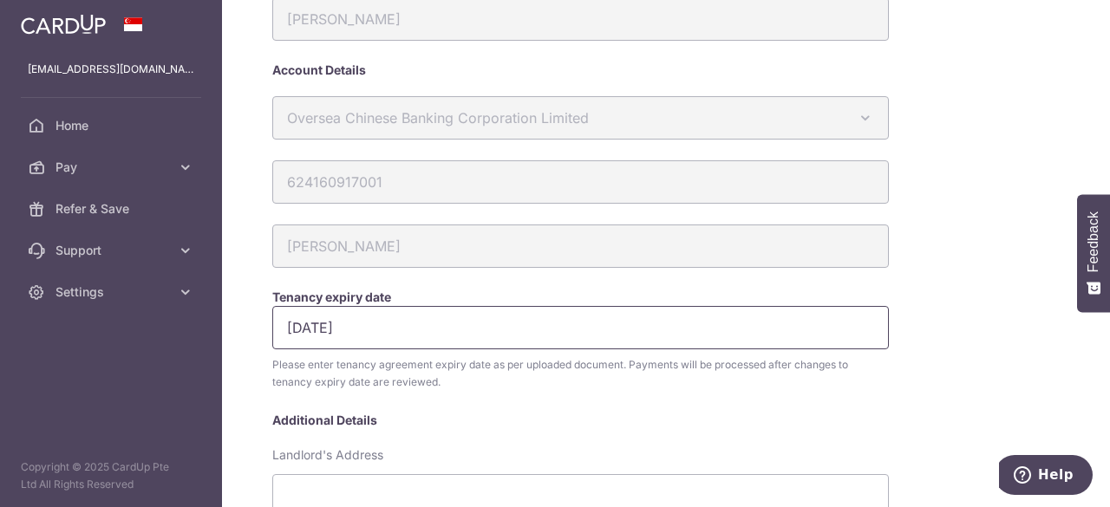
scroll to position [289, 0]
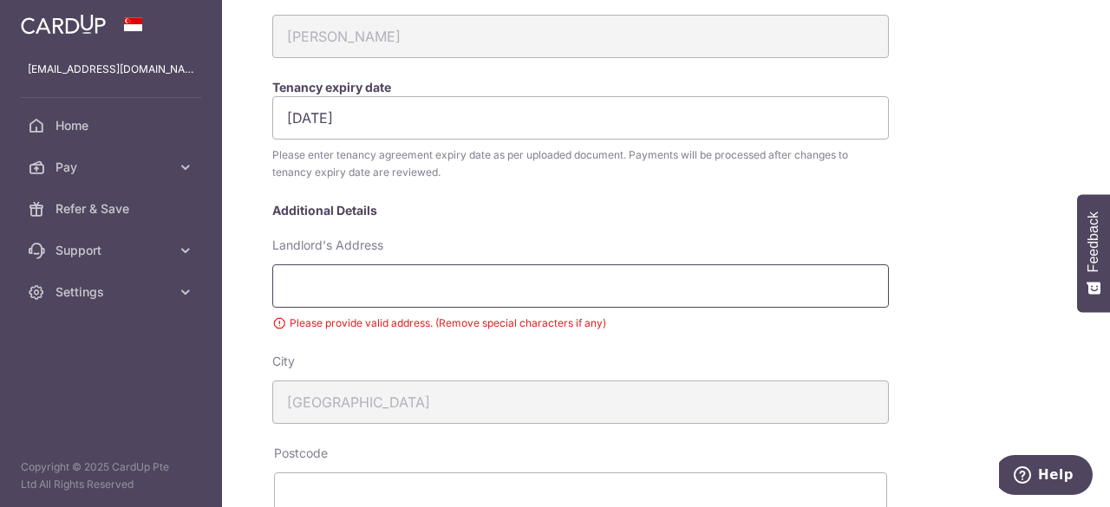
click at [482, 300] on input "Landlord's Address" at bounding box center [580, 285] width 616 height 43
type input "32 Anchorvale lane Singapore 544590"
type input "544590"
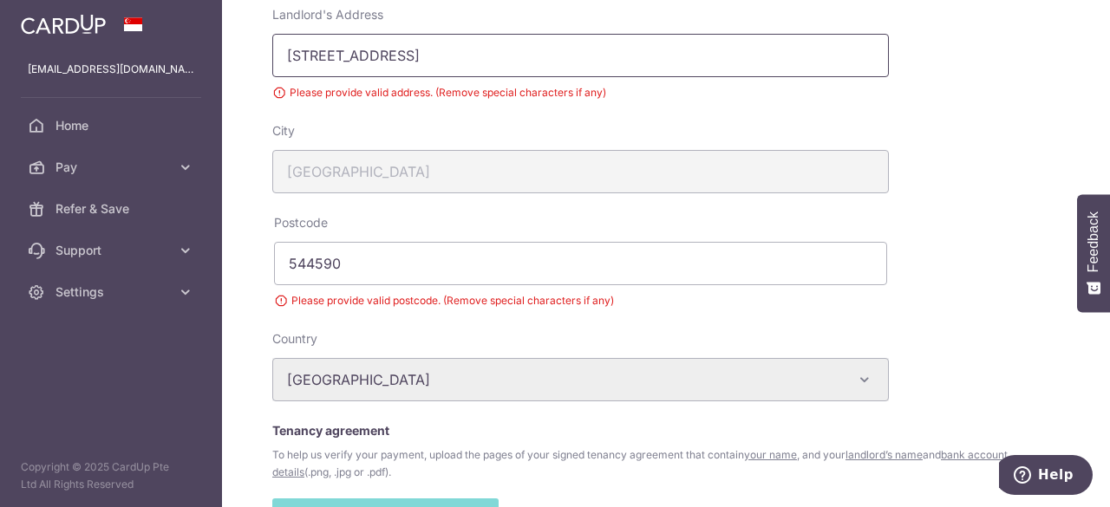
scroll to position [520, 0]
click at [521, 54] on input "32 Anchorvale lane Singapore 544590" at bounding box center [580, 54] width 616 height 43
click at [524, 55] on input "32 Anchorvale lane Singapore 544590" at bounding box center [580, 54] width 616 height 43
click at [522, 49] on input "32 Anchorvale lane Singapore 544590" at bounding box center [580, 54] width 616 height 43
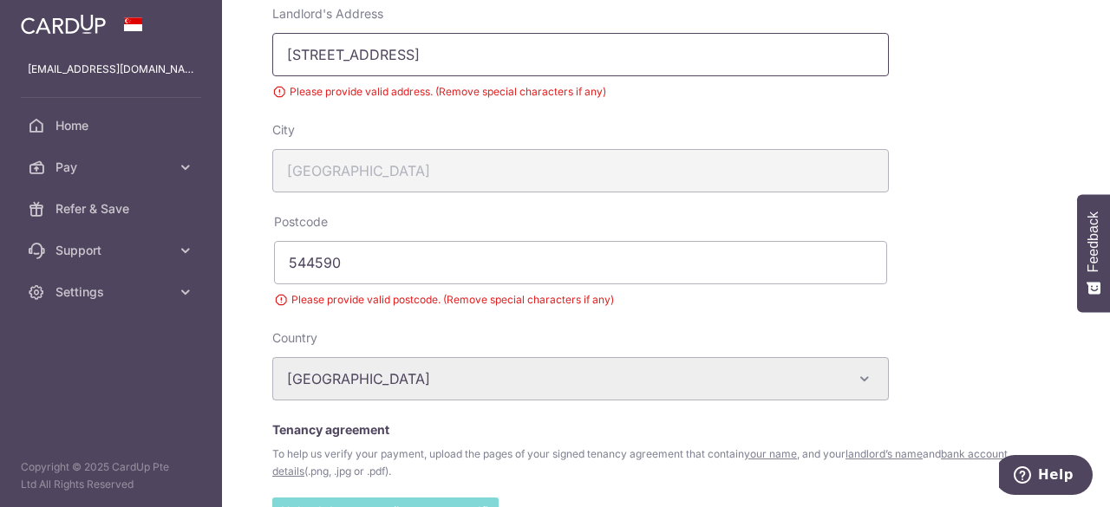
type input "32 Anchorvale lane Singapore 0621"
click at [1072, 146] on div "My recipients Zhu BiYun Zhu BiYun Account Details Oversea Chinese Banking Corpo…" at bounding box center [771, 106] width 1014 height 1196
click at [995, 137] on div "City Singapore" at bounding box center [644, 167] width 761 height 92
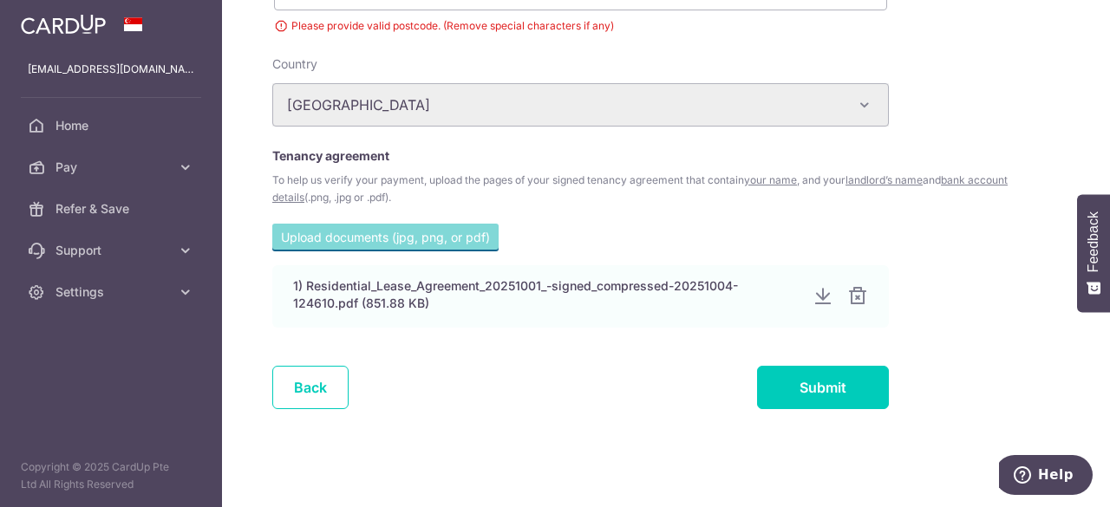
scroll to position [797, 0]
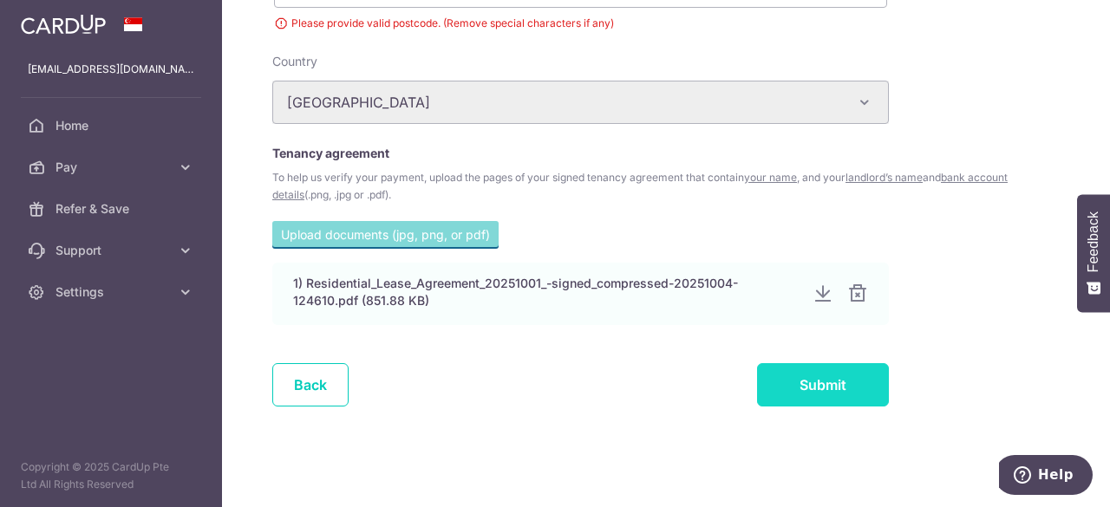
click at [842, 371] on input "Submit" at bounding box center [823, 384] width 132 height 43
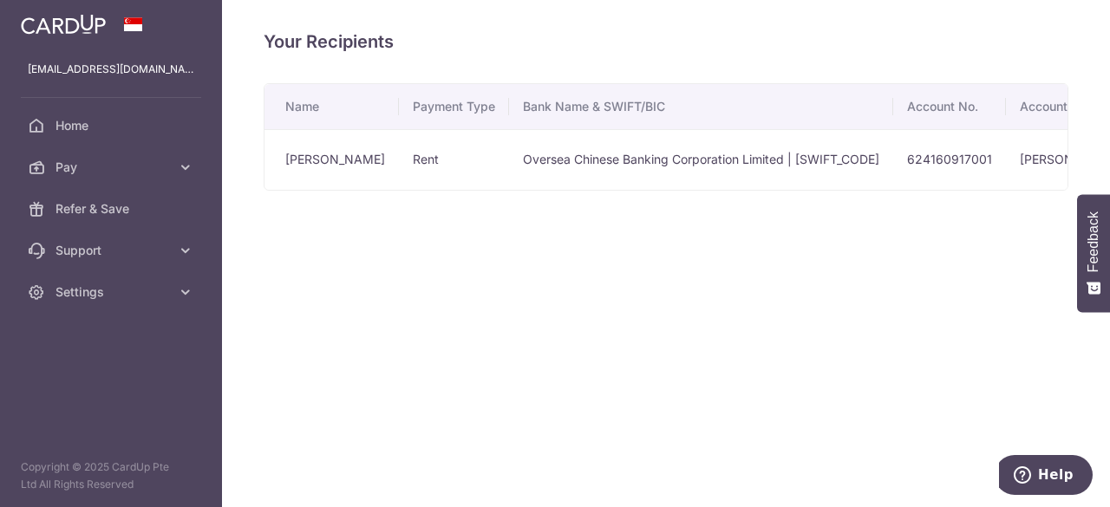
click at [564, 381] on div "Your Recipients Name Payment Type Bank Name & SWIFT/BIC Account No. Account Nam…" at bounding box center [666, 253] width 888 height 507
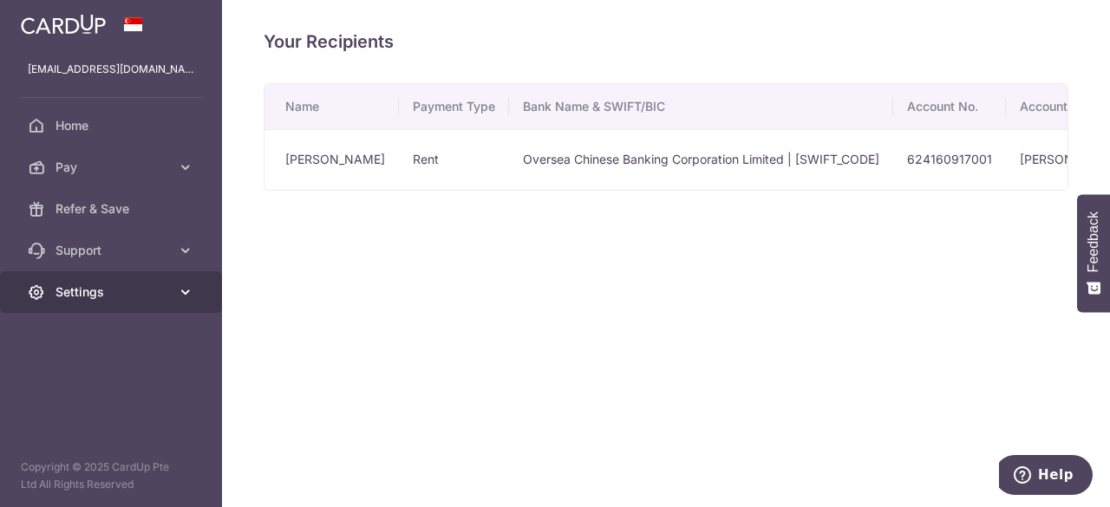
click at [90, 297] on span "Settings" at bounding box center [112, 291] width 114 height 17
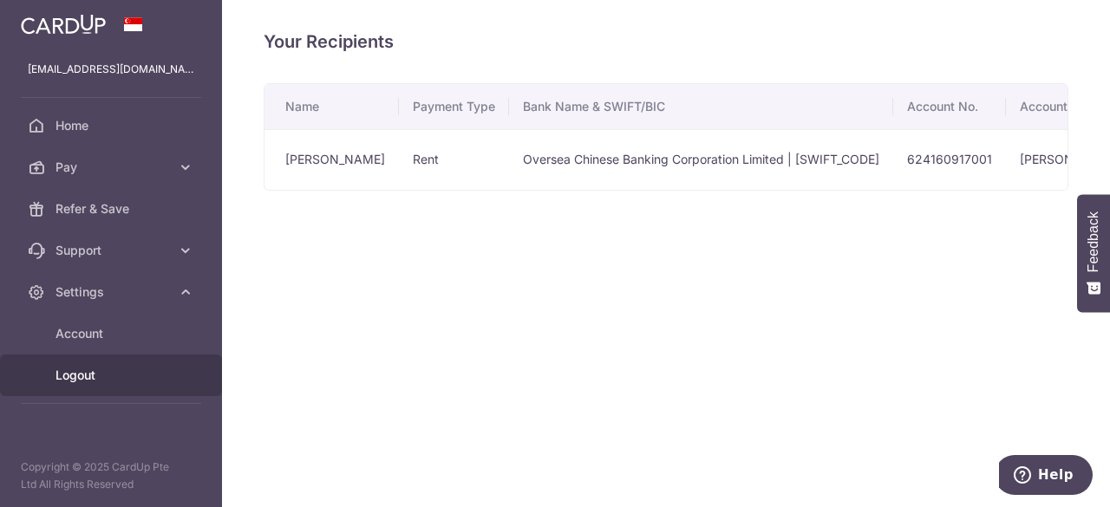
click at [91, 379] on span "Logout" at bounding box center [112, 375] width 114 height 17
